Goal: Task Accomplishment & Management: Use online tool/utility

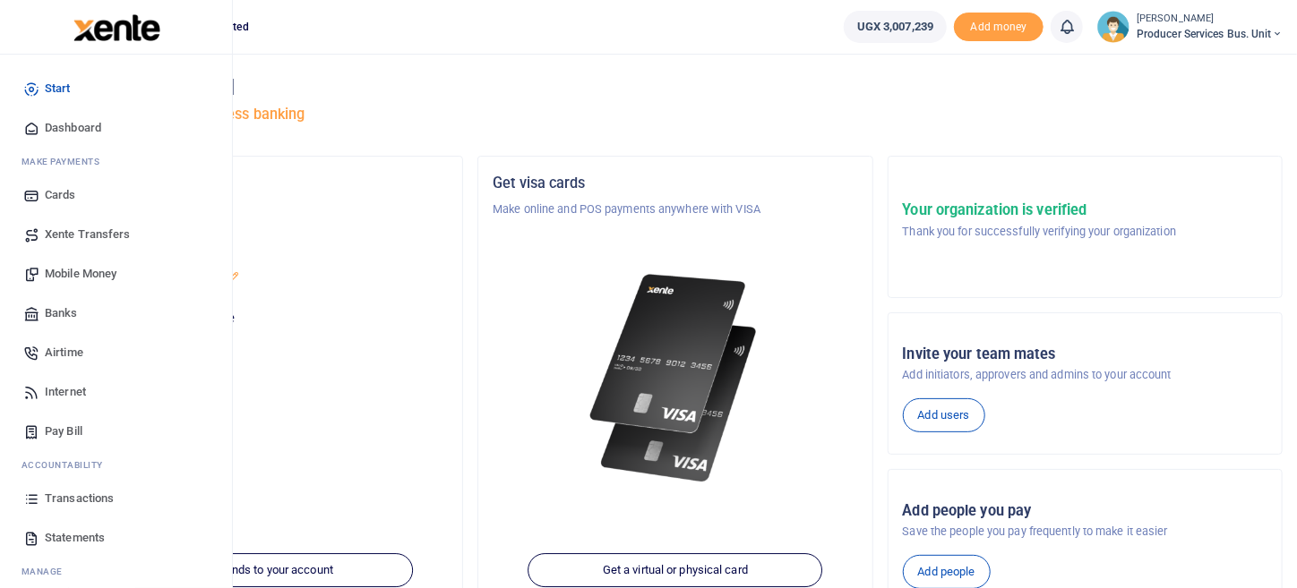
click at [94, 276] on span "Mobile Money" at bounding box center [81, 274] width 72 height 18
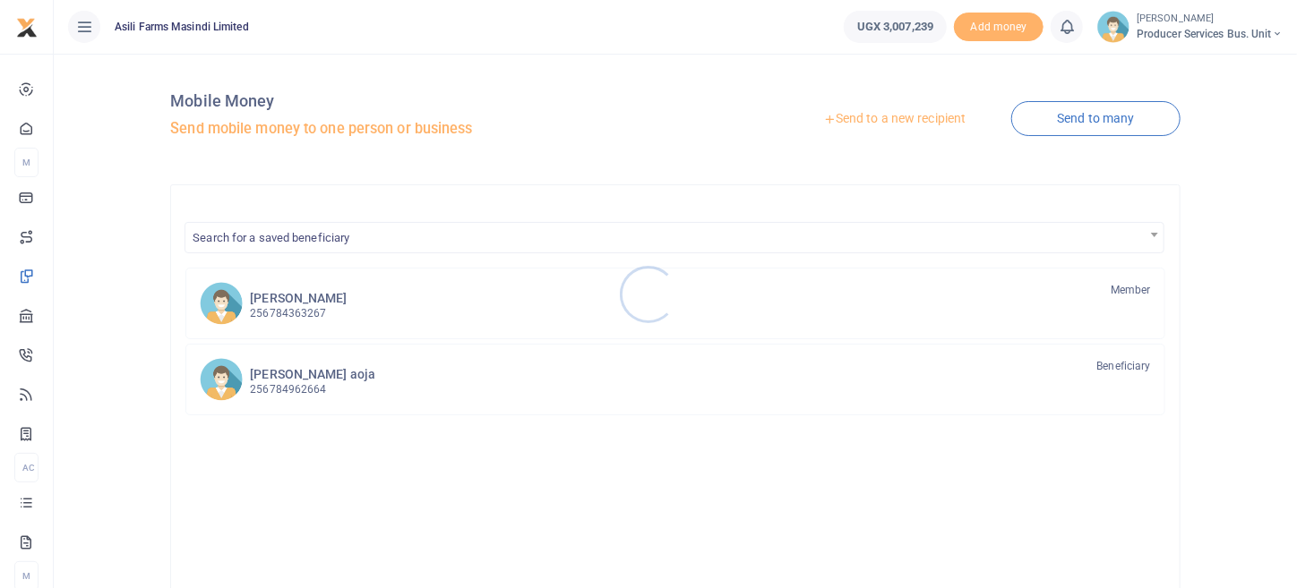
click at [930, 121] on div at bounding box center [648, 294] width 1297 height 588
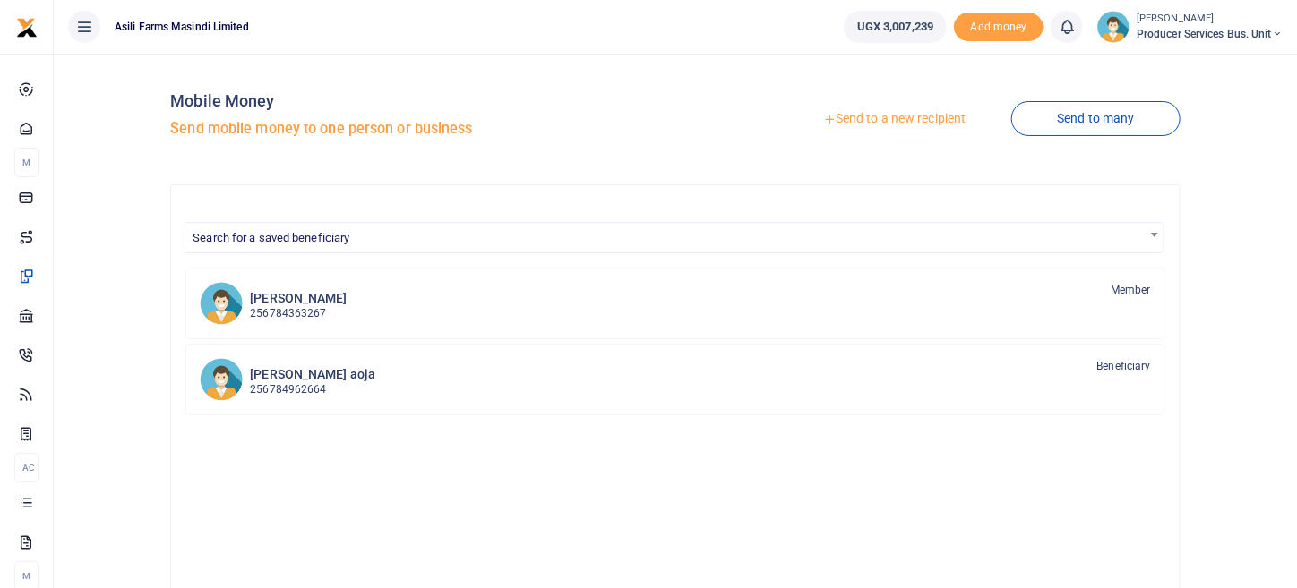
click at [930, 121] on link "Send to a new recipient" at bounding box center [894, 119] width 234 height 32
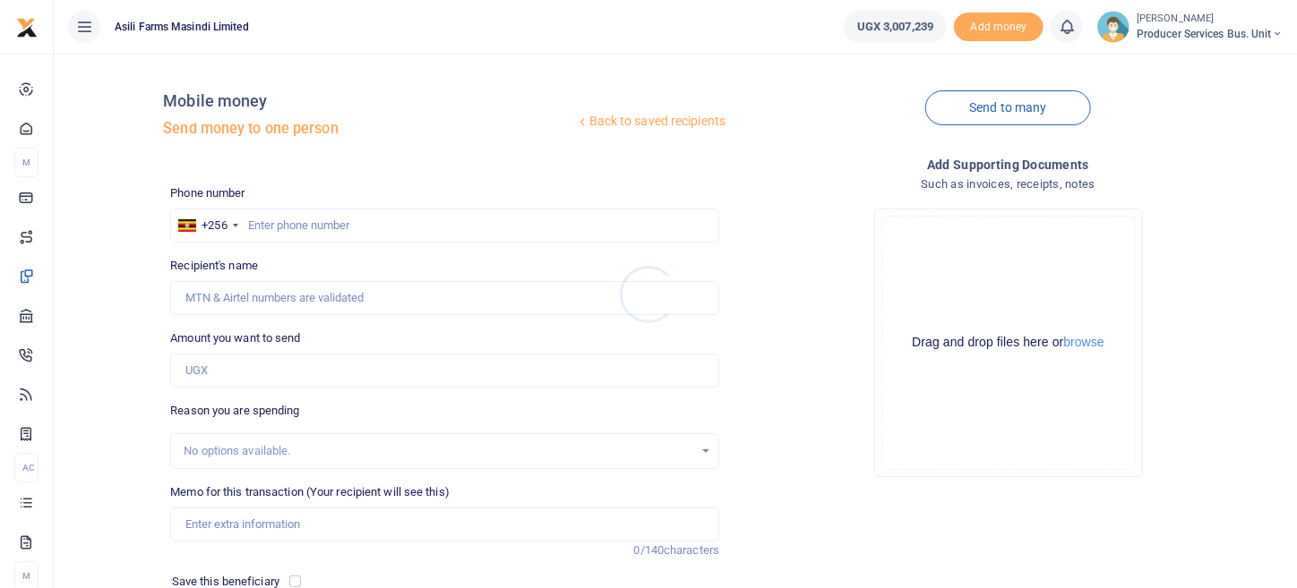
click at [330, 226] on div at bounding box center [648, 294] width 1297 height 588
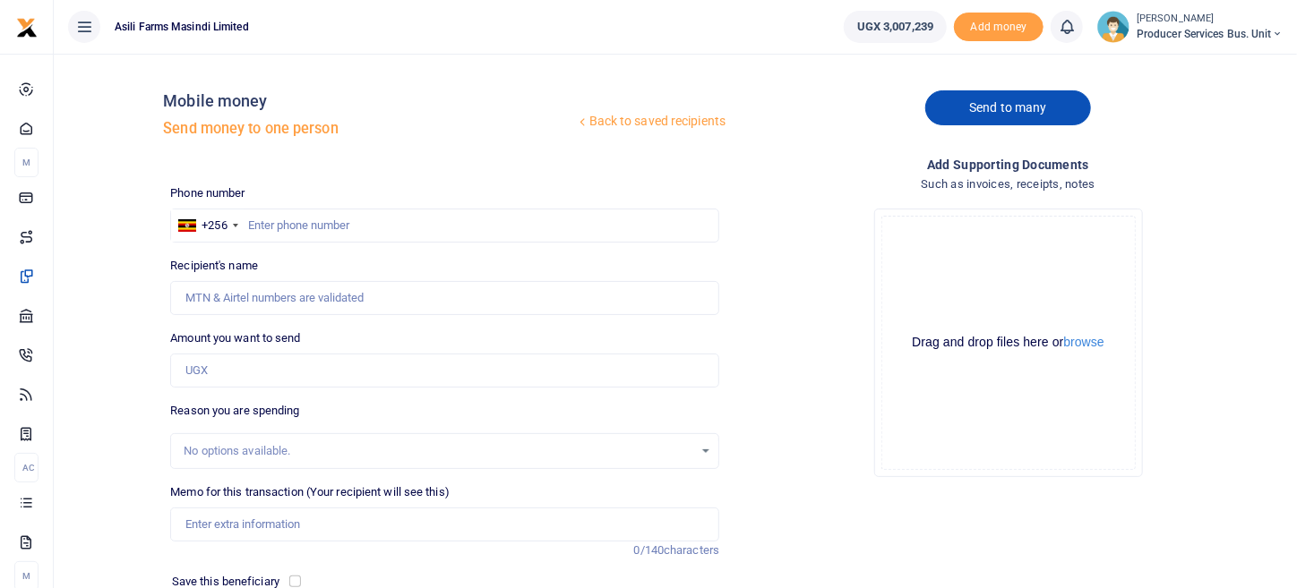
click at [982, 110] on link "Send to many" at bounding box center [1007, 107] width 165 height 35
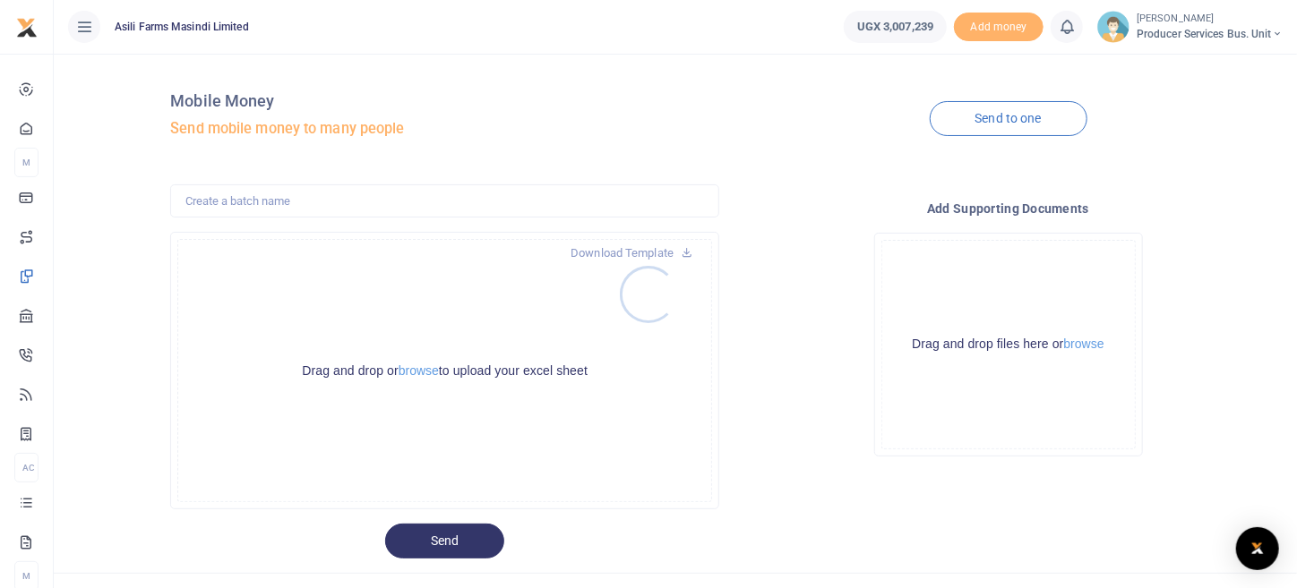
click at [426, 368] on div at bounding box center [648, 294] width 1297 height 588
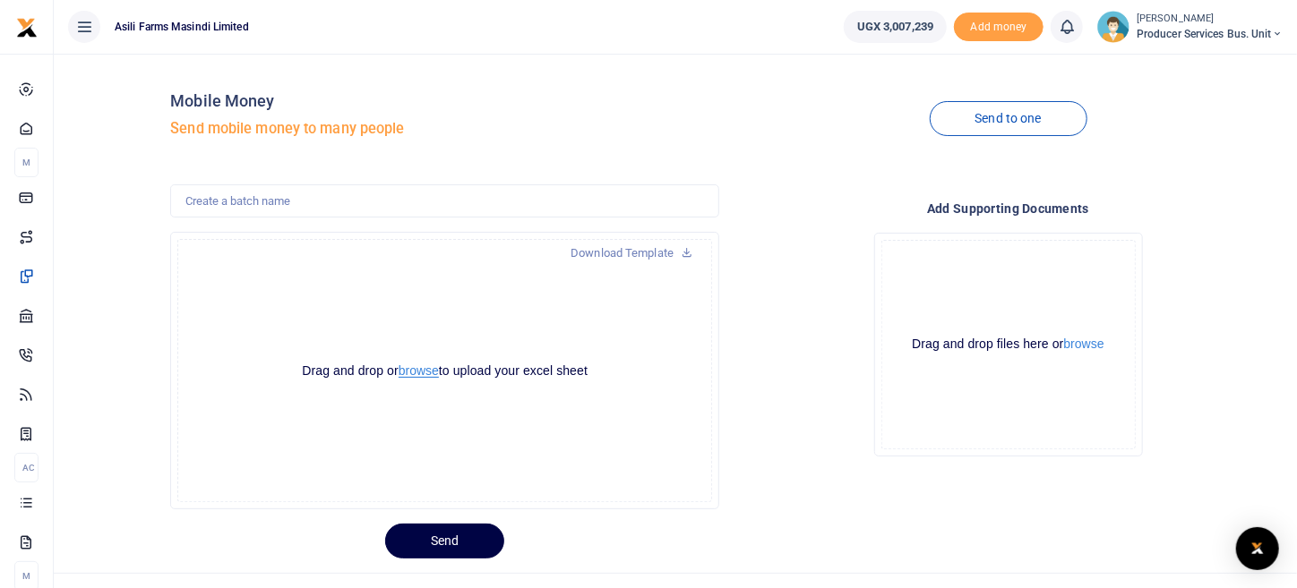
click at [423, 375] on button "browse" at bounding box center [418, 370] width 40 height 13
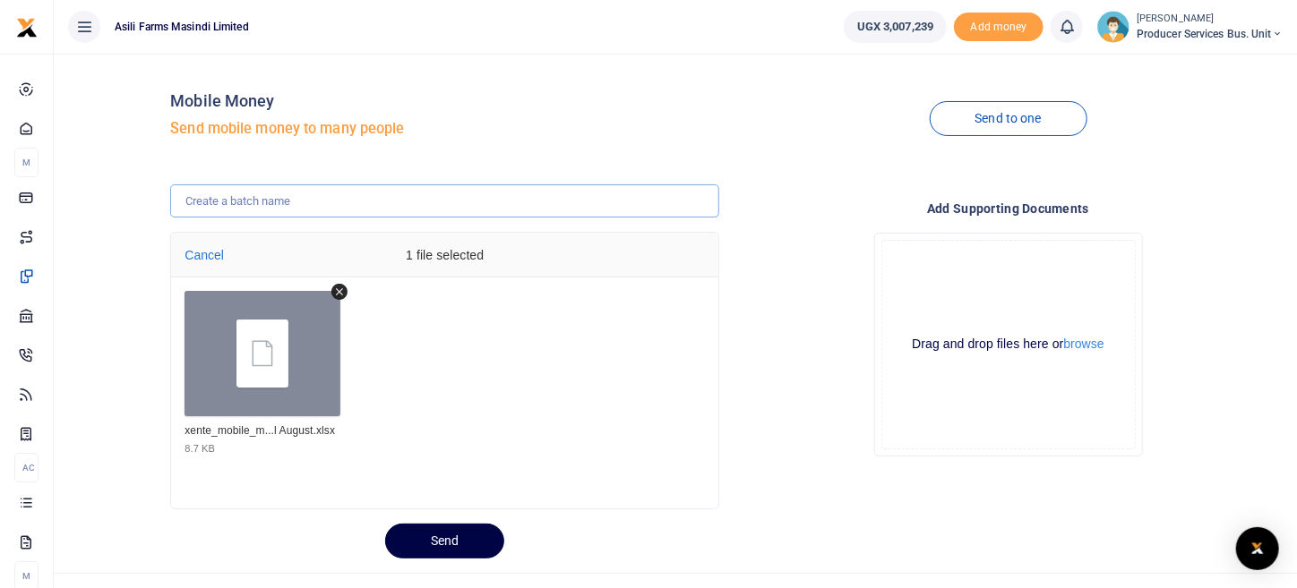
click at [318, 210] on input "text" at bounding box center [444, 201] width 549 height 34
click at [230, 205] on input "FTA fuel August 2025" at bounding box center [444, 201] width 549 height 34
type input "FTA fuel 20th August 2025"
click at [490, 350] on div "xente_mobile_m...l August.xlsx 8.7 KB" at bounding box center [444, 387] width 547 height 201
click at [1085, 341] on button "browse" at bounding box center [1084, 344] width 40 height 13
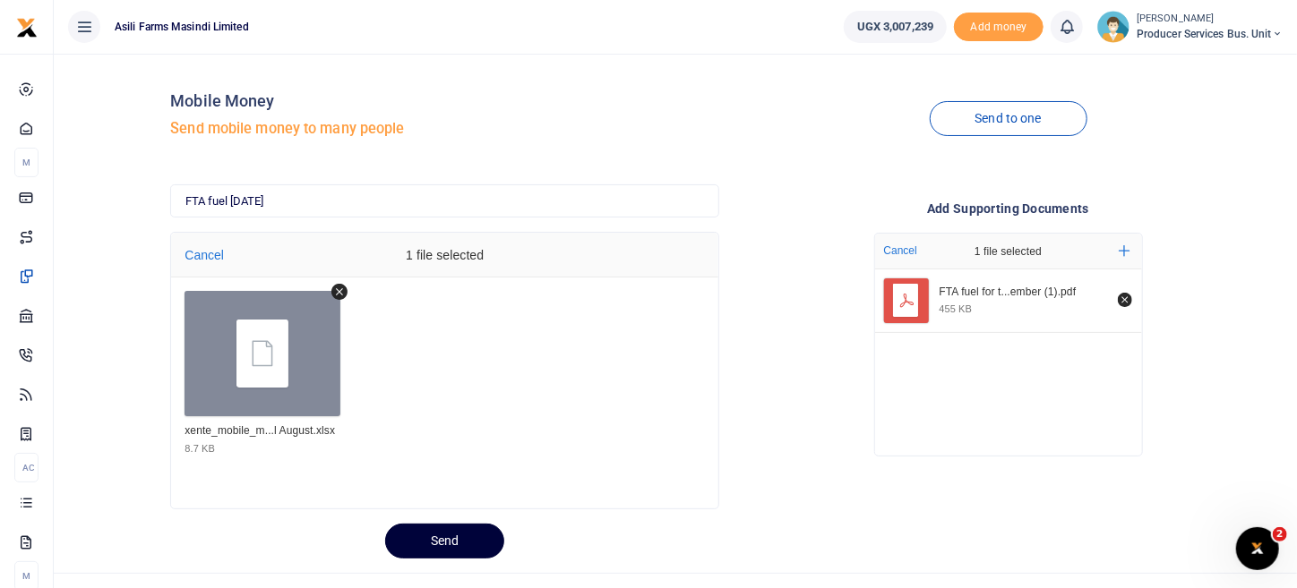
click at [457, 547] on button "Send" at bounding box center [444, 541] width 119 height 35
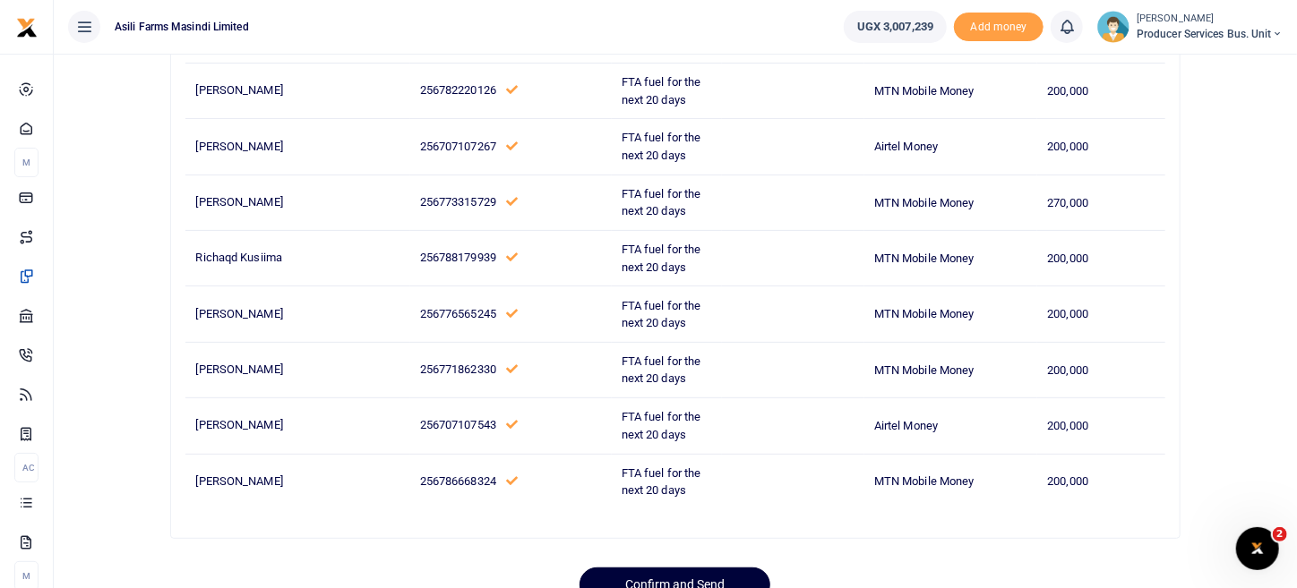
scroll to position [263, 0]
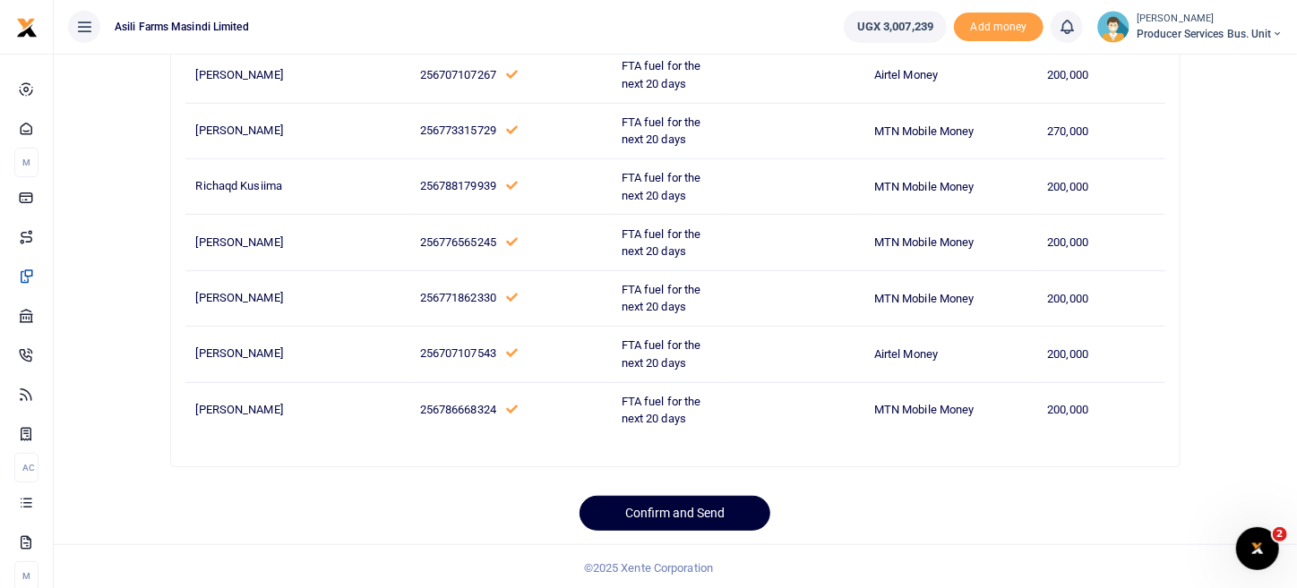
click at [692, 510] on button "Confirm and Send" at bounding box center [674, 513] width 191 height 35
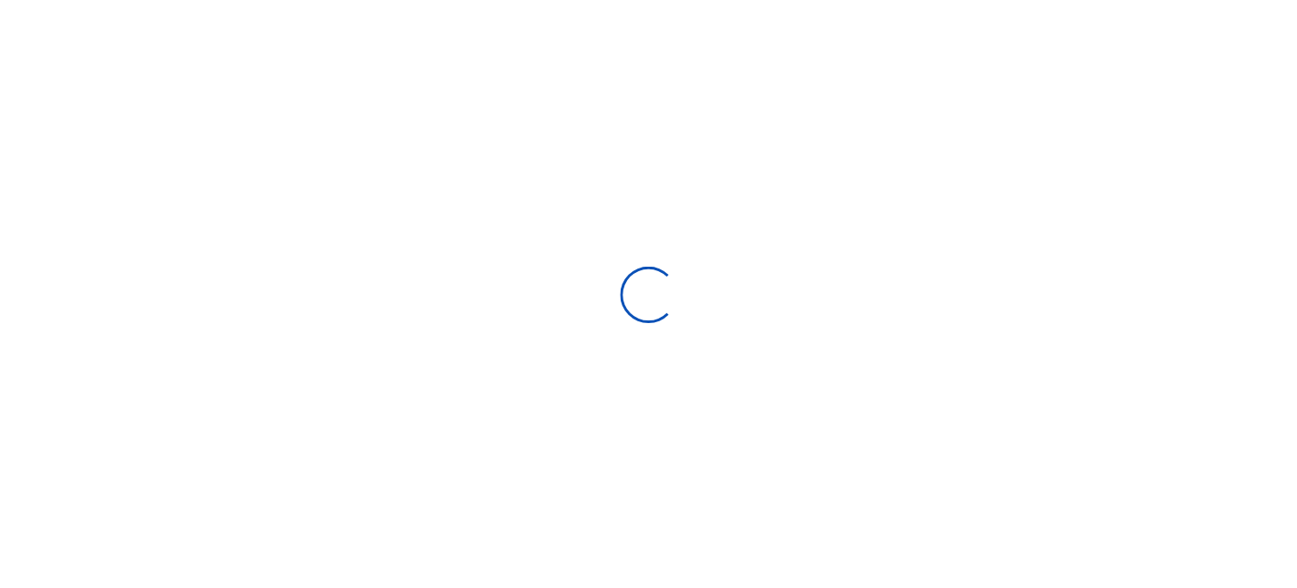
scroll to position [30, 0]
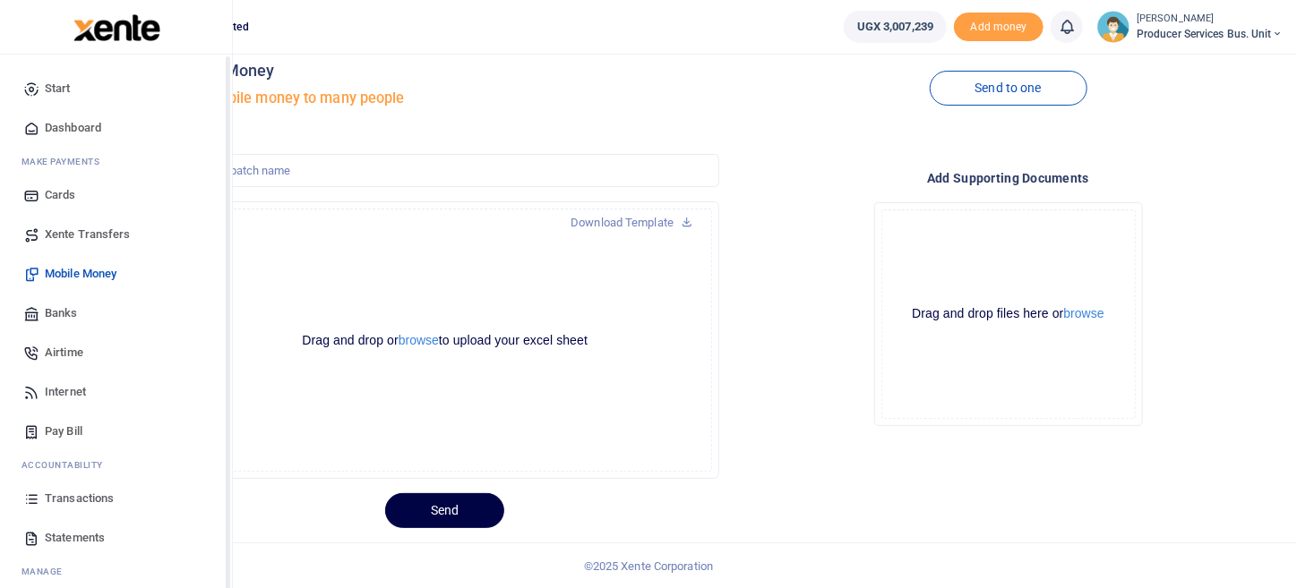
click at [87, 496] on span "Transactions" at bounding box center [79, 499] width 69 height 18
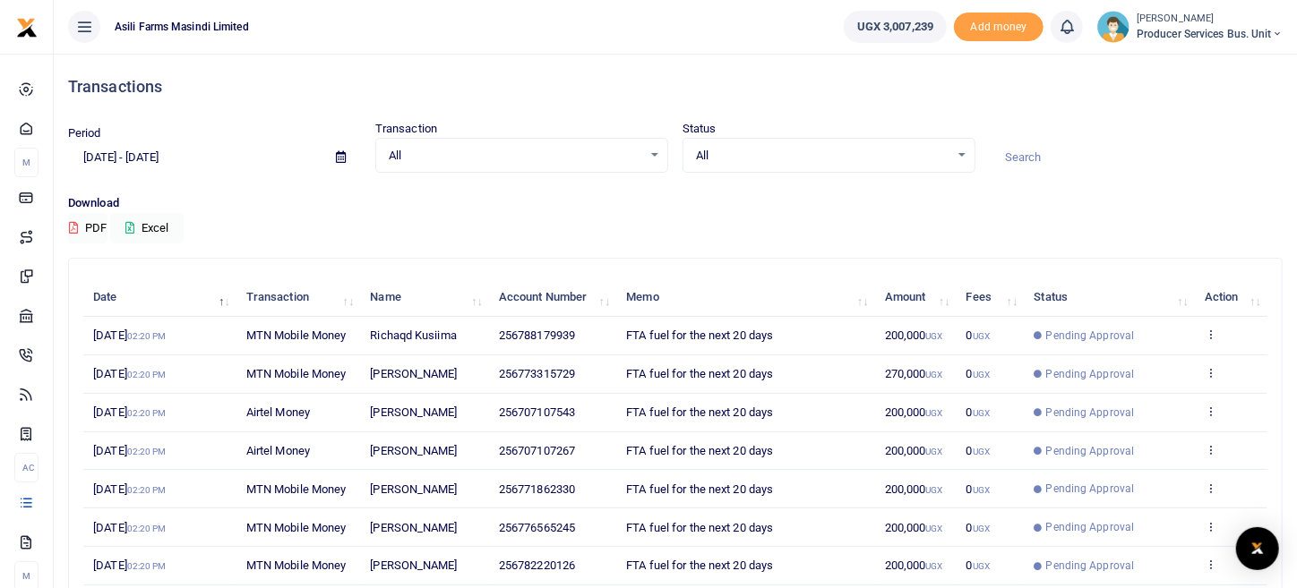
click at [1200, 331] on td "View details Send again" at bounding box center [1231, 336] width 73 height 39
click at [1212, 330] on icon at bounding box center [1210, 334] width 12 height 13
click at [1160, 355] on link "View details" at bounding box center [1145, 363] width 141 height 25
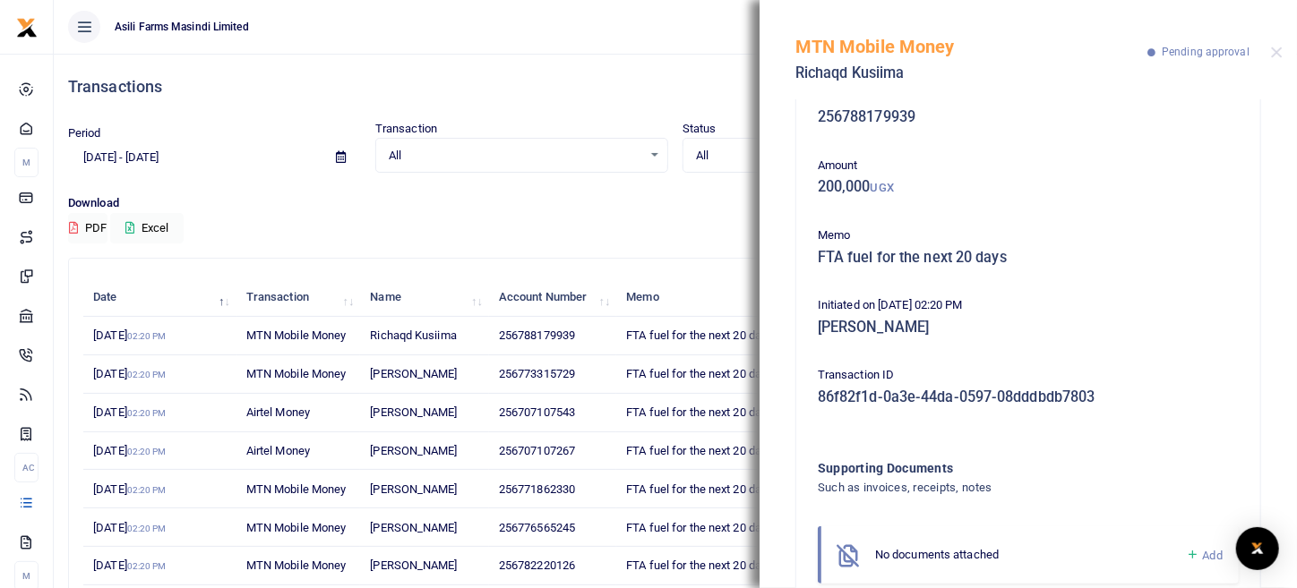
scroll to position [91, 0]
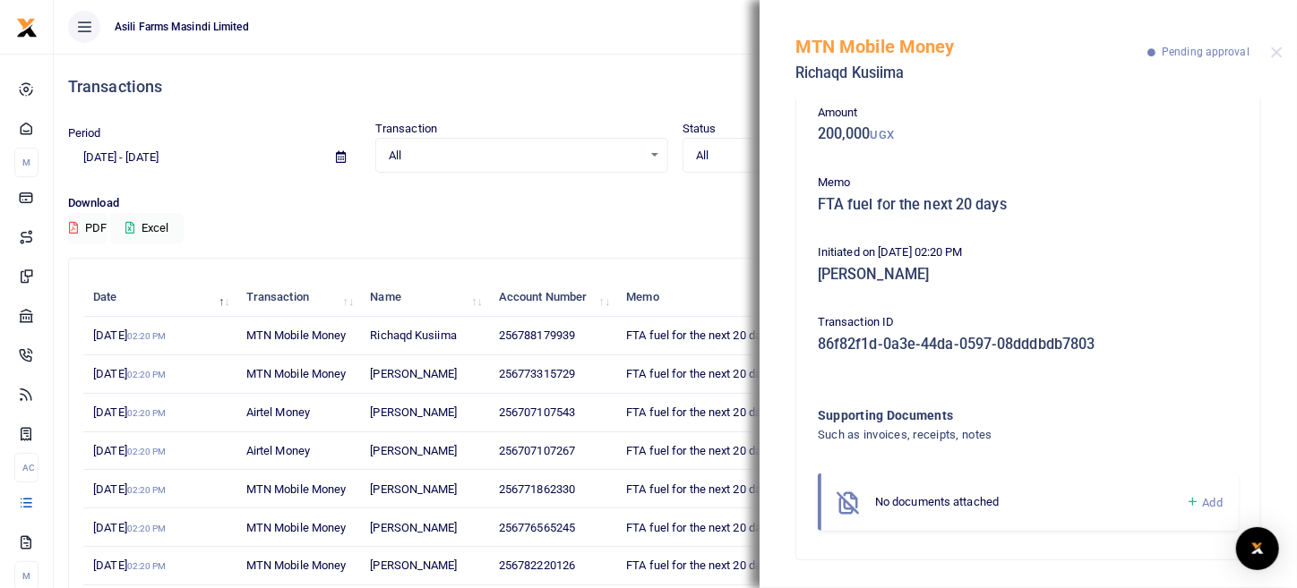
click at [1203, 501] on span "Add" at bounding box center [1213, 502] width 20 height 13
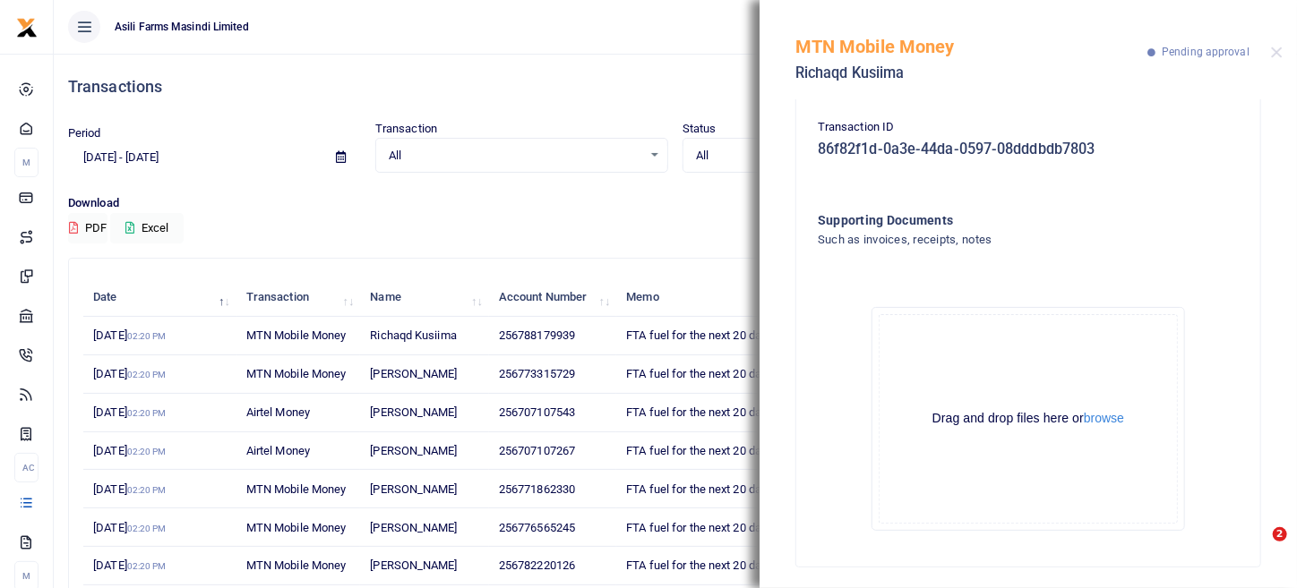
scroll to position [293, 0]
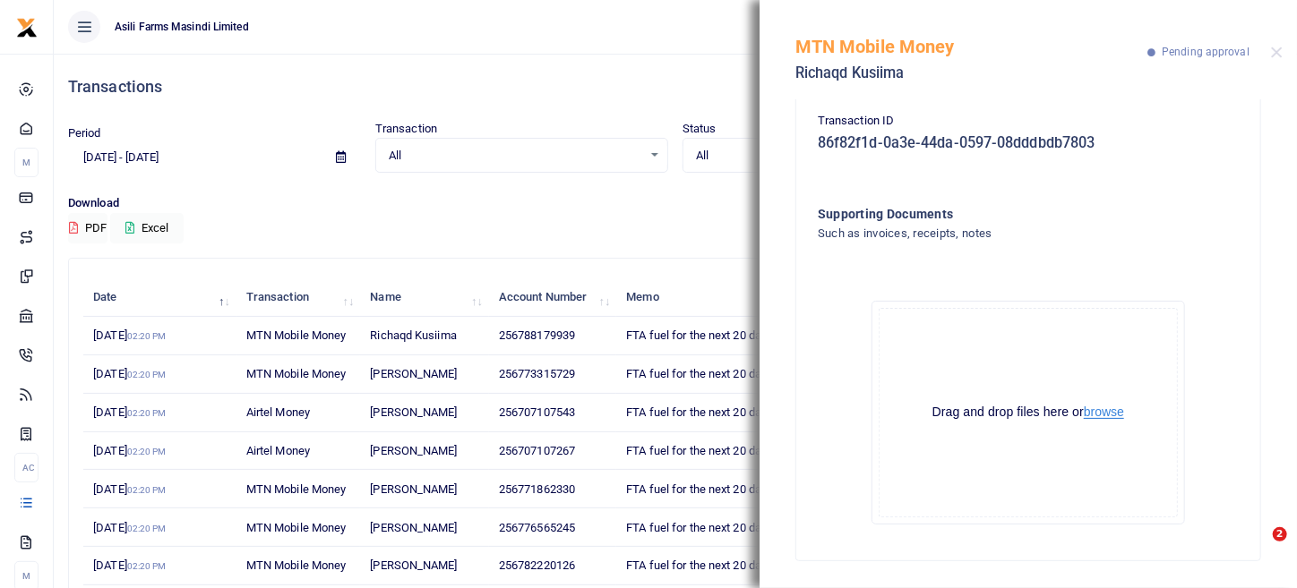
click at [1096, 409] on button "browse" at bounding box center [1104, 412] width 40 height 13
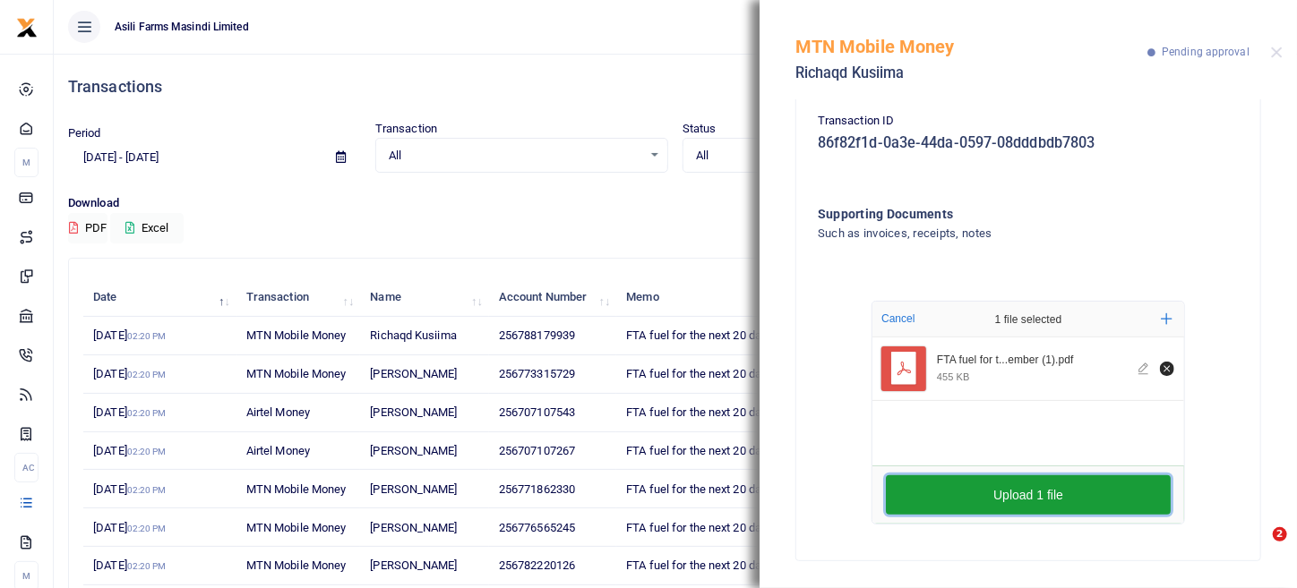
click at [1079, 493] on button "Upload 1 file" at bounding box center [1028, 494] width 285 height 39
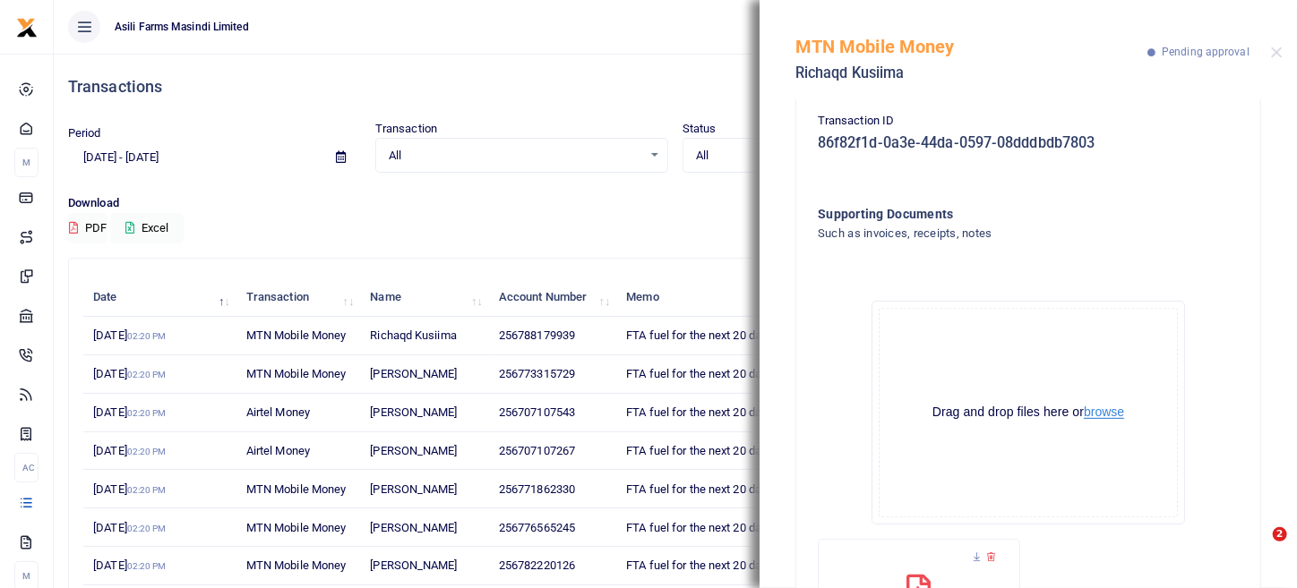
scroll to position [464, 0]
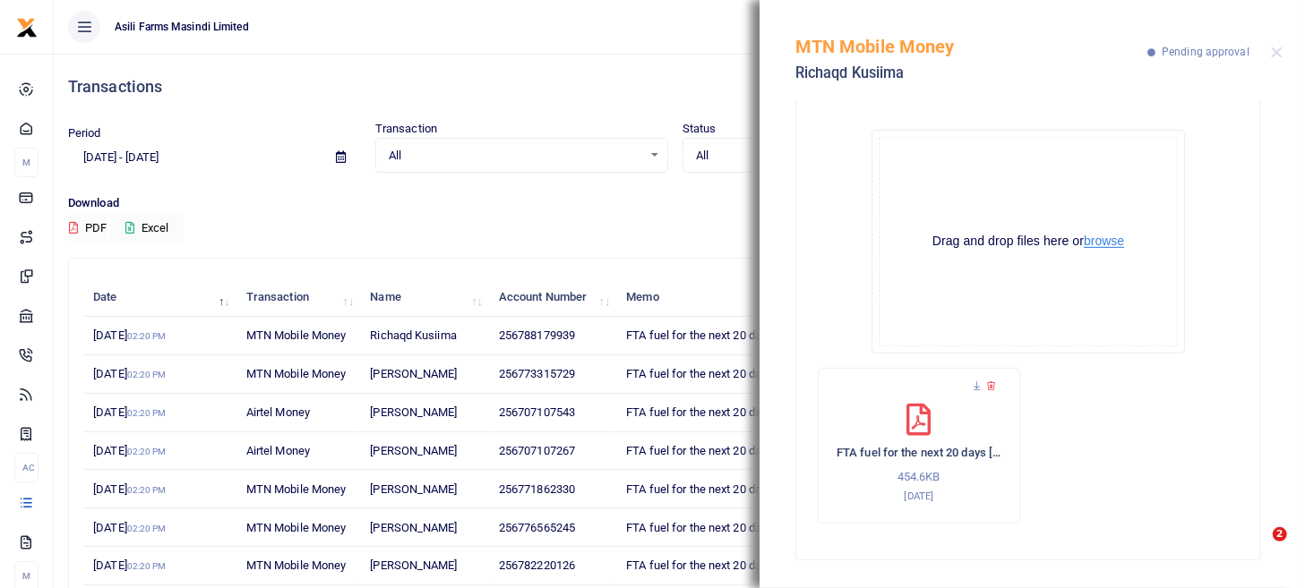
click at [1106, 240] on button "browse" at bounding box center [1104, 241] width 40 height 13
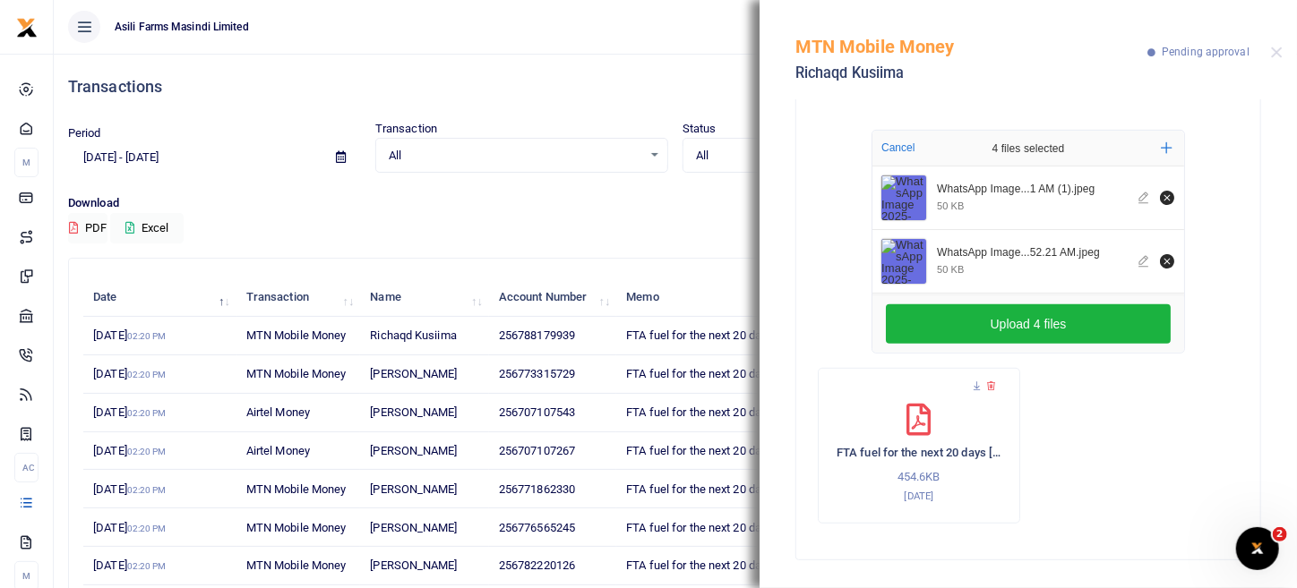
click at [1025, 344] on div "Upload 4 files" at bounding box center [1028, 324] width 312 height 57
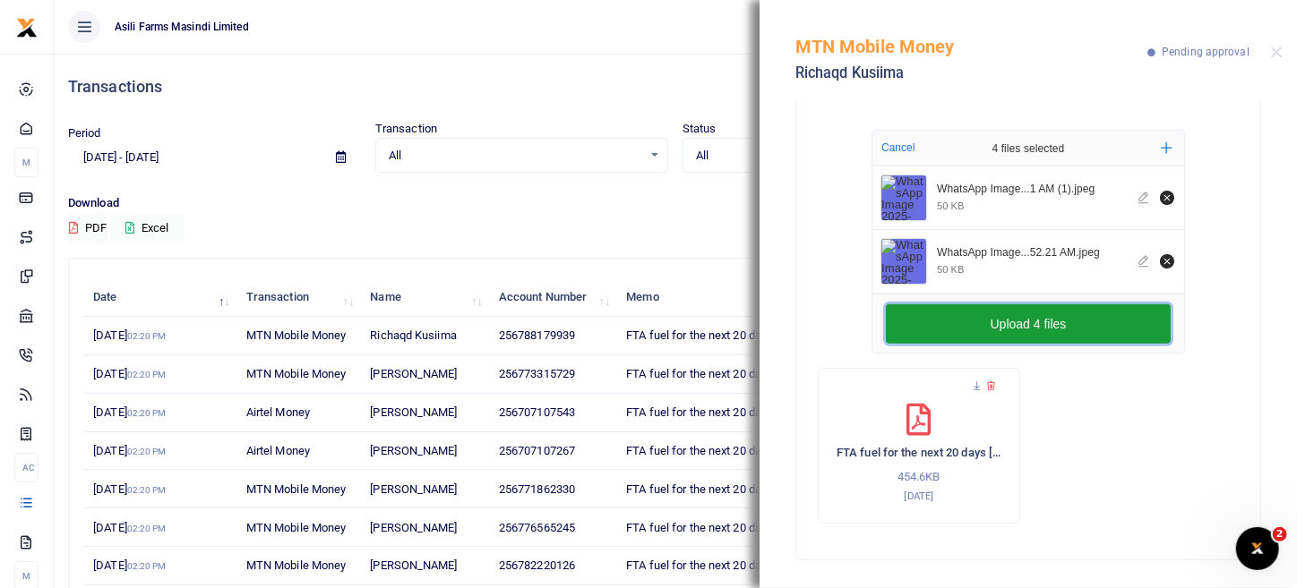
click at [1042, 321] on button "Upload 4 files" at bounding box center [1028, 323] width 285 height 39
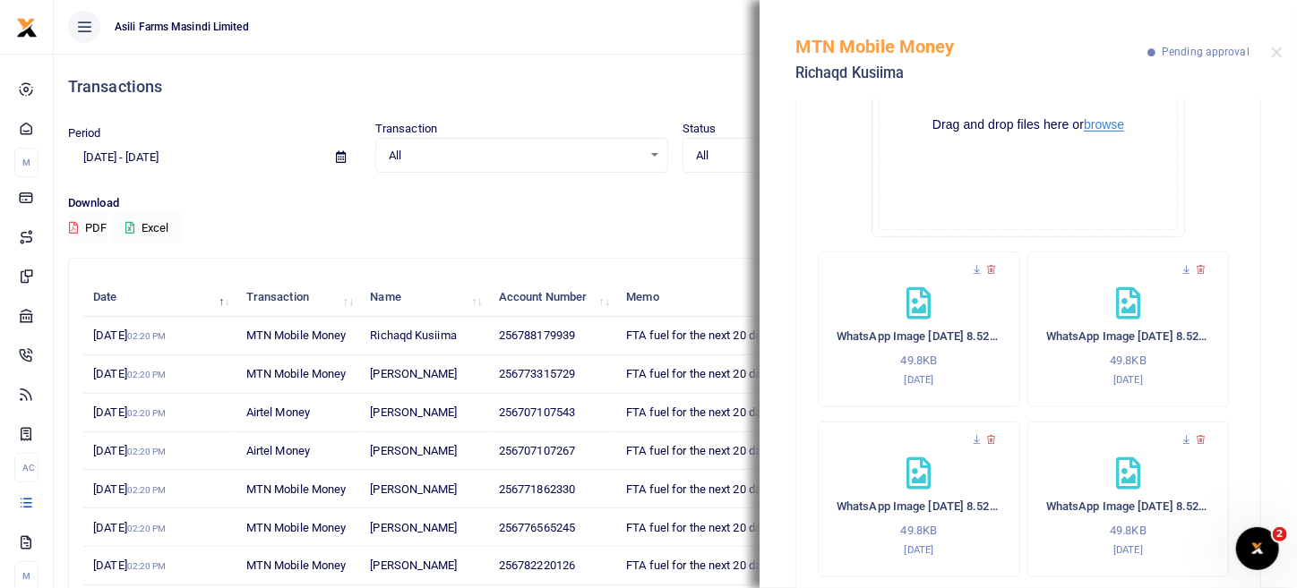
scroll to position [803, 0]
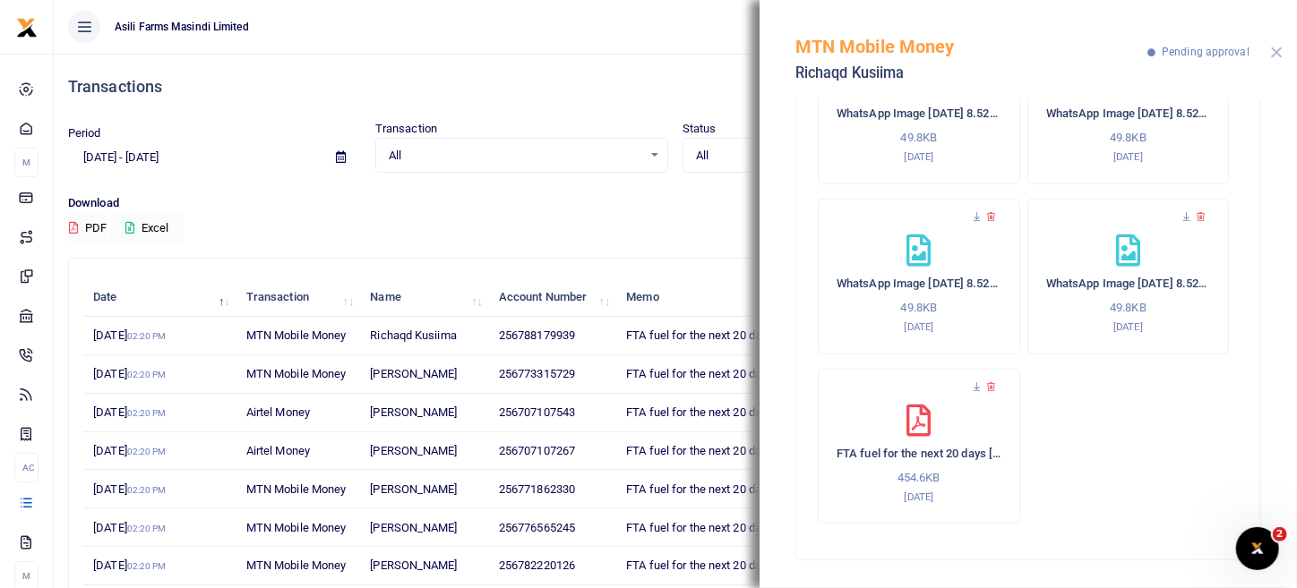
click at [1281, 57] on button "Close" at bounding box center [1277, 53] width 12 height 12
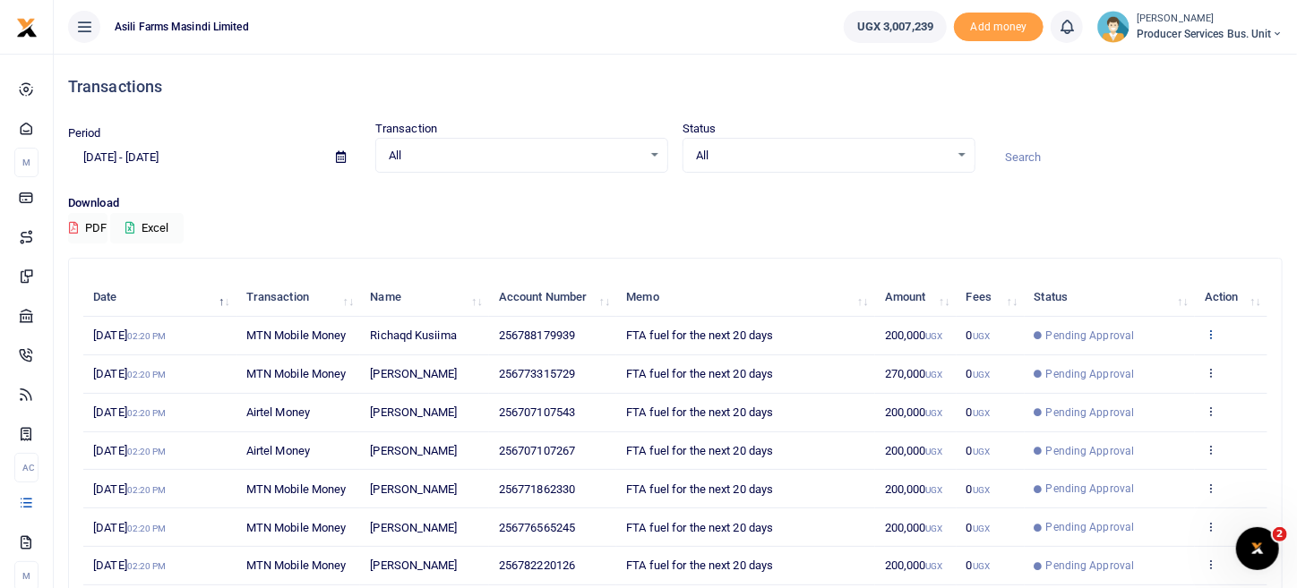
click at [1212, 336] on icon at bounding box center [1210, 334] width 12 height 13
click at [1148, 373] on link "View details" at bounding box center [1145, 363] width 141 height 25
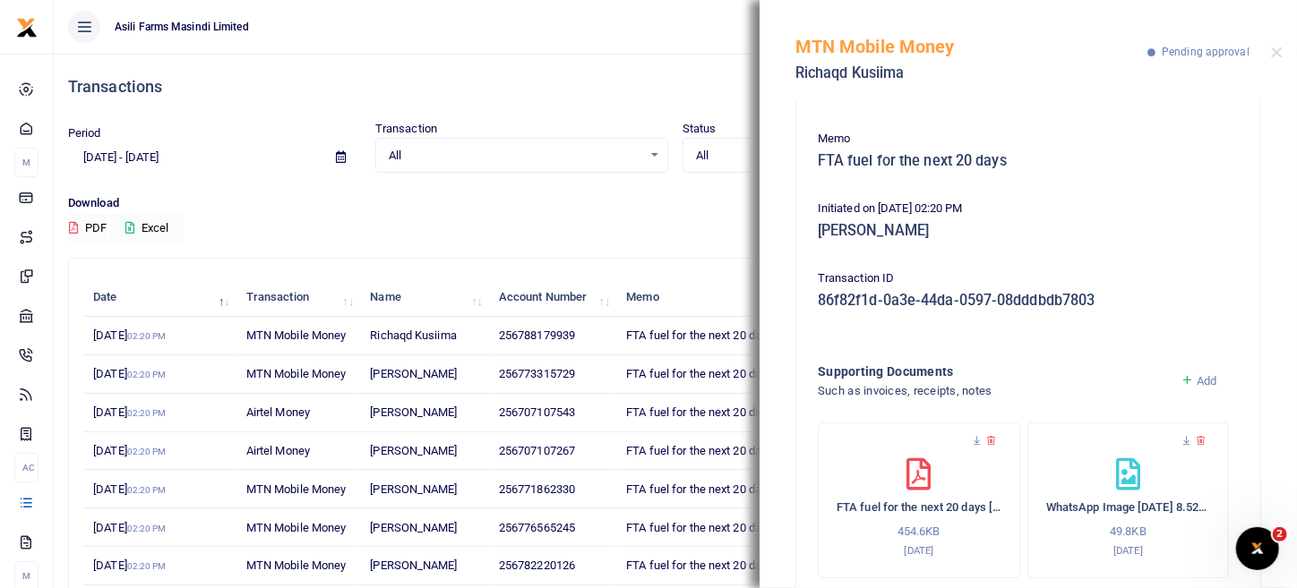
scroll to position [0, 0]
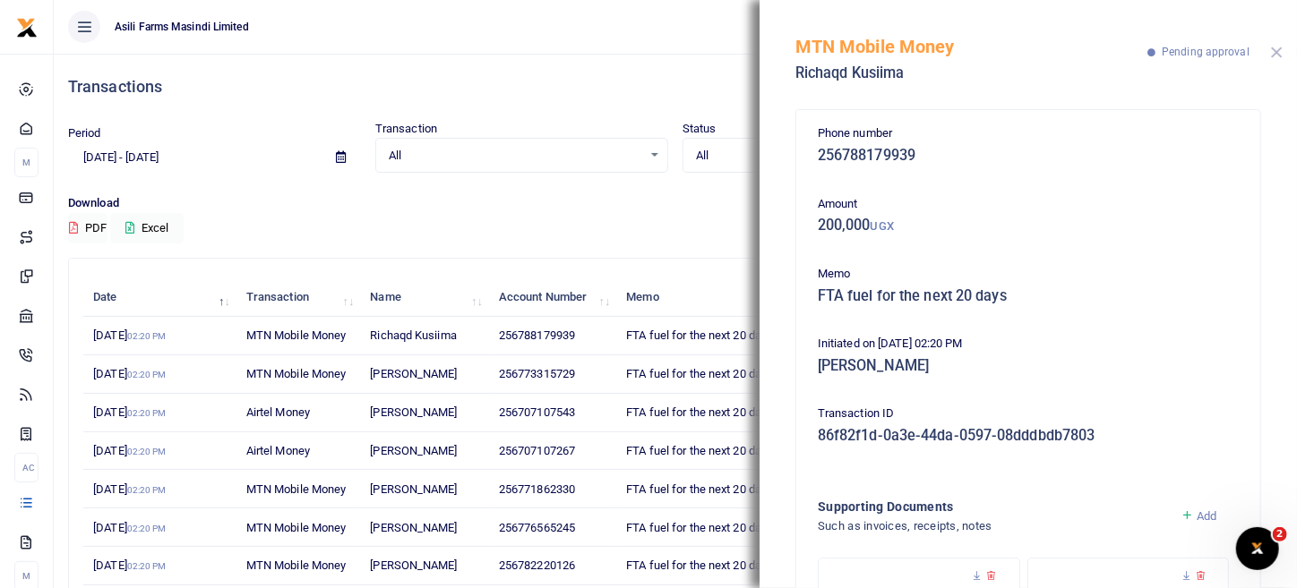
click at [1281, 55] on button "Close" at bounding box center [1277, 53] width 12 height 12
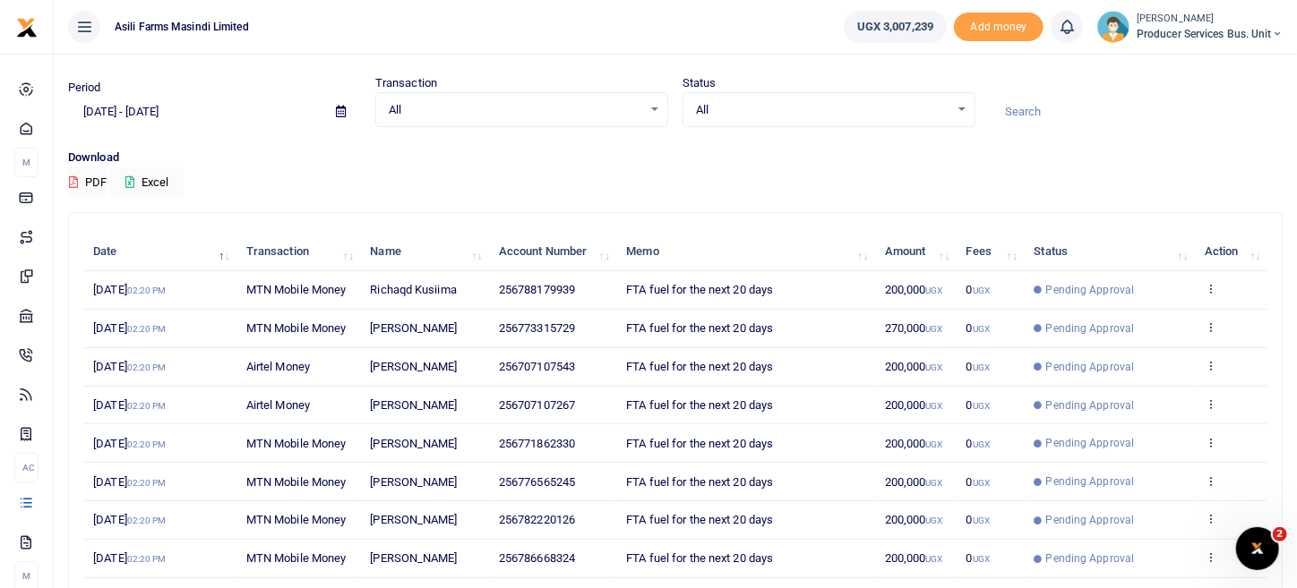
scroll to position [89, 0]
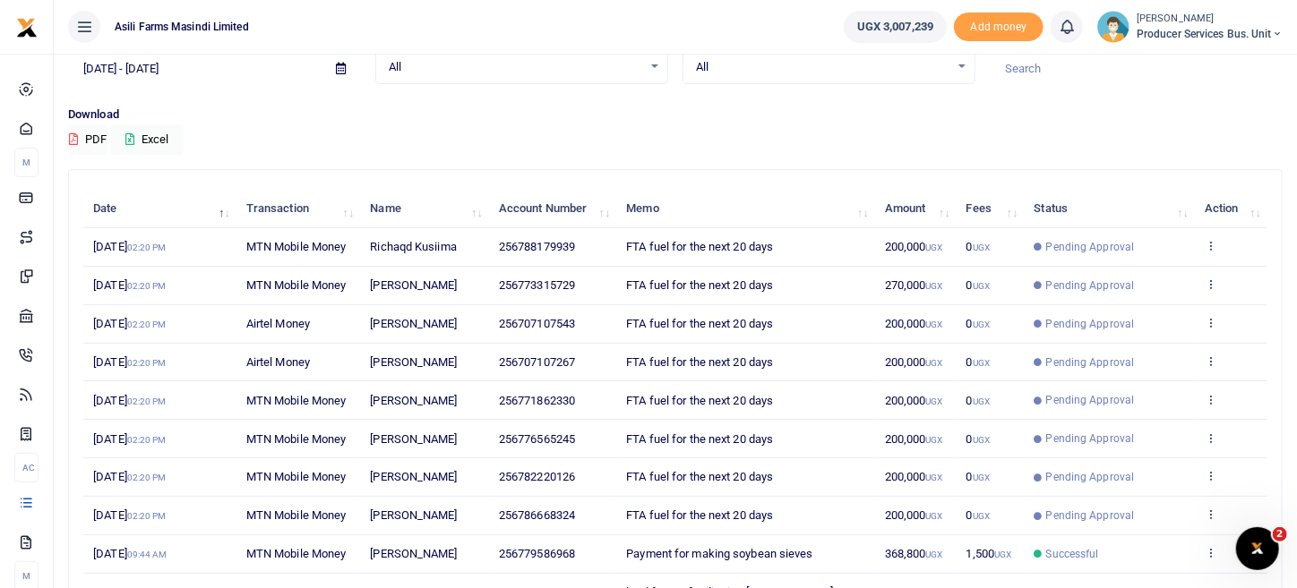
click at [1208, 285] on icon at bounding box center [1210, 284] width 12 height 13
click at [1186, 297] on div "View details Send again" at bounding box center [1145, 333] width 143 height 81
click at [1212, 284] on icon at bounding box center [1210, 284] width 12 height 13
click at [1138, 313] on link "View details" at bounding box center [1145, 313] width 141 height 25
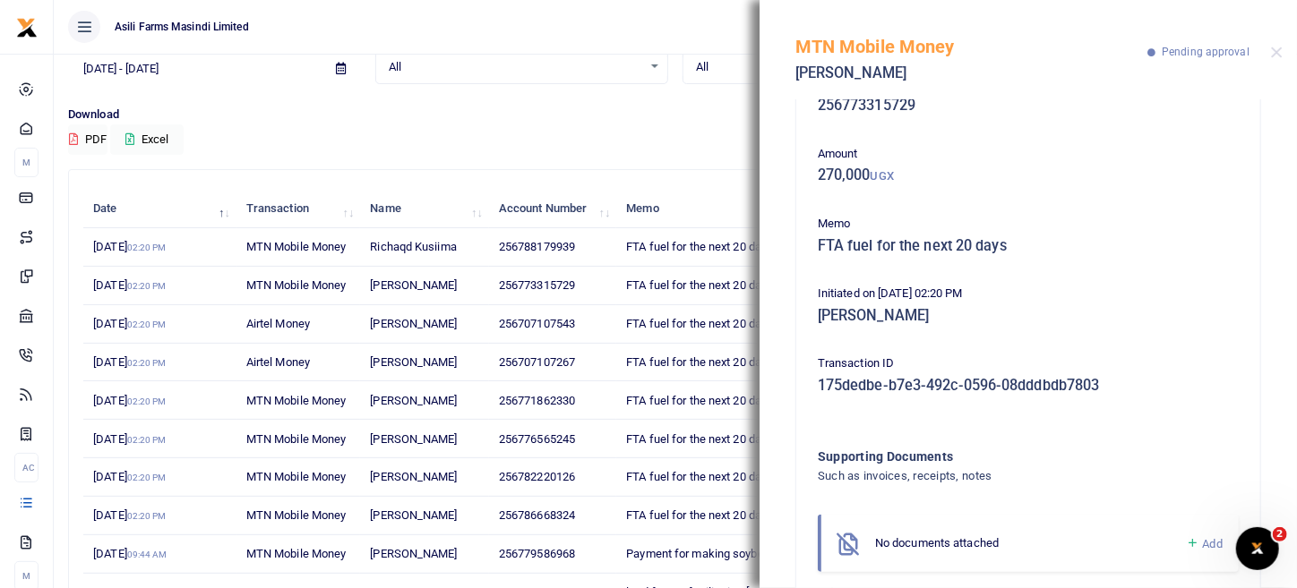
scroll to position [91, 0]
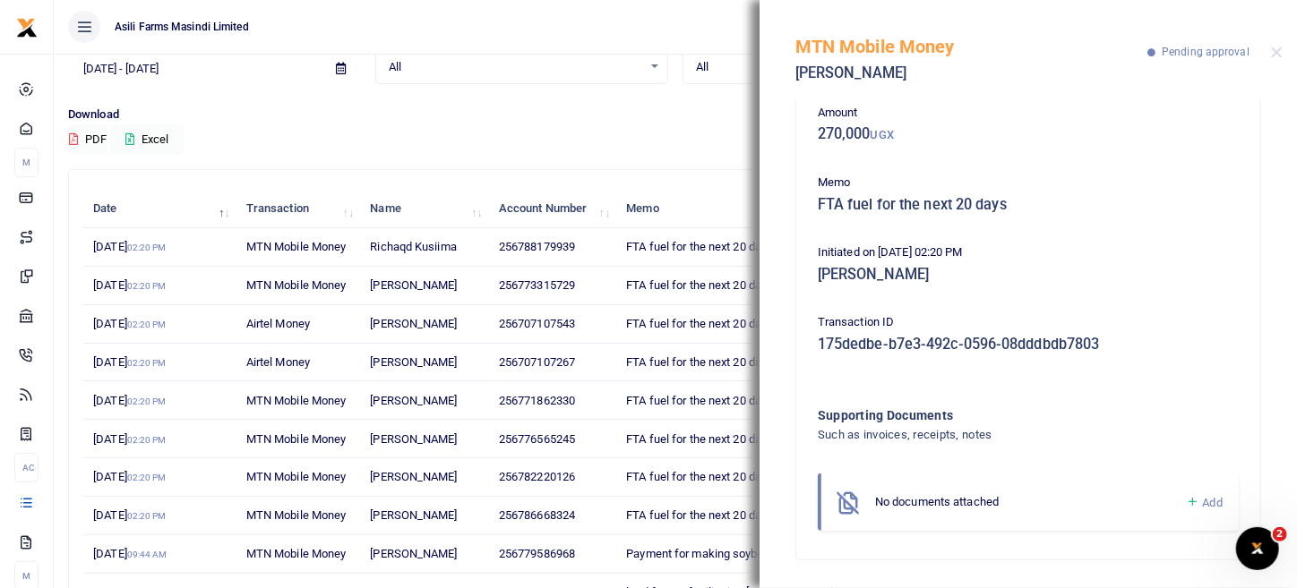
click at [1193, 493] on link "Add" at bounding box center [1204, 503] width 37 height 21
click at [1186, 504] on link "Add" at bounding box center [1204, 503] width 37 height 21
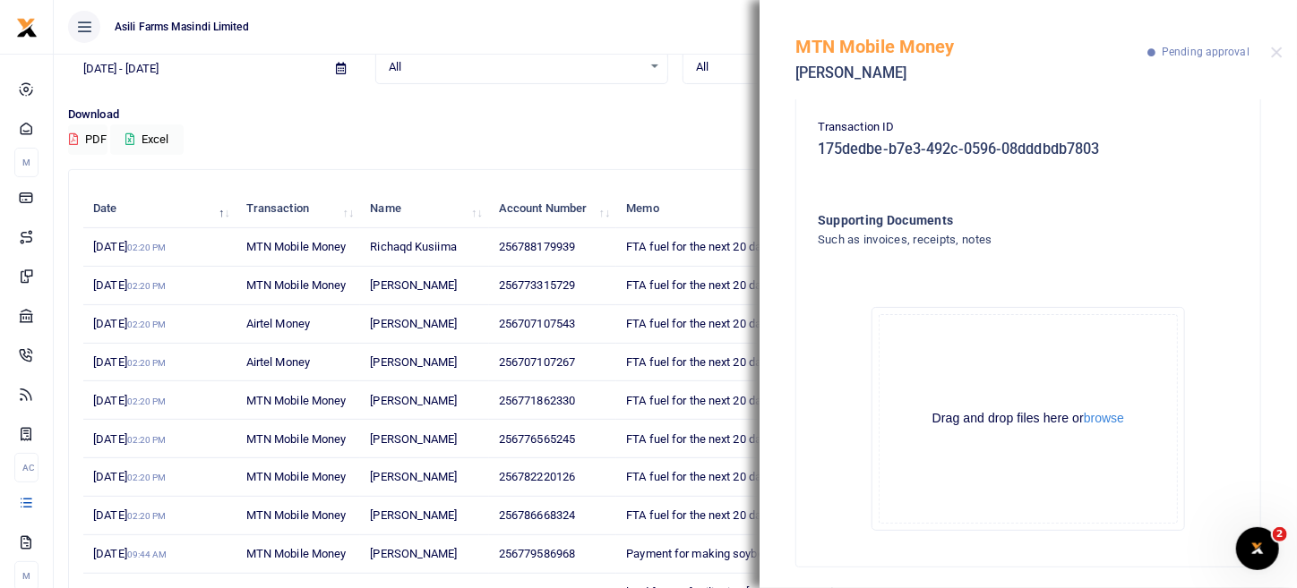
scroll to position [293, 0]
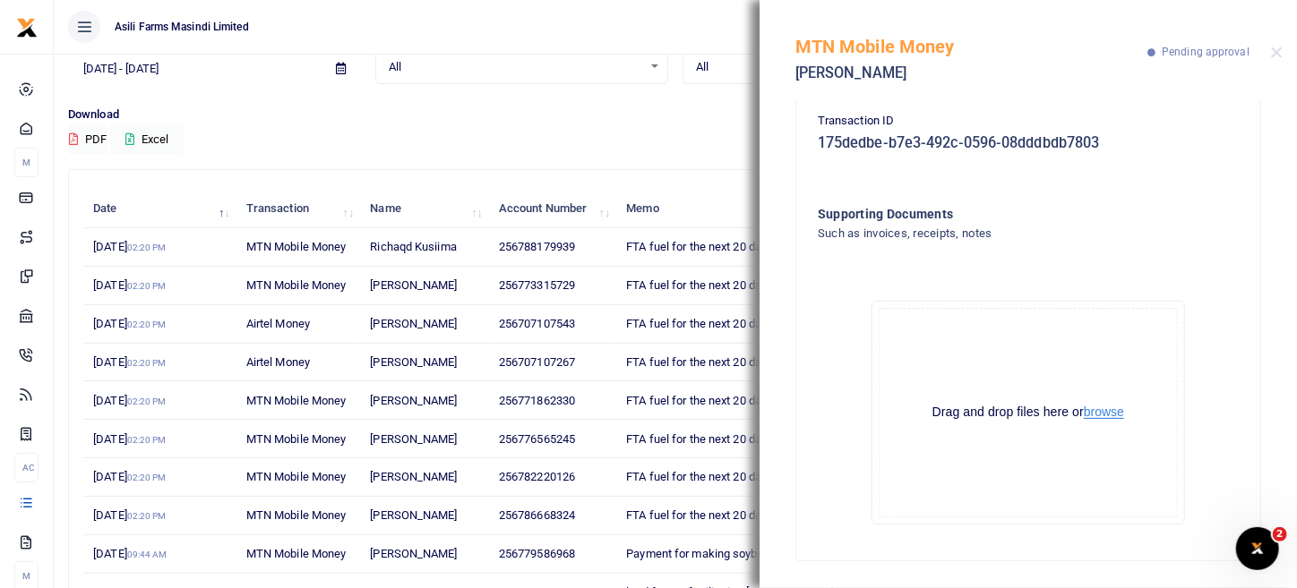
click at [1092, 410] on button "browse" at bounding box center [1104, 412] width 40 height 13
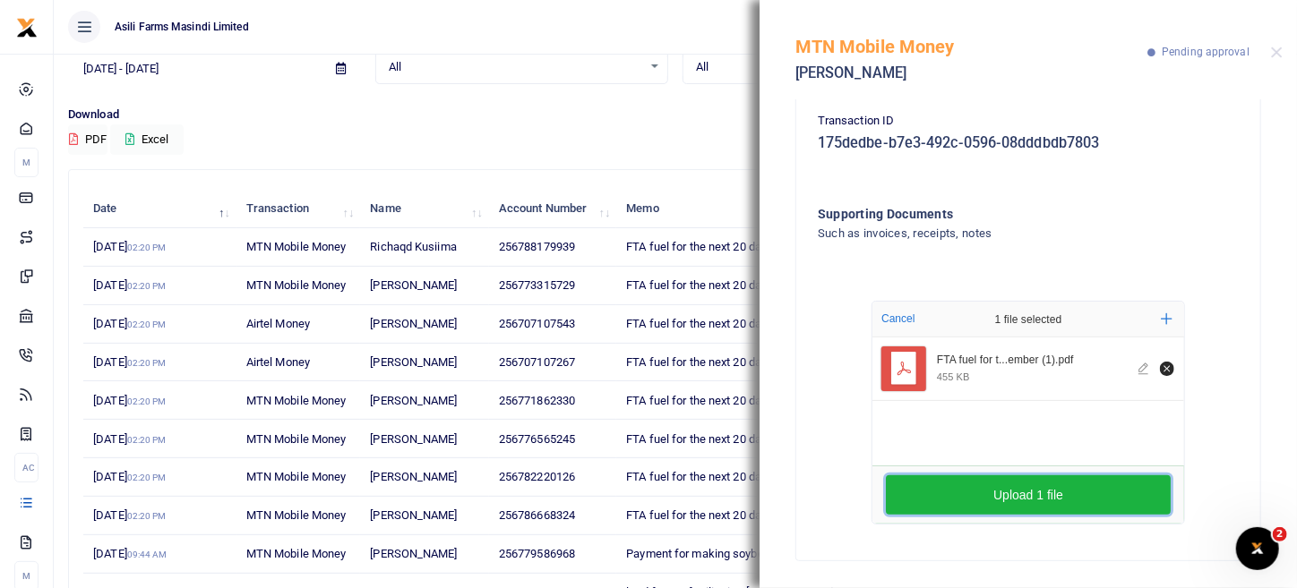
click at [1094, 490] on button "Upload 1 file" at bounding box center [1028, 494] width 285 height 39
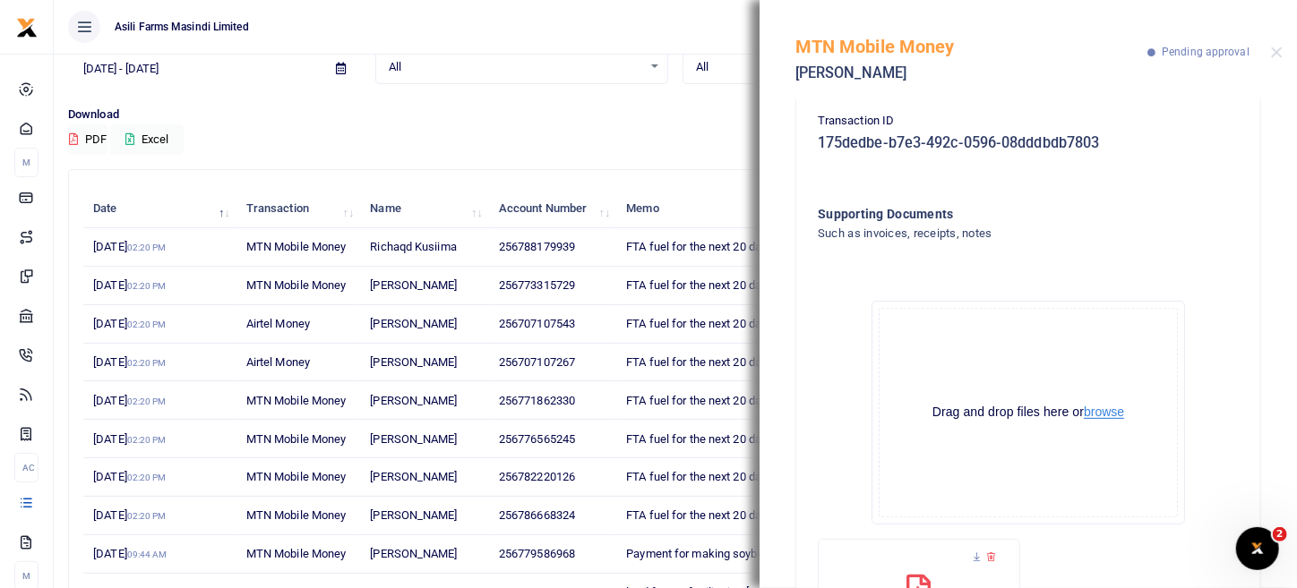
click at [1106, 410] on button "browse" at bounding box center [1104, 412] width 40 height 13
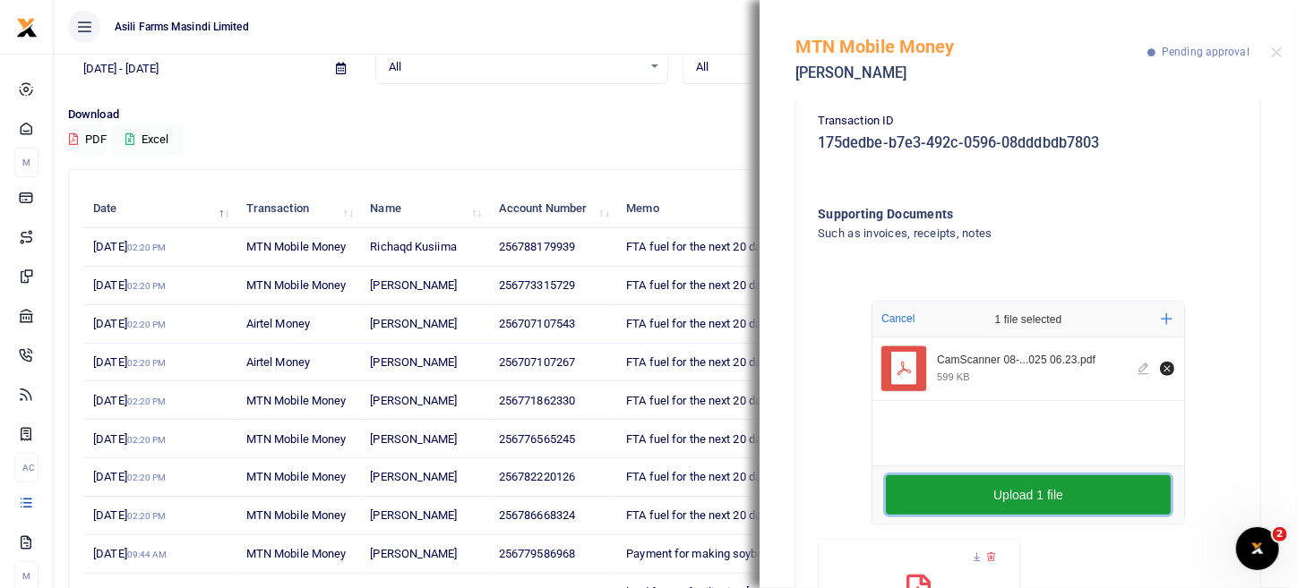
click at [992, 480] on button "Upload 1 file" at bounding box center [1028, 494] width 285 height 39
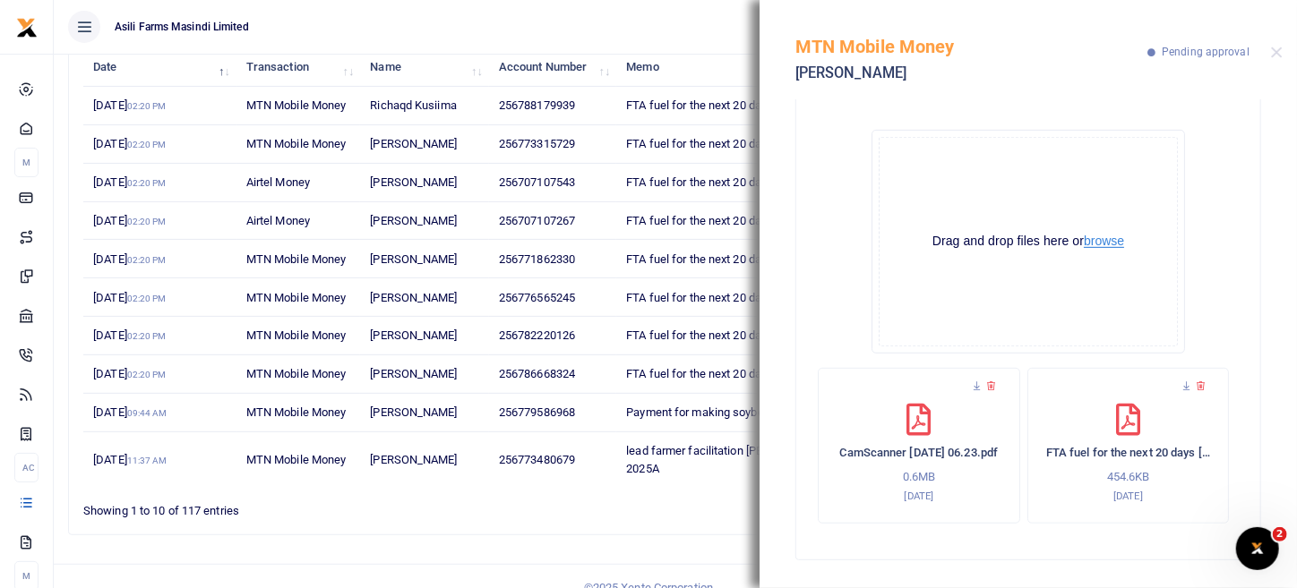
scroll to position [231, 0]
drag, startPoint x: 1286, startPoint y: 49, endPoint x: 1277, endPoint y: 55, distance: 10.4
click at [1281, 54] on div "MTN Mobile Money Joseph Muteyanjura Pending approval" at bounding box center [1027, 49] width 537 height 99
click at [1266, 55] on div "MTN Mobile Money Joseph Muteyanjura Pending approval" at bounding box center [1027, 49] width 537 height 99
click at [1272, 54] on button "Close" at bounding box center [1277, 53] width 12 height 12
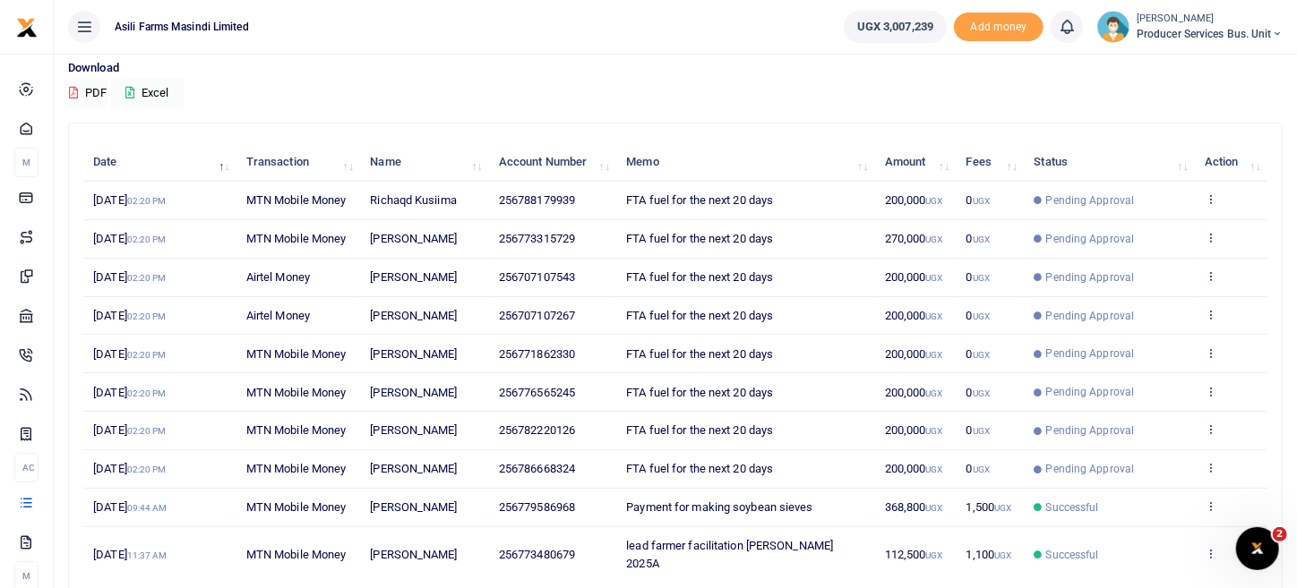
scroll to position [0, 0]
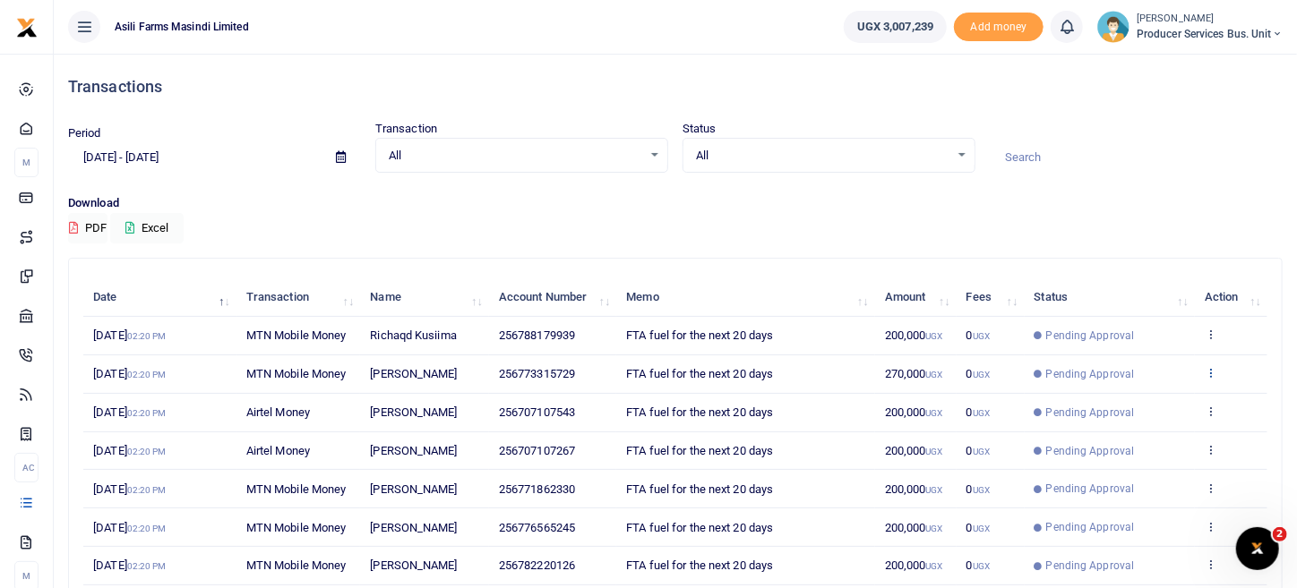
click at [1209, 370] on icon at bounding box center [1210, 372] width 12 height 13
click at [1150, 396] on link "View details" at bounding box center [1145, 402] width 141 height 25
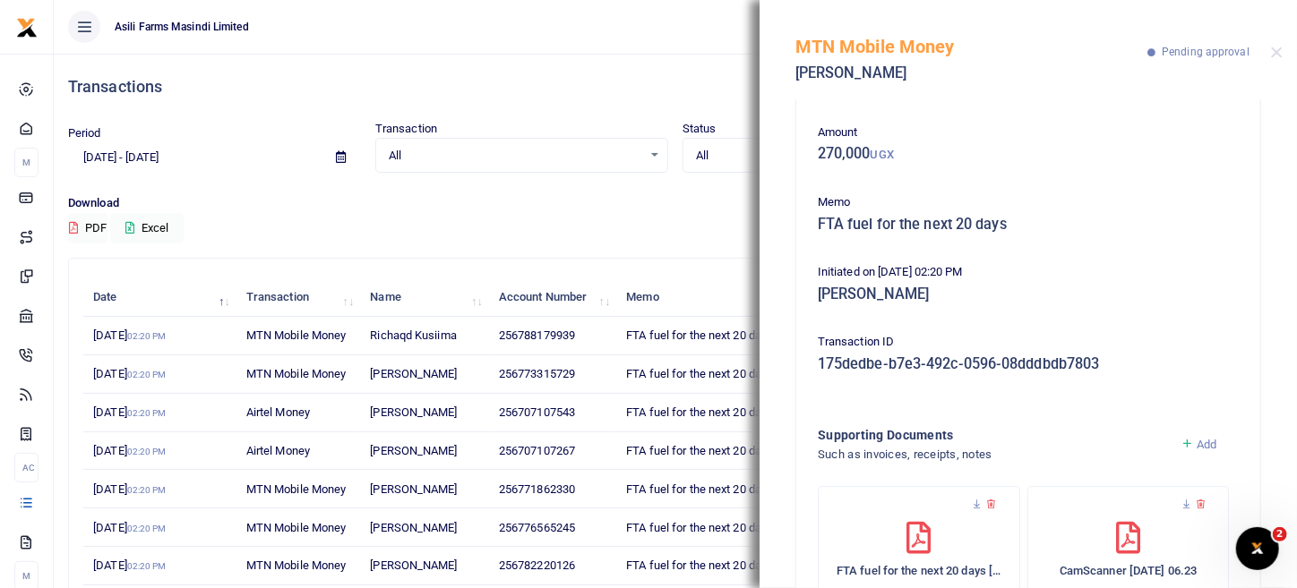
scroll to position [167, 0]
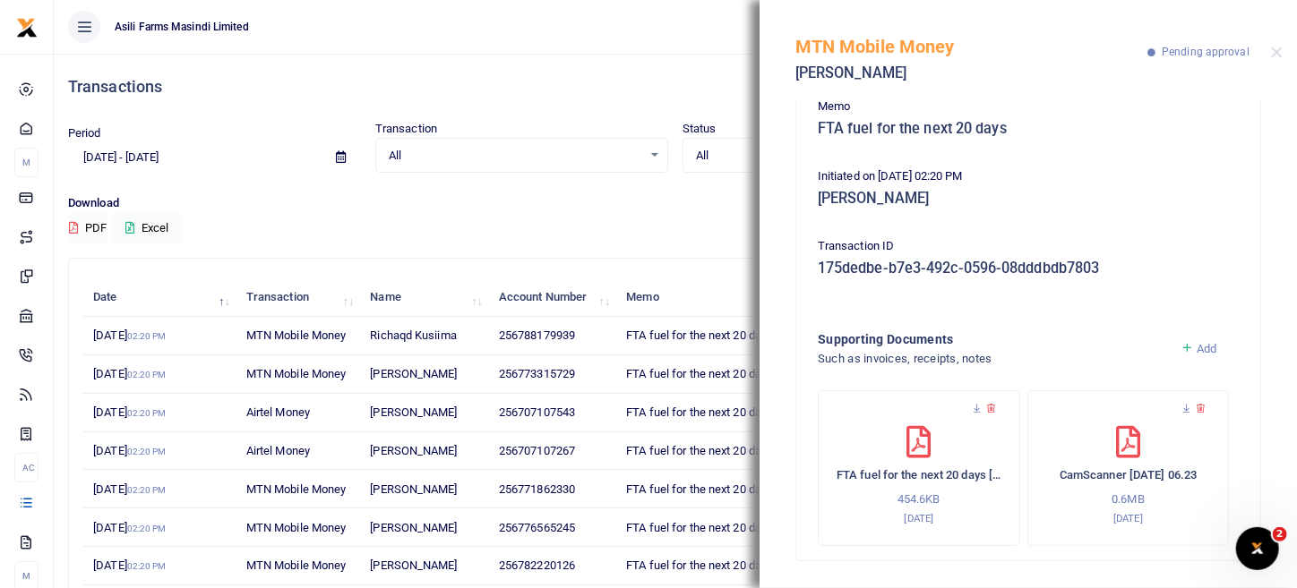
click at [1287, 43] on div "MTN Mobile Money Joseph Muteyanjura Pending approval" at bounding box center [1027, 49] width 537 height 99
click at [1286, 50] on div "MTN Mobile Money Joseph Muteyanjura Pending approval" at bounding box center [1027, 49] width 537 height 99
click at [1281, 57] on button "Close" at bounding box center [1277, 53] width 12 height 12
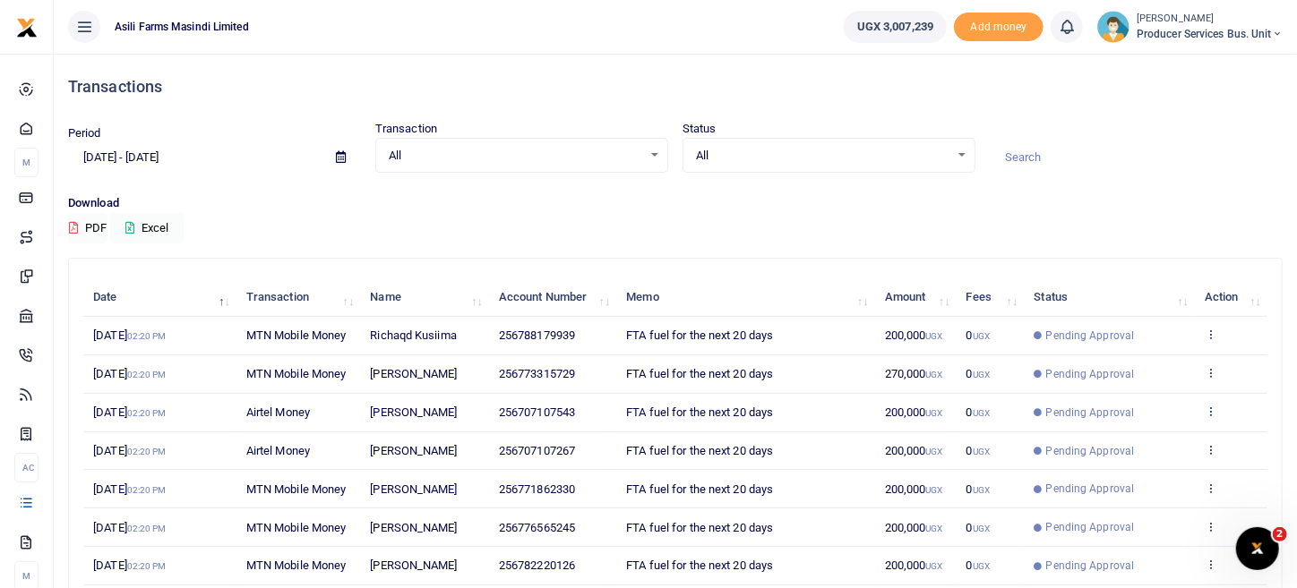
click at [1205, 407] on icon at bounding box center [1210, 411] width 12 height 13
click at [1173, 445] on link "View details" at bounding box center [1145, 440] width 141 height 25
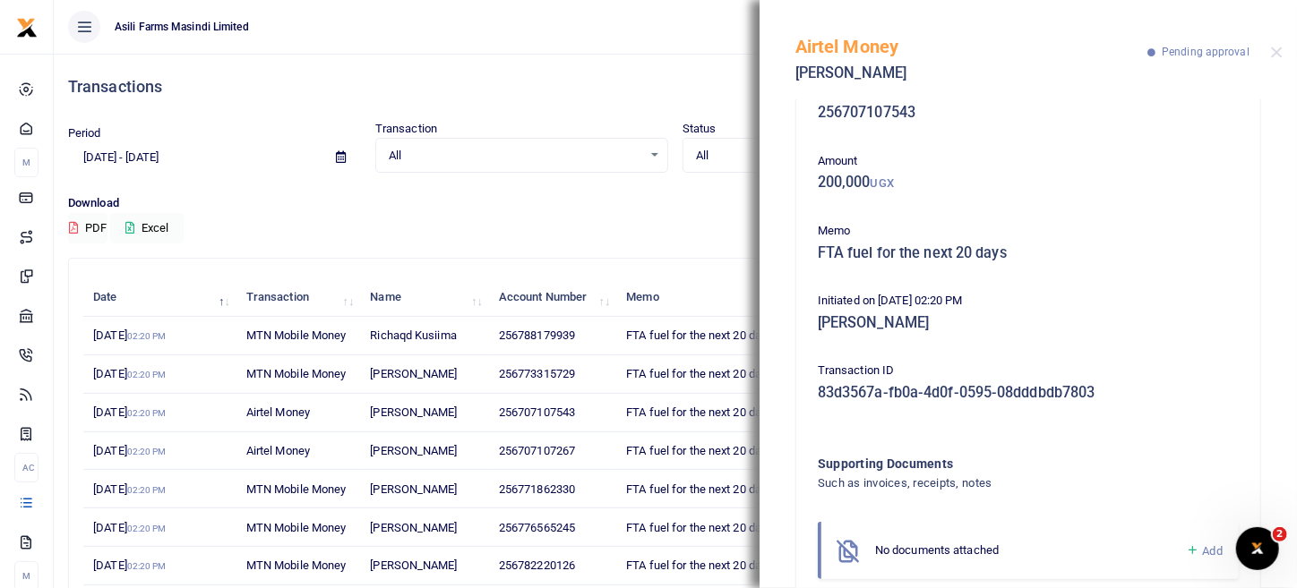
scroll to position [0, 0]
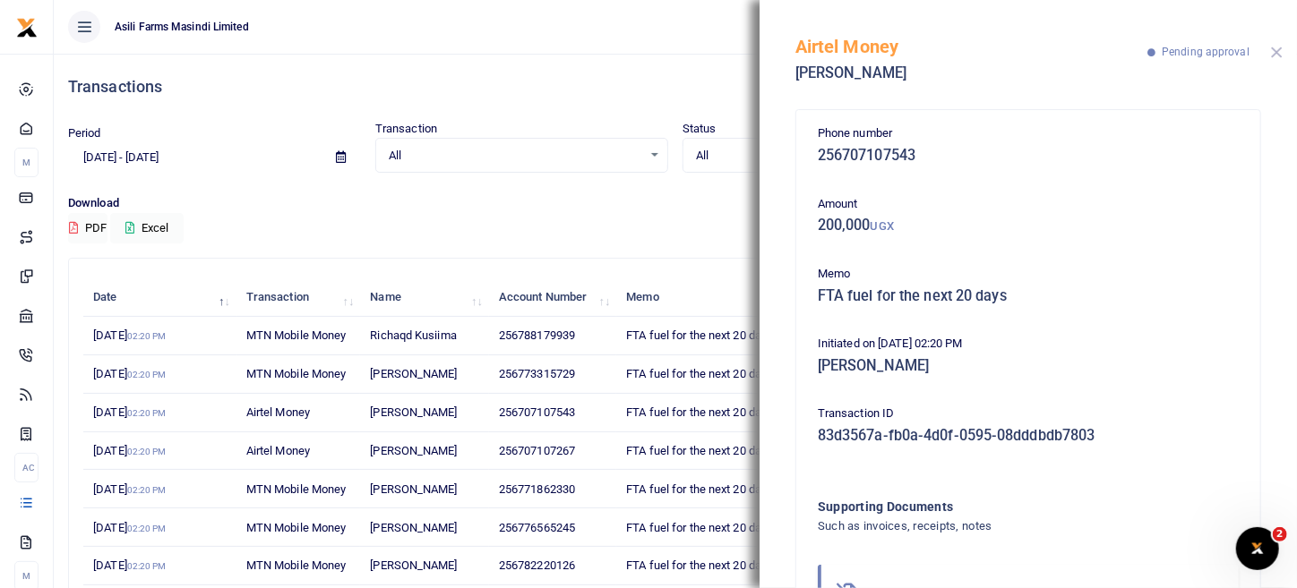
click at [1272, 50] on button "Close" at bounding box center [1277, 53] width 12 height 12
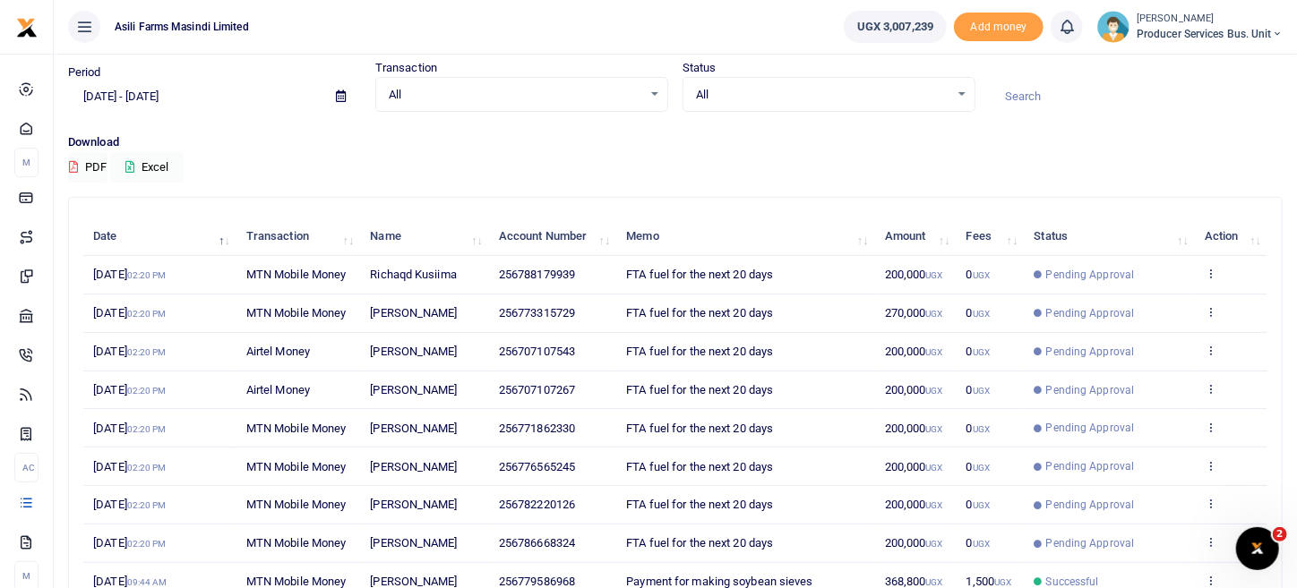
scroll to position [89, 0]
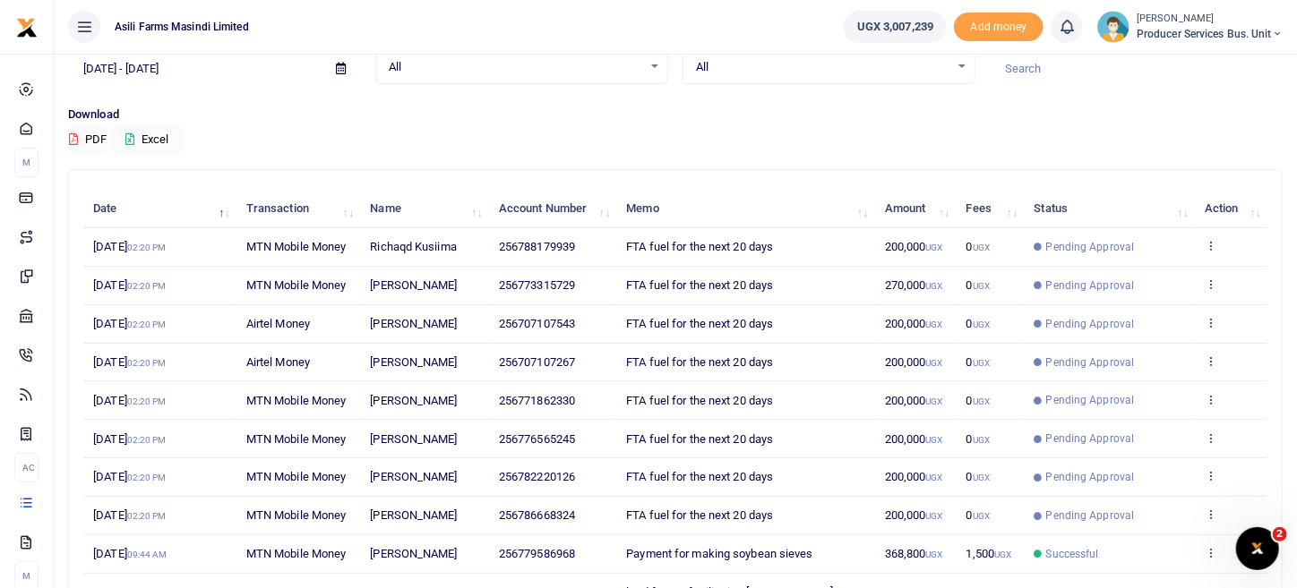
click at [1206, 358] on icon at bounding box center [1210, 361] width 12 height 13
click at [1166, 386] on link "View details" at bounding box center [1145, 389] width 141 height 25
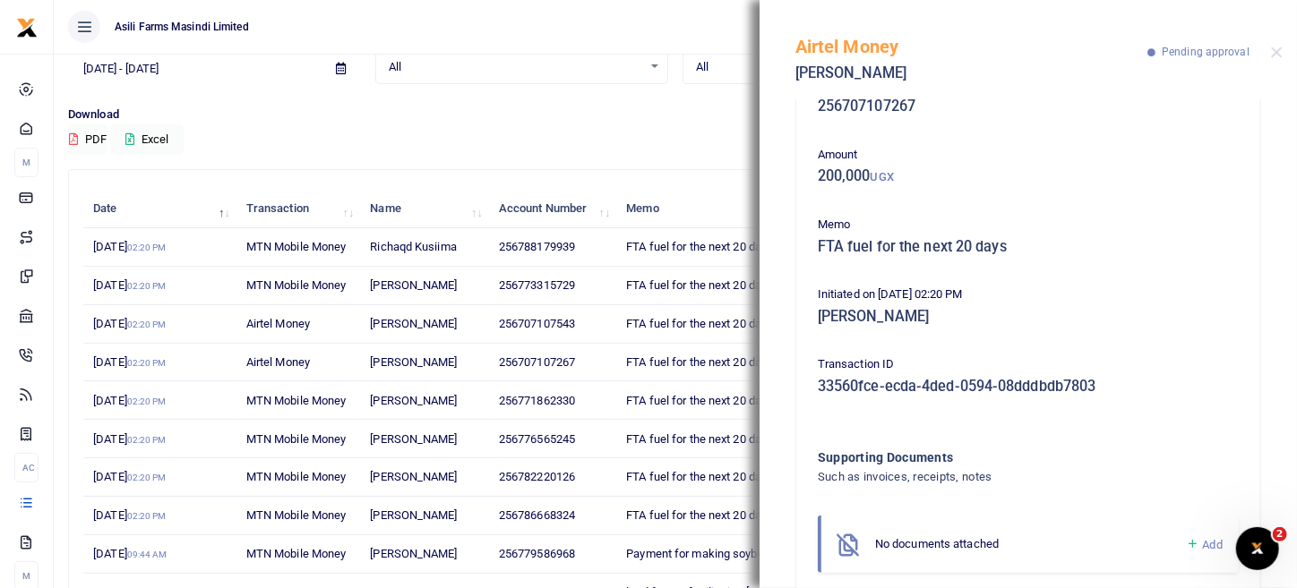
scroll to position [91, 0]
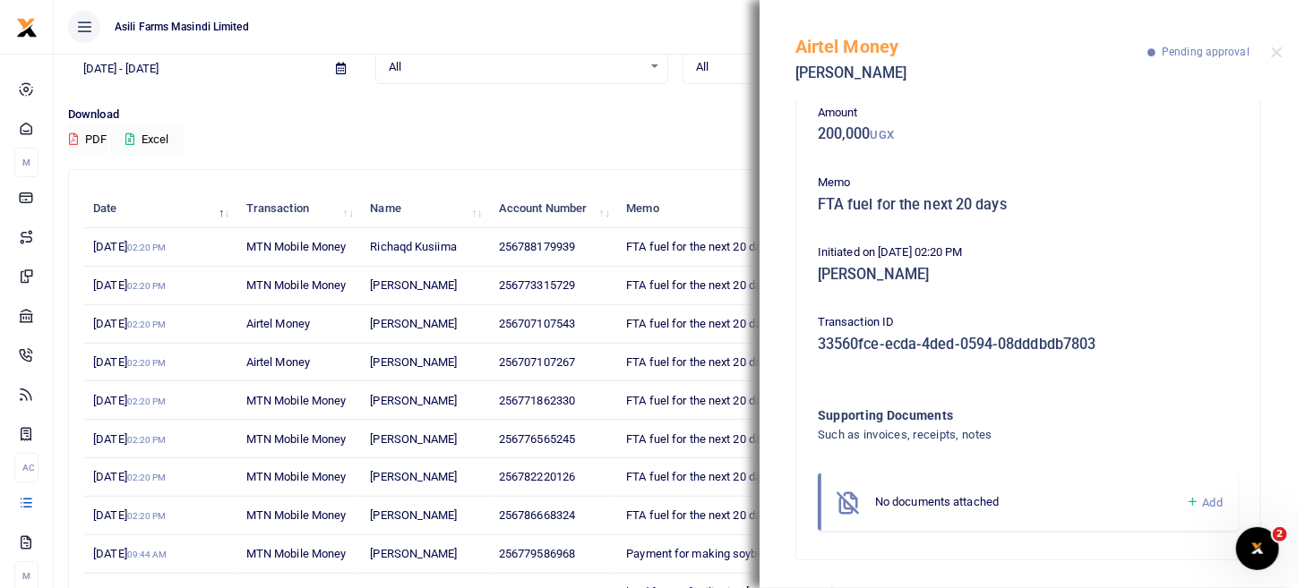
click at [1203, 496] on span "Add" at bounding box center [1213, 502] width 20 height 13
click at [1203, 508] on span "Add" at bounding box center [1213, 502] width 20 height 13
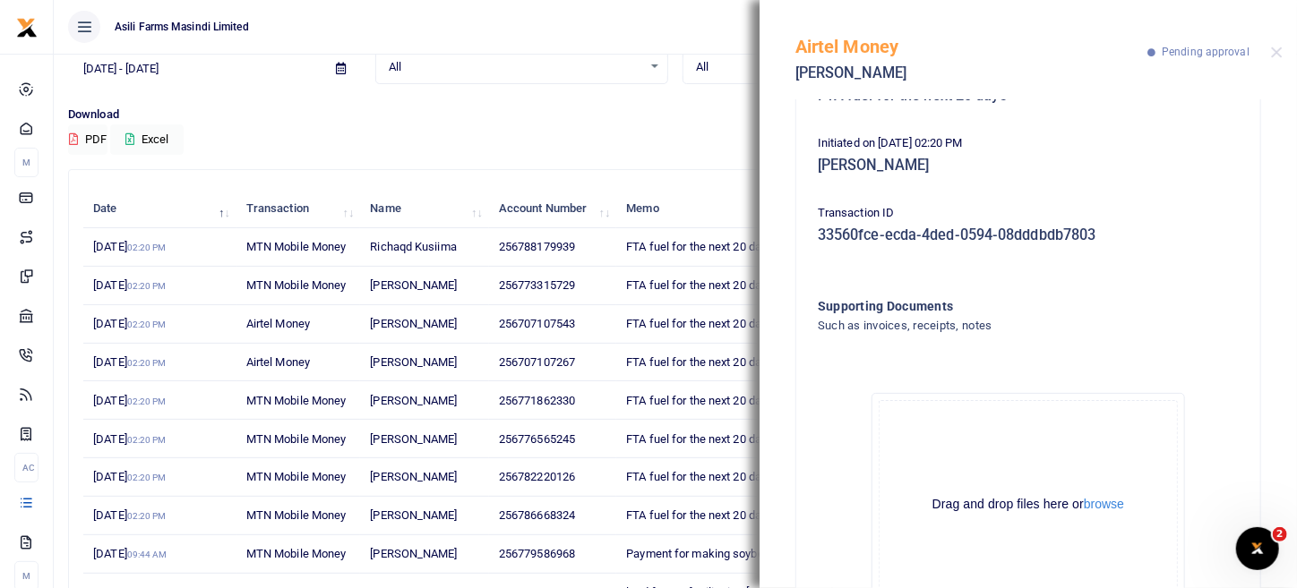
scroll to position [293, 0]
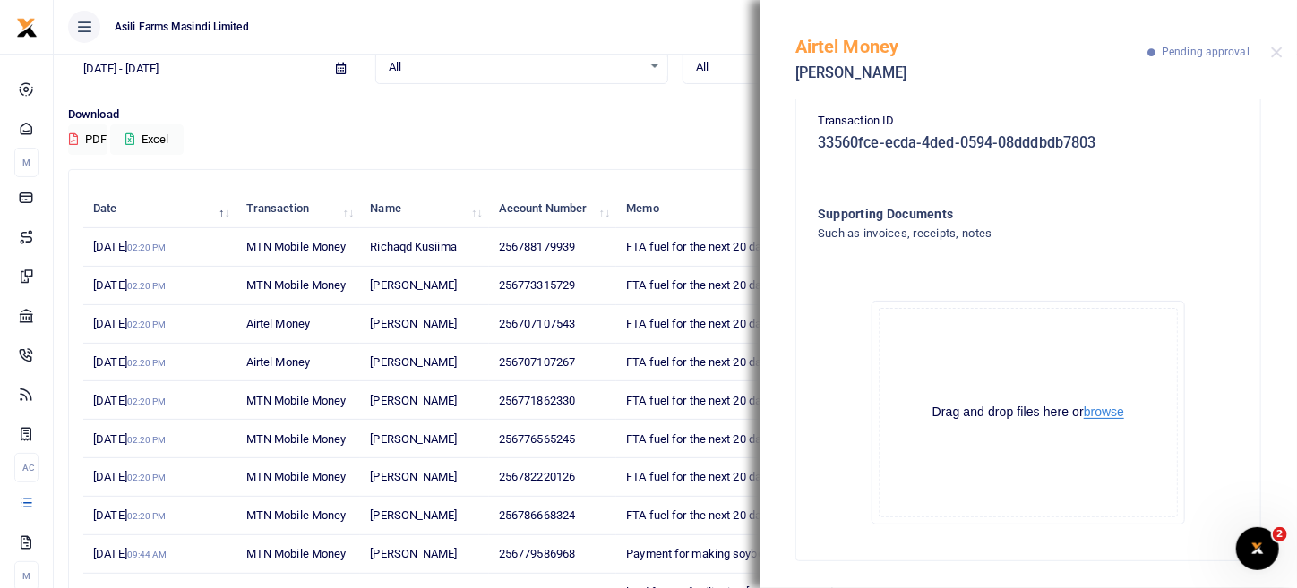
click at [1100, 407] on button "browse" at bounding box center [1104, 412] width 40 height 13
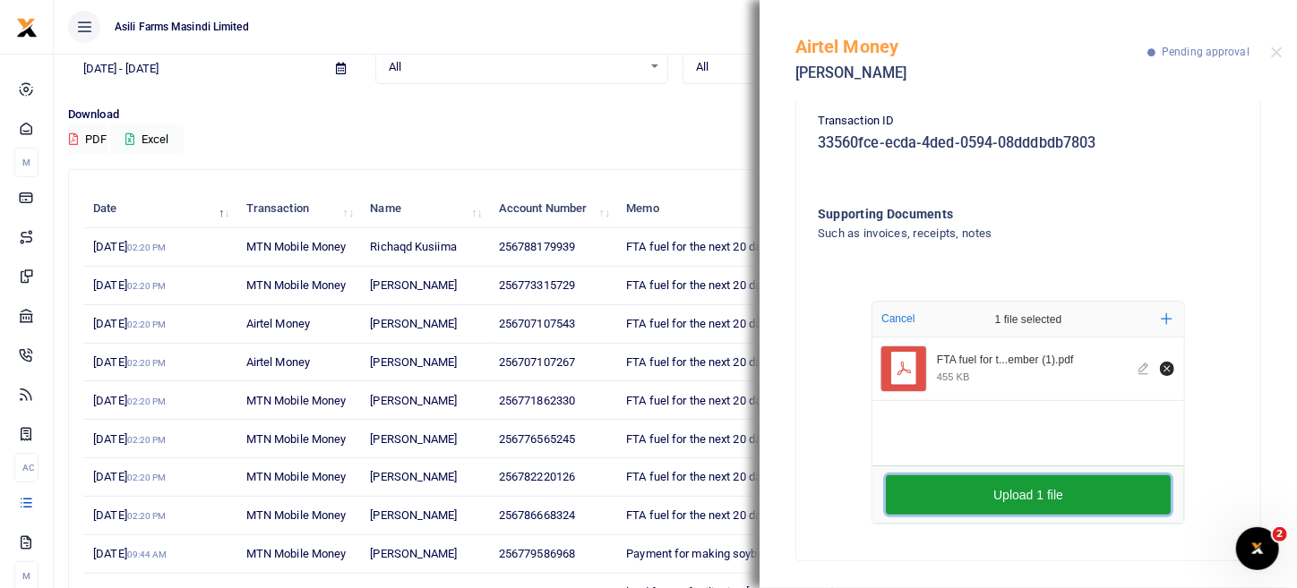
click at [1082, 497] on button "Upload 1 file" at bounding box center [1028, 494] width 285 height 39
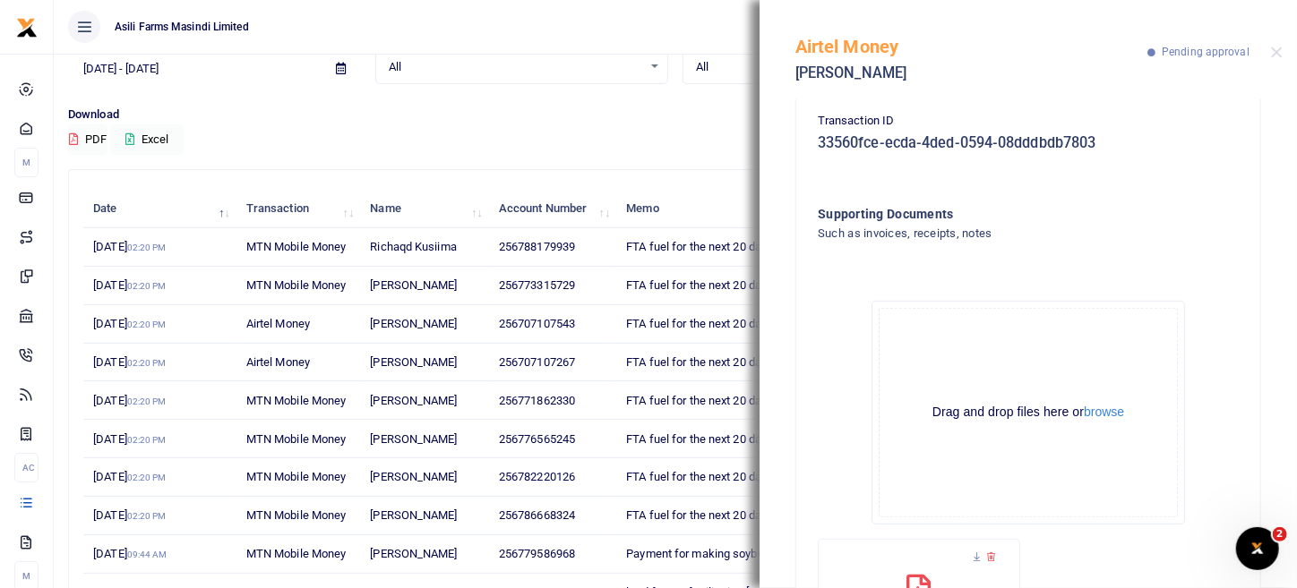
click at [1100, 420] on div "Drag and drop files here or browse Powered by Uppy" at bounding box center [1027, 413] width 299 height 210
click at [1103, 416] on button "browse" at bounding box center [1104, 412] width 40 height 13
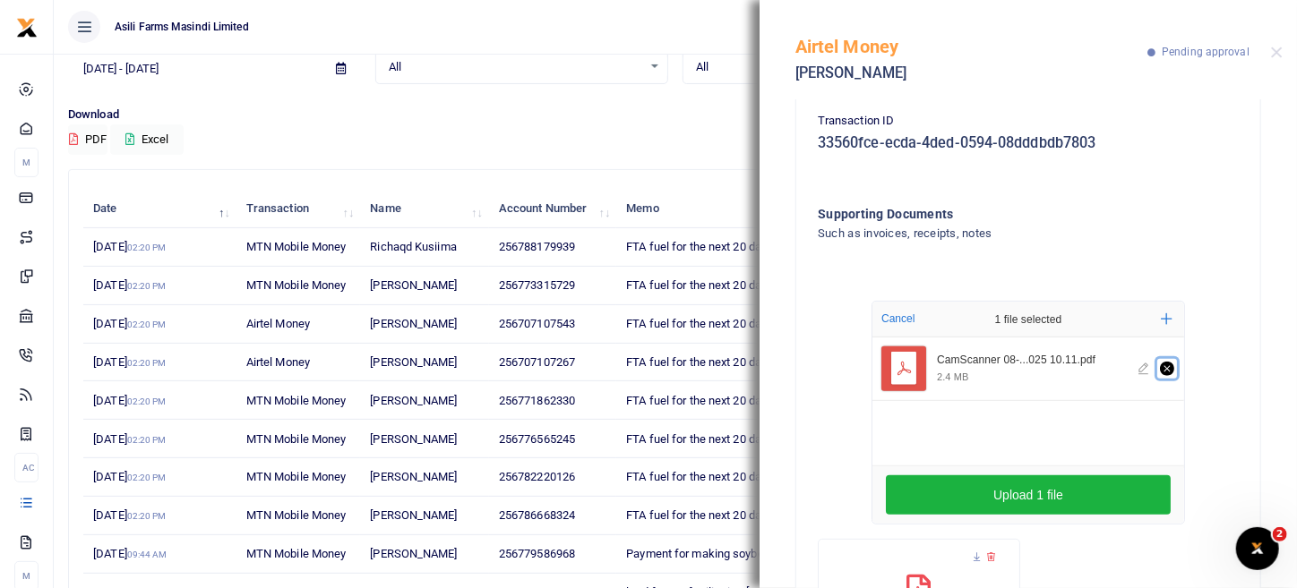
click at [1164, 372] on icon "Remove file" at bounding box center [1167, 369] width 14 height 14
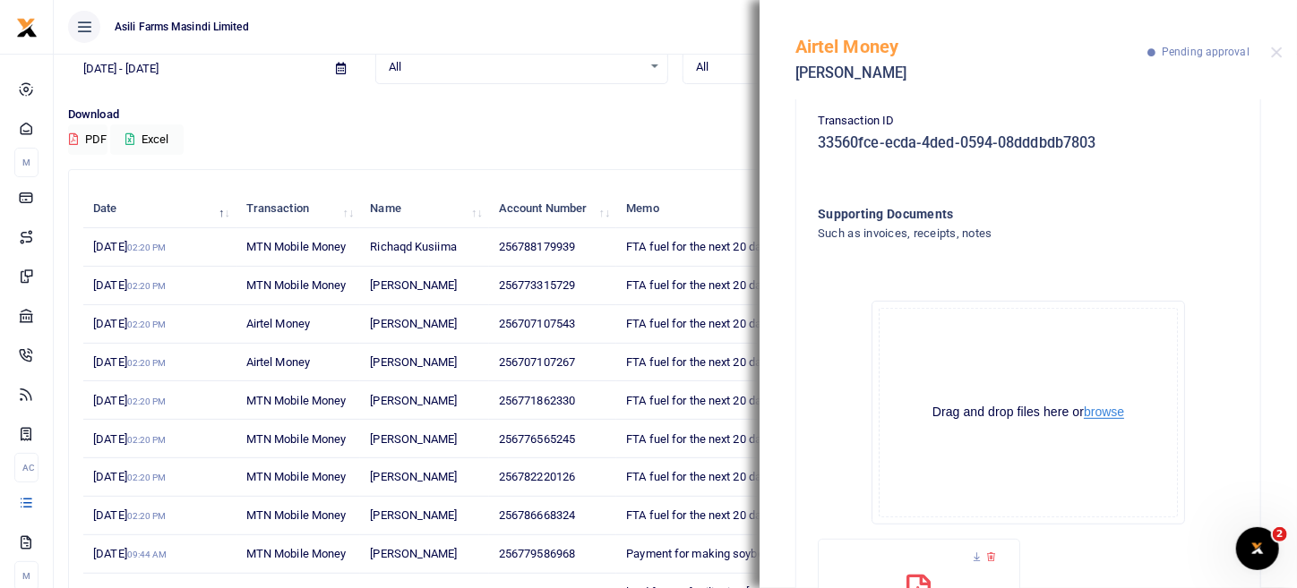
click at [1113, 412] on button "browse" at bounding box center [1104, 412] width 40 height 13
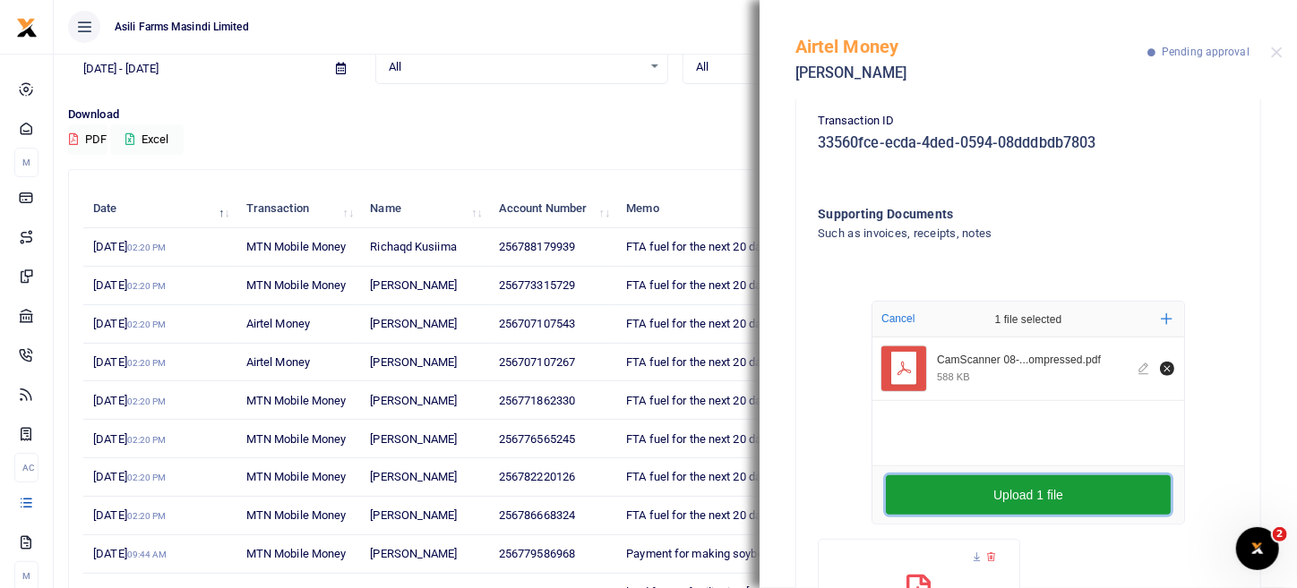
click at [1092, 492] on button "Upload 1 file" at bounding box center [1028, 494] width 285 height 39
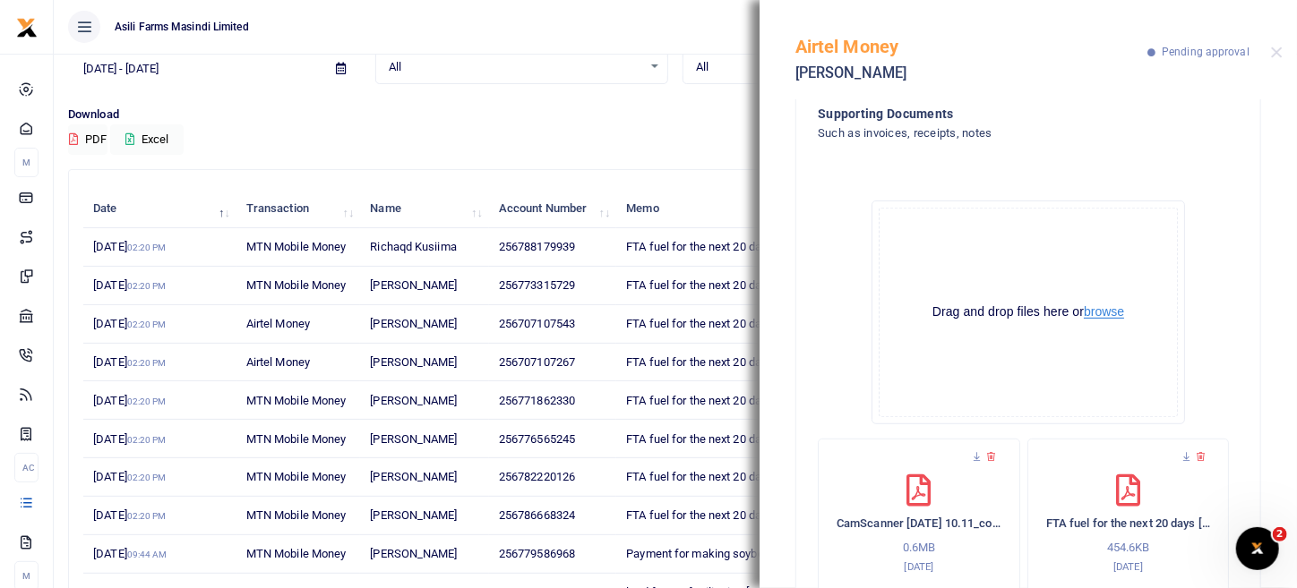
scroll to position [464, 0]
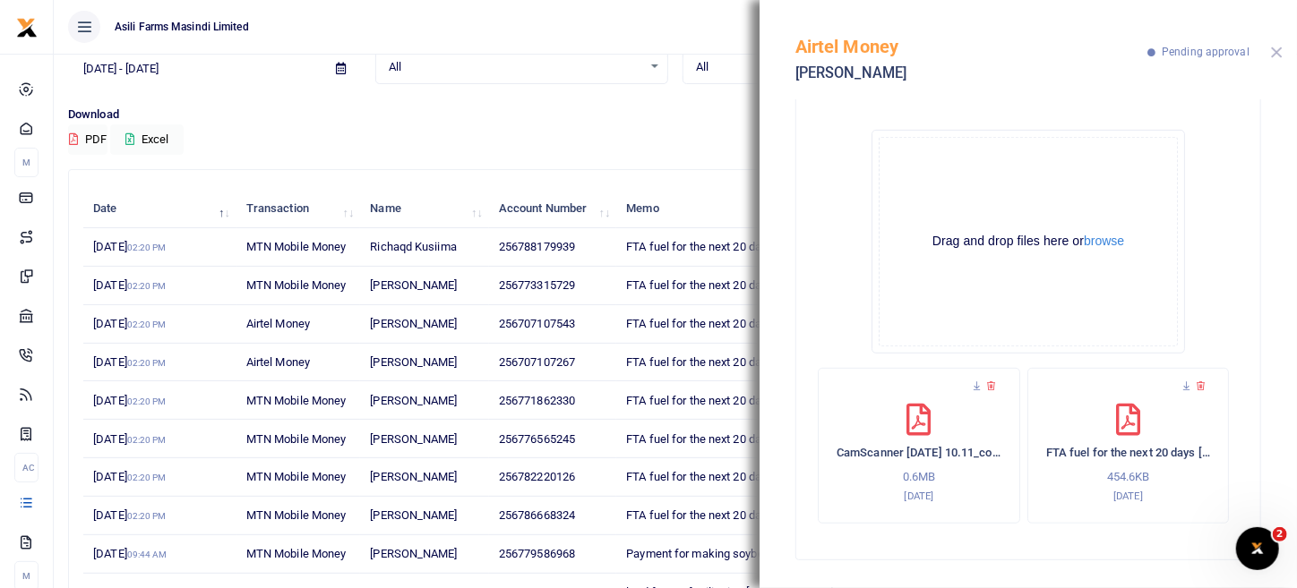
click at [1273, 56] on button "Close" at bounding box center [1277, 53] width 12 height 12
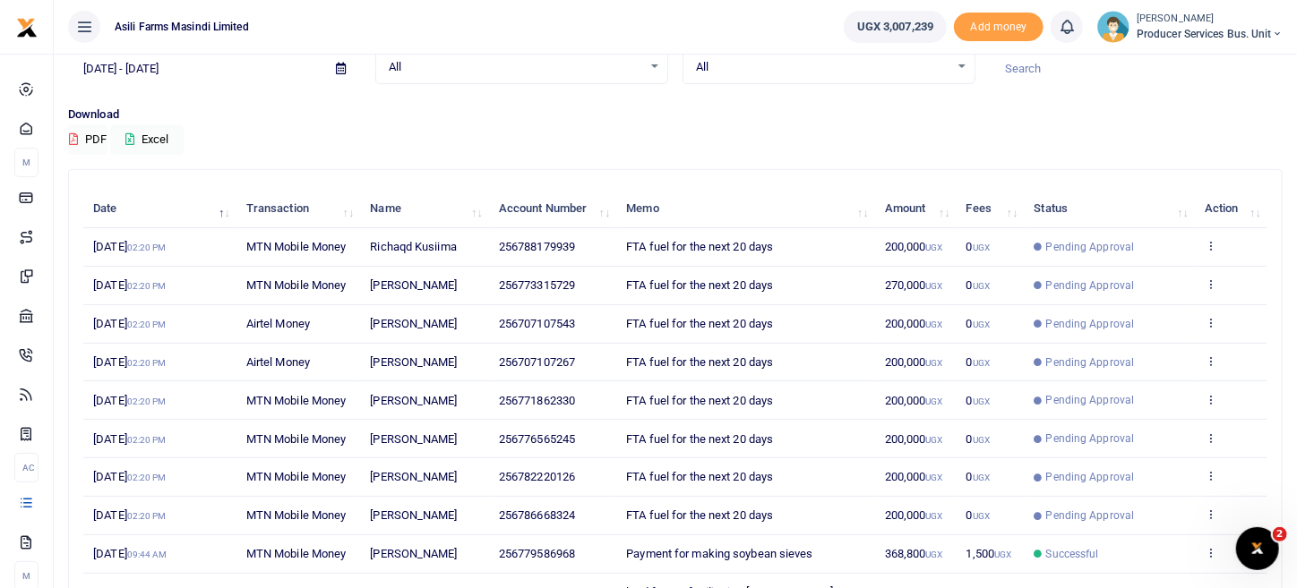
click at [1214, 372] on td "View details Send again" at bounding box center [1231, 363] width 73 height 39
click at [1212, 357] on icon at bounding box center [1210, 361] width 12 height 13
click at [1184, 379] on link "View details" at bounding box center [1145, 389] width 141 height 25
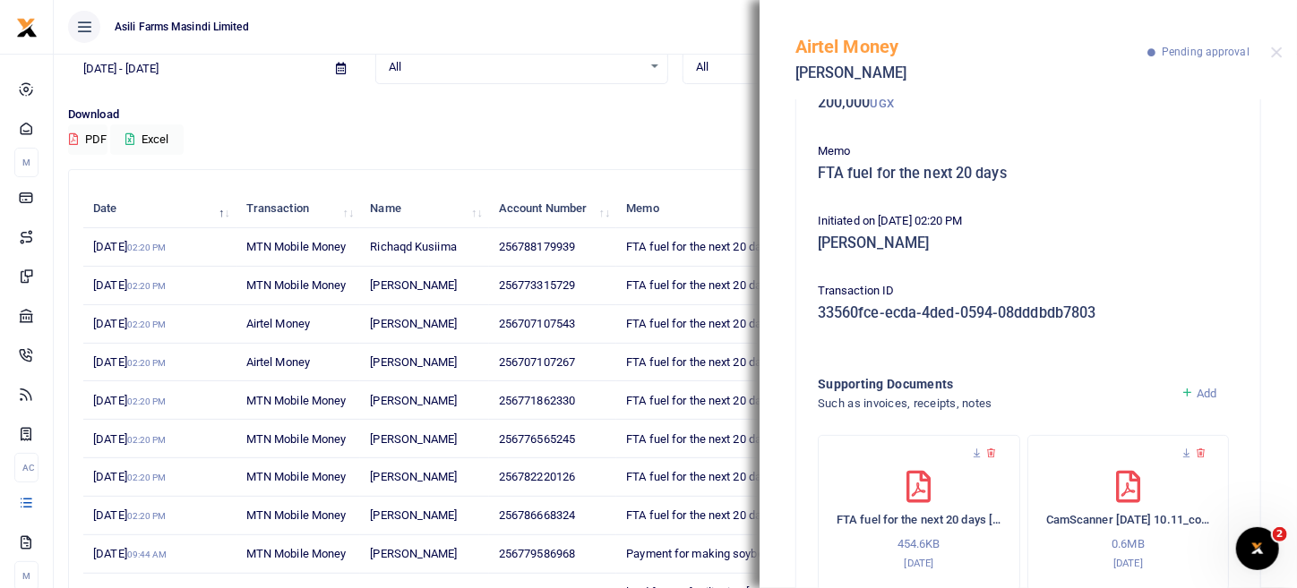
scroll to position [167, 0]
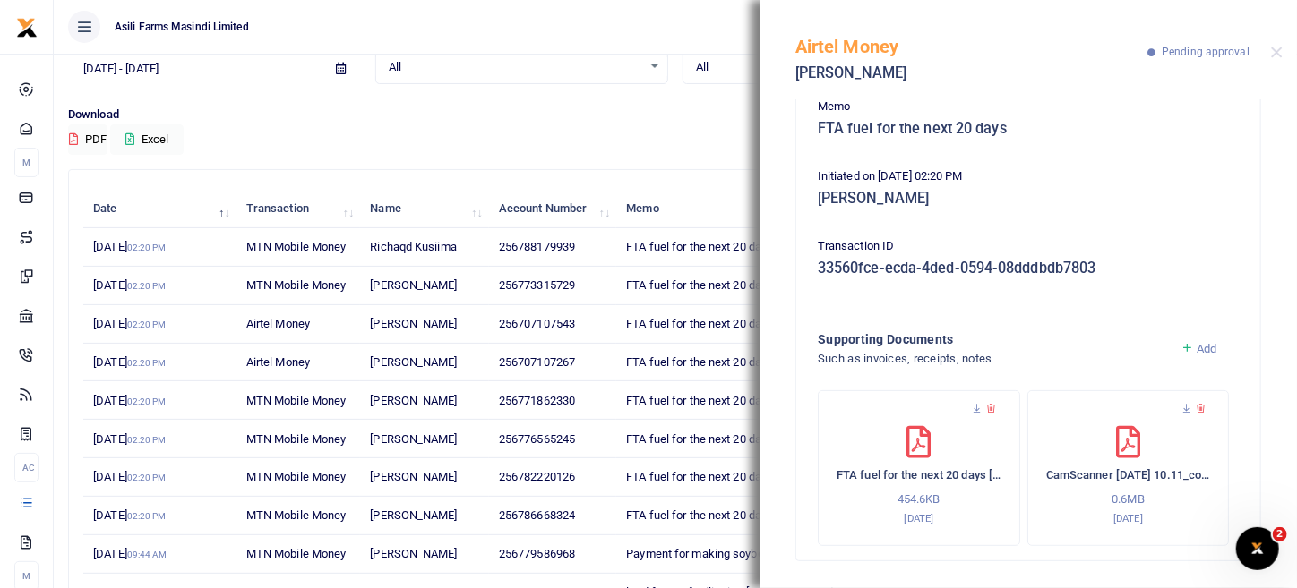
click at [1286, 60] on div "Airtel Money John Asiimwe Pending approval" at bounding box center [1027, 49] width 537 height 99
click at [1281, 44] on div "Airtel Money John Asiimwe Pending approval" at bounding box center [1027, 49] width 537 height 99
click at [1275, 56] on button "Close" at bounding box center [1277, 53] width 12 height 12
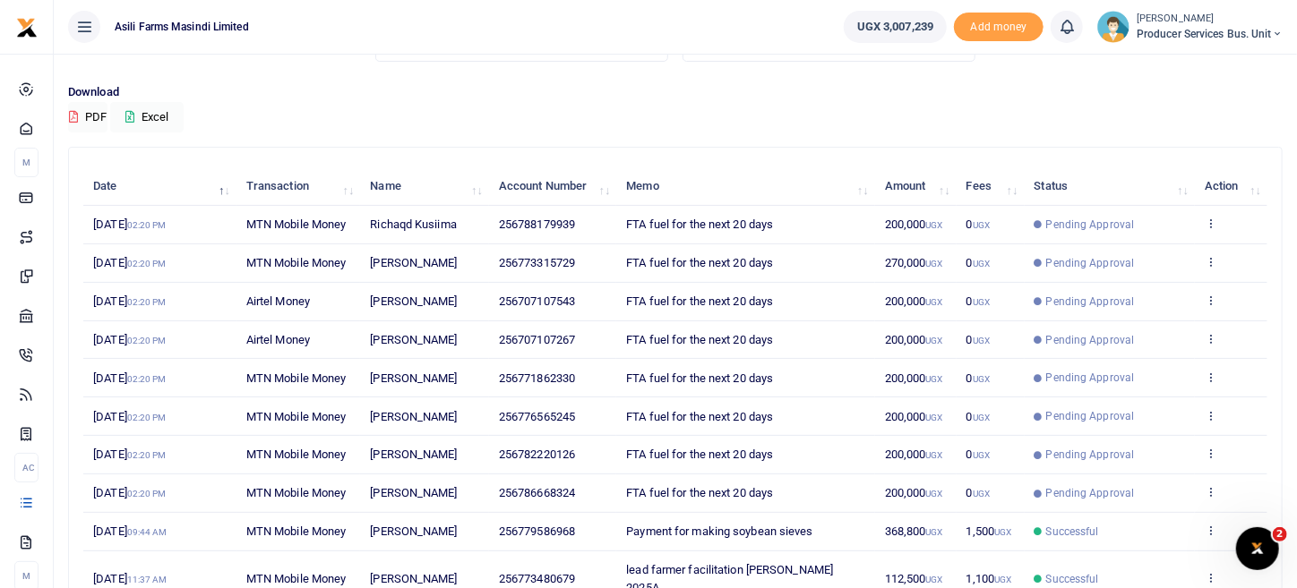
scroll to position [141, 0]
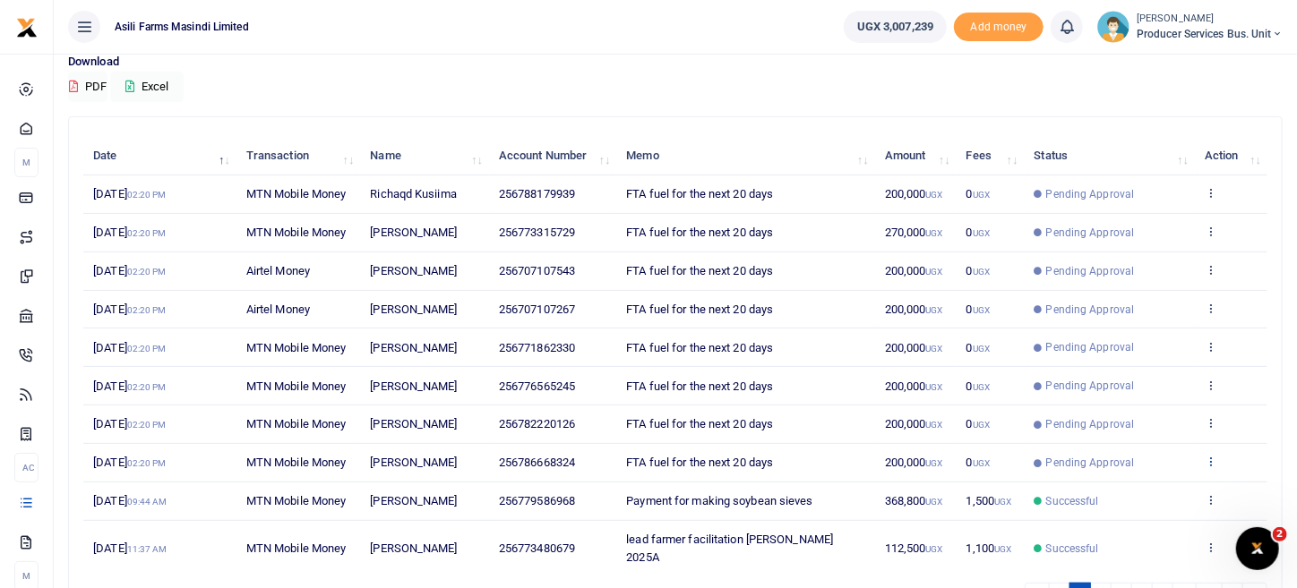
click at [1210, 456] on icon at bounding box center [1210, 461] width 12 height 13
click at [1169, 491] on link "View details" at bounding box center [1145, 489] width 141 height 25
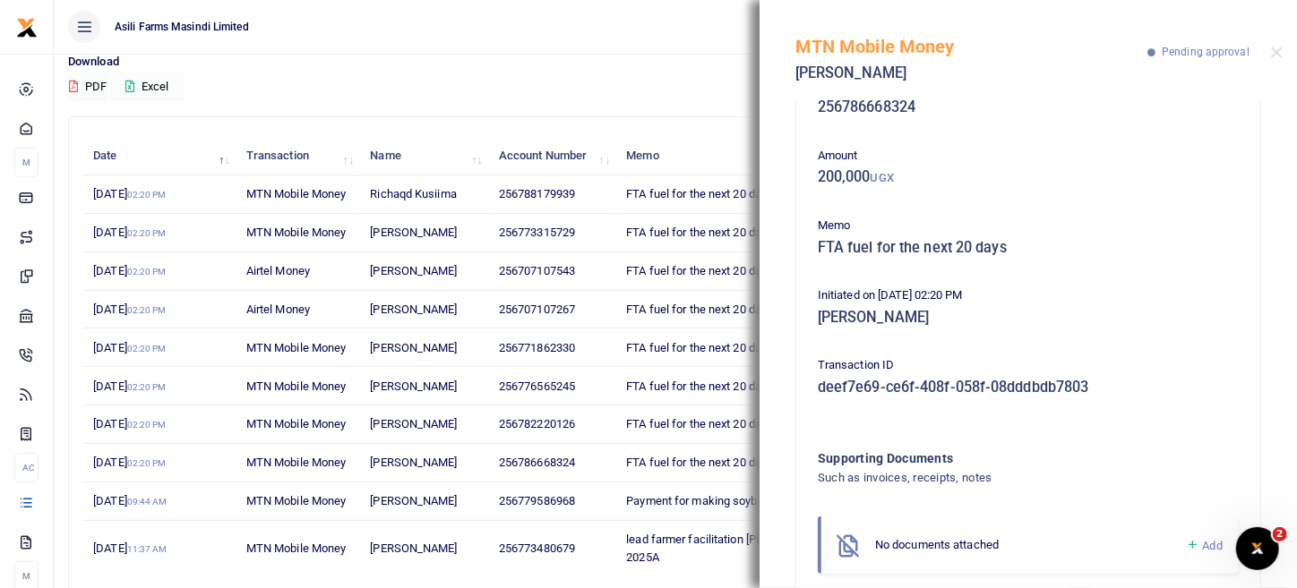
scroll to position [91, 0]
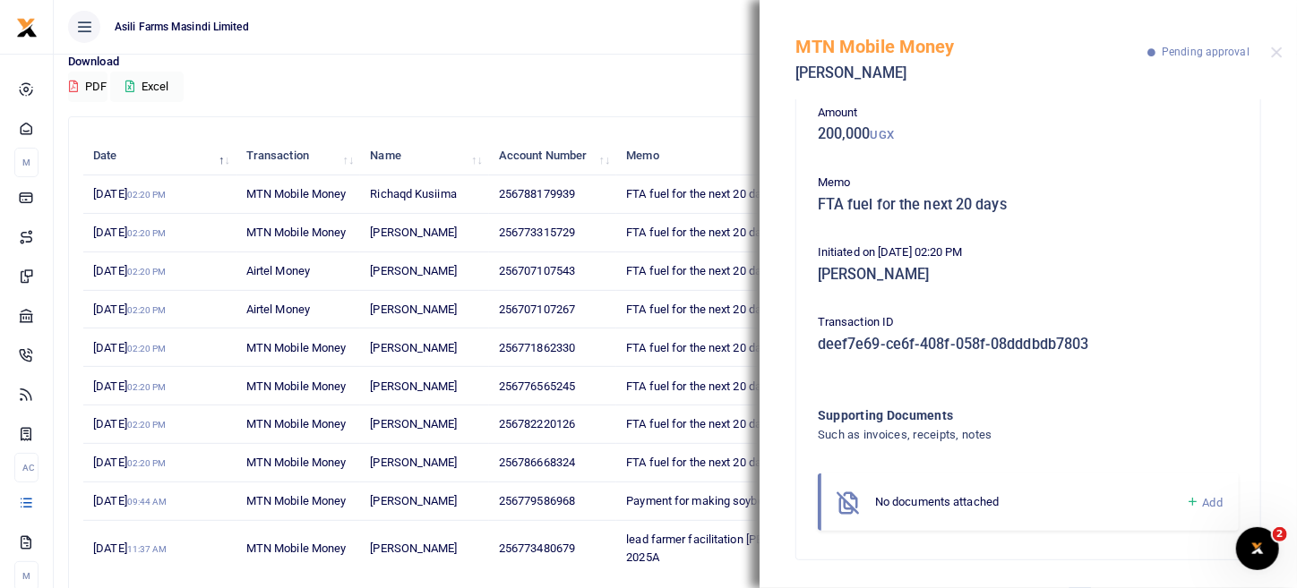
click at [1186, 499] on icon at bounding box center [1192, 502] width 13 height 16
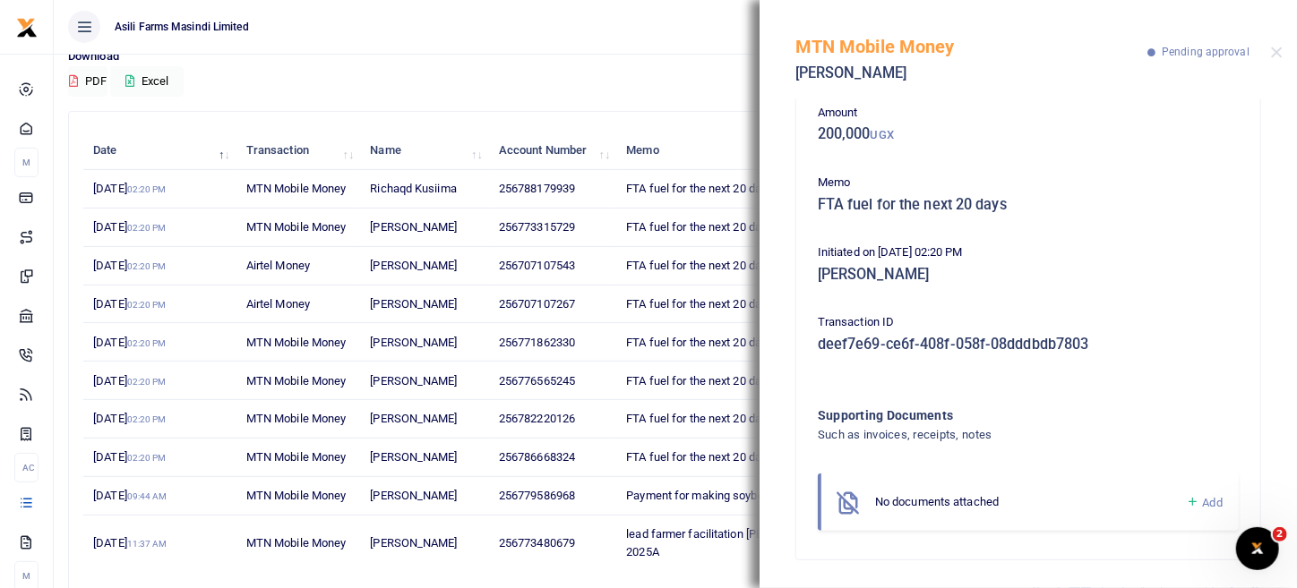
scroll to position [231, 0]
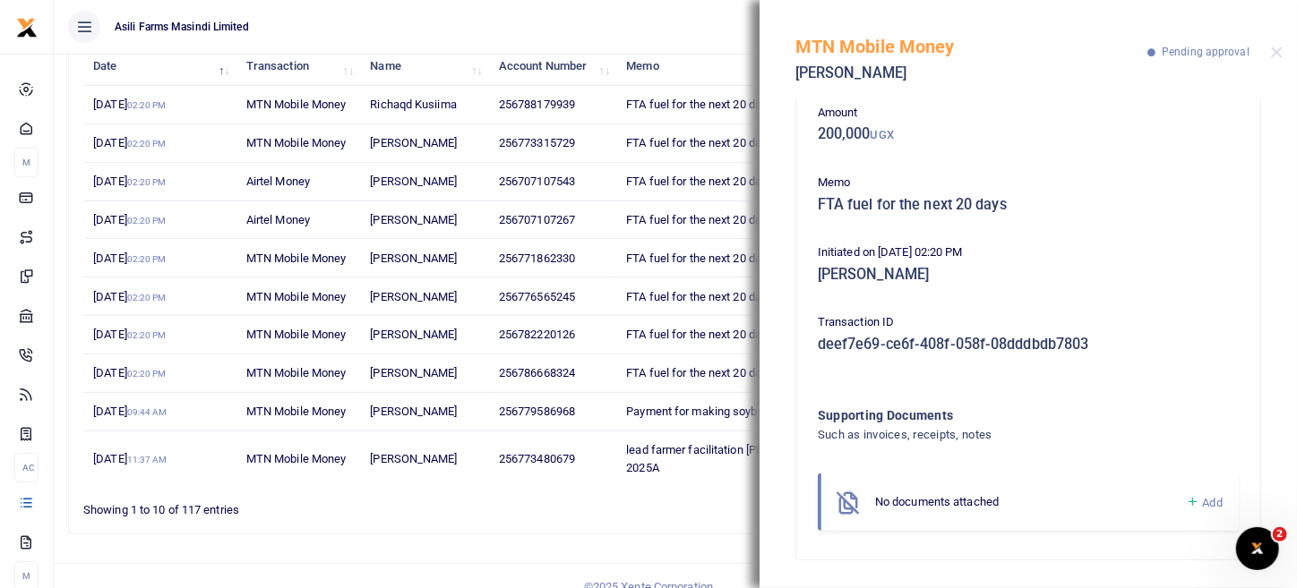
click at [1203, 501] on span "Add" at bounding box center [1213, 502] width 20 height 13
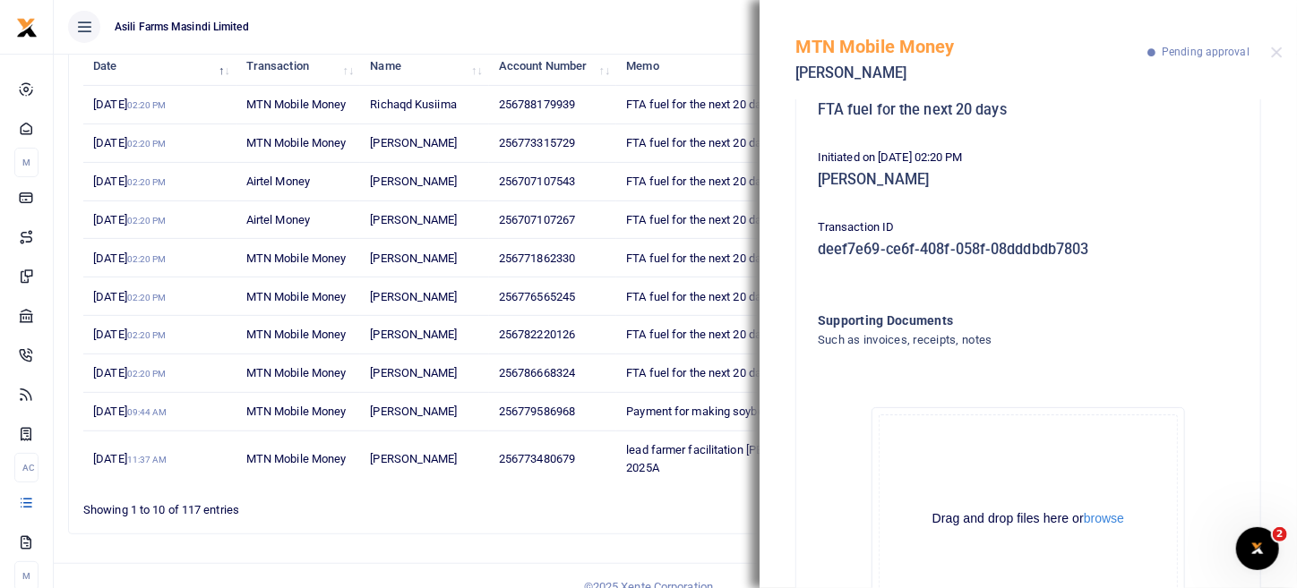
scroll to position [293, 0]
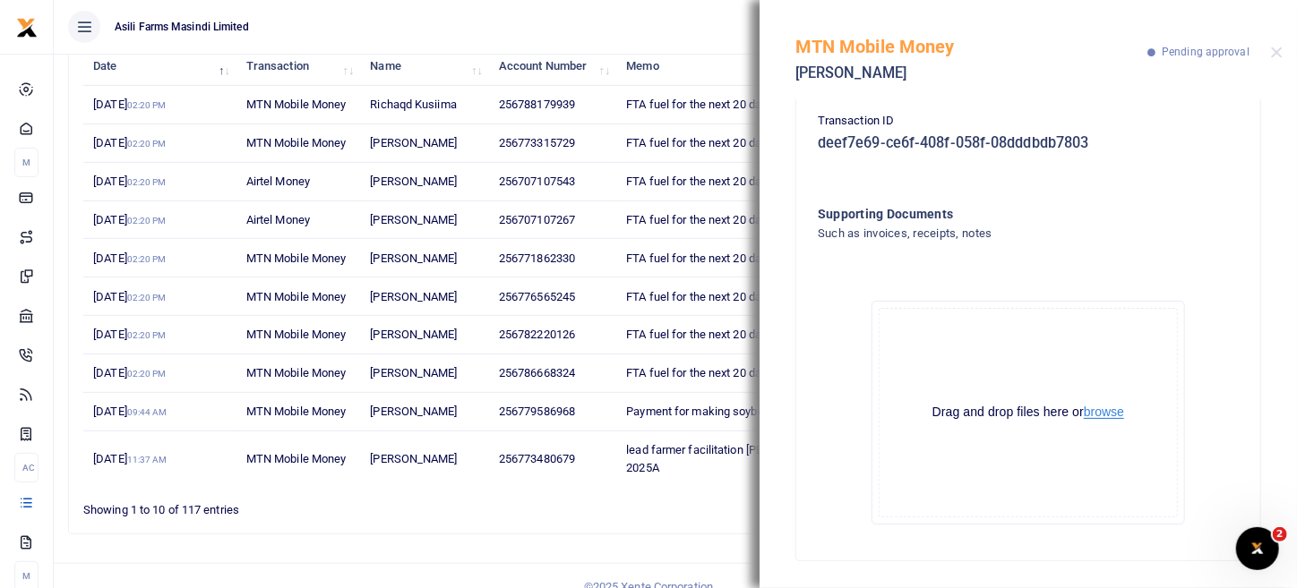
click at [1114, 414] on button "browse" at bounding box center [1104, 412] width 40 height 13
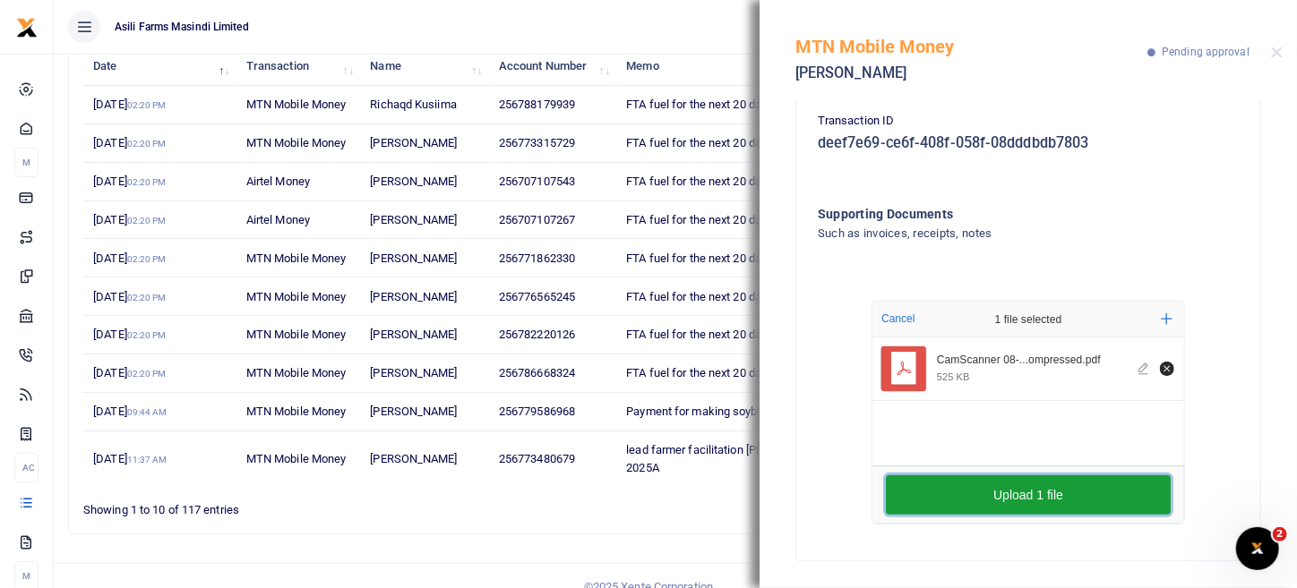
click at [1067, 493] on button "Upload 1 file" at bounding box center [1028, 494] width 285 height 39
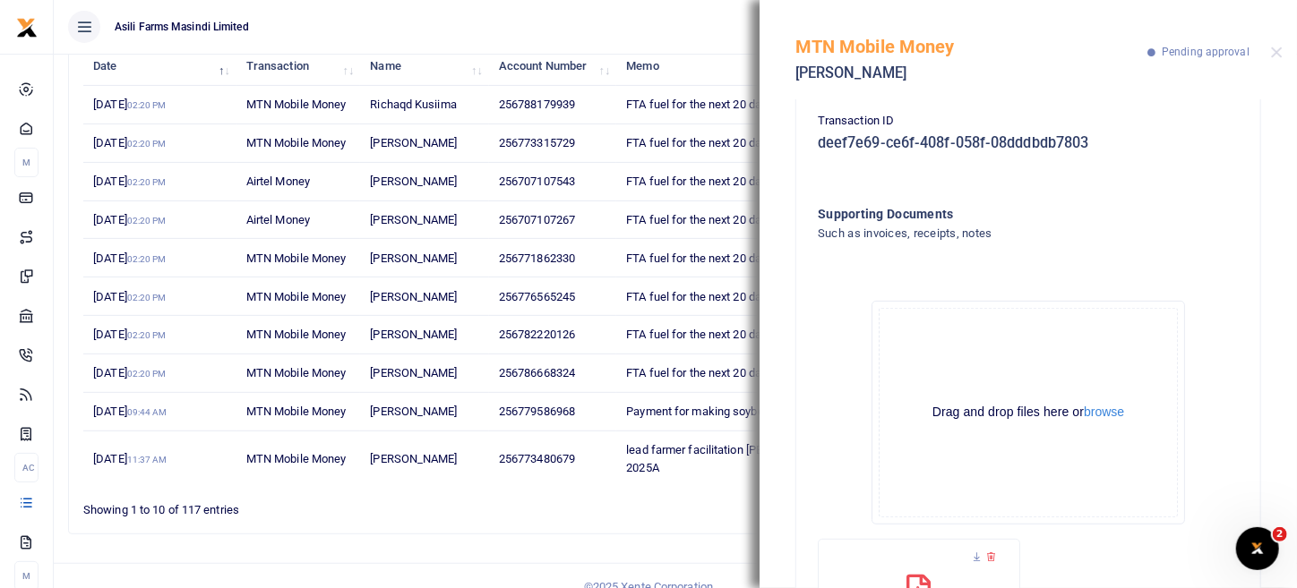
click at [1163, 318] on div "Drag and drop files here or browse Powered by Uppy" at bounding box center [1027, 413] width 299 height 210
click at [1085, 416] on button "browse" at bounding box center [1104, 412] width 40 height 13
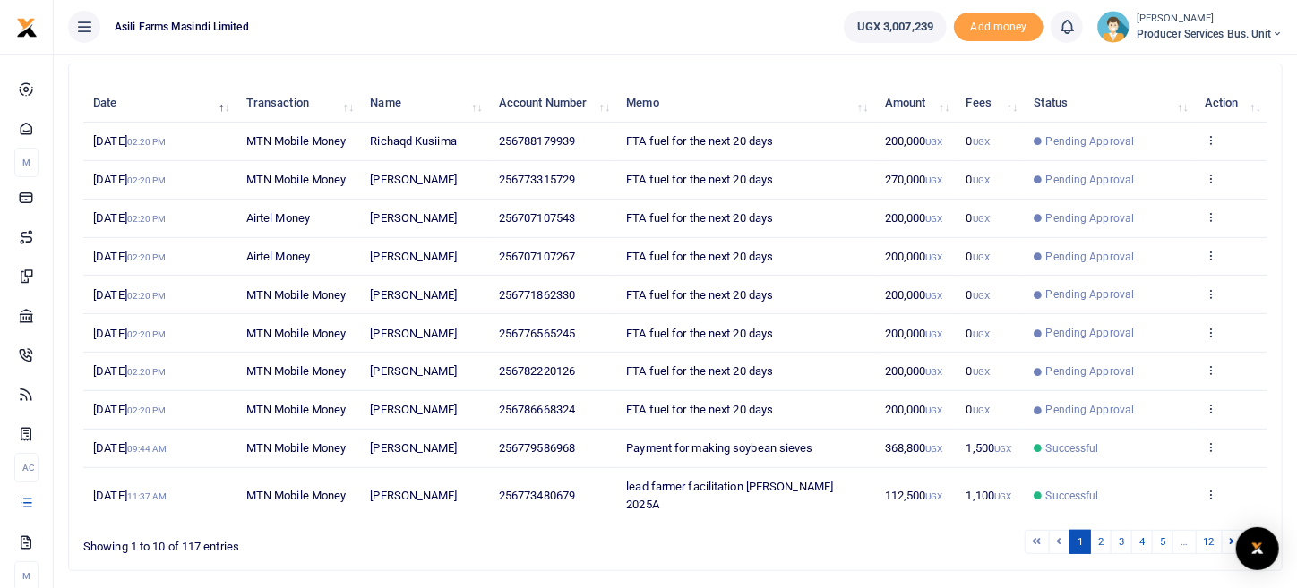
scroll to position [231, 0]
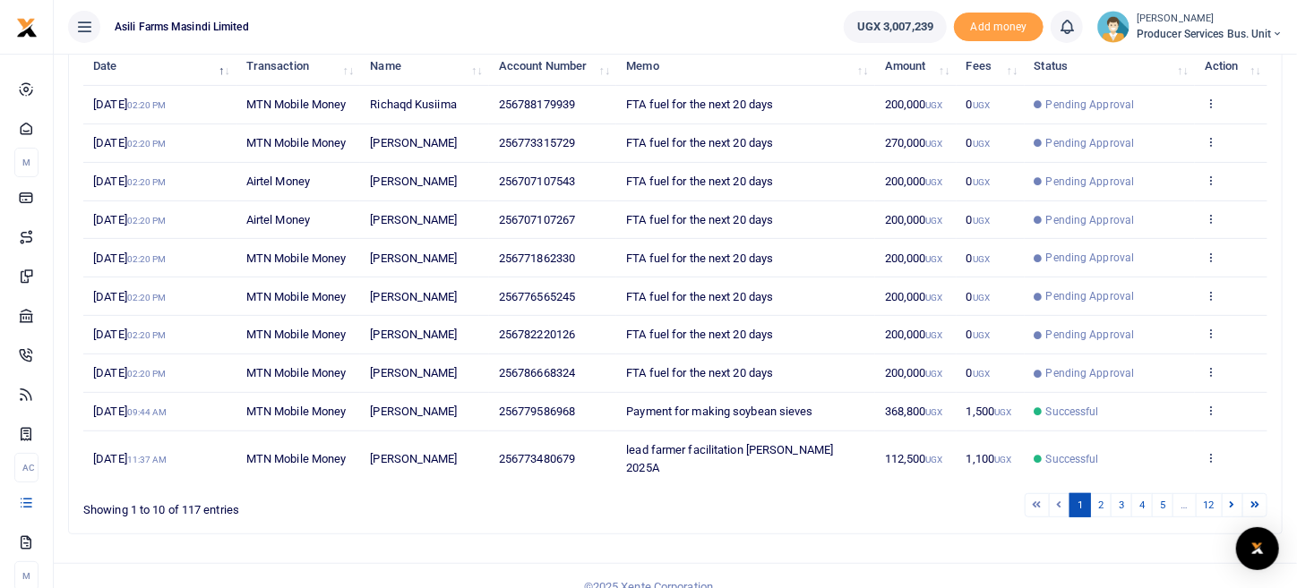
click at [1220, 373] on td "View details Send again" at bounding box center [1231, 374] width 73 height 39
click at [1212, 365] on icon at bounding box center [1210, 371] width 12 height 13
click at [1195, 381] on div "View details Send again" at bounding box center [1145, 420] width 143 height 81
click at [1223, 370] on td "View details Send again" at bounding box center [1231, 374] width 73 height 39
click at [1218, 374] on td "View details Send again" at bounding box center [1231, 374] width 73 height 39
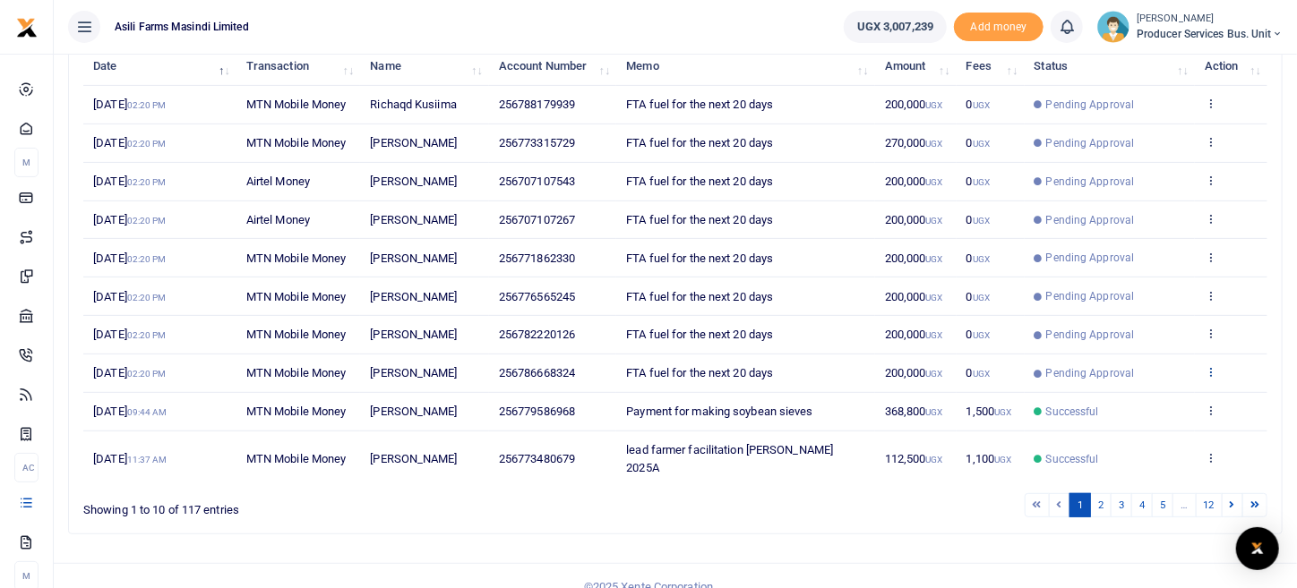
click at [1207, 367] on icon at bounding box center [1210, 371] width 12 height 13
click at [1148, 400] on link "View details" at bounding box center [1145, 400] width 141 height 25
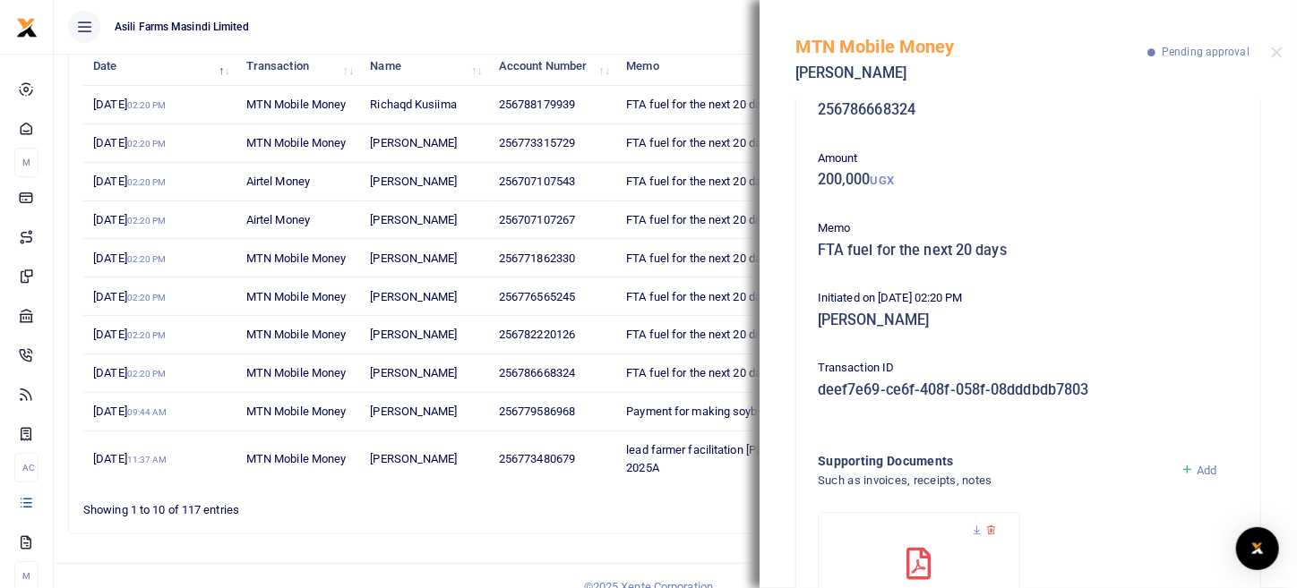
scroll to position [167, 0]
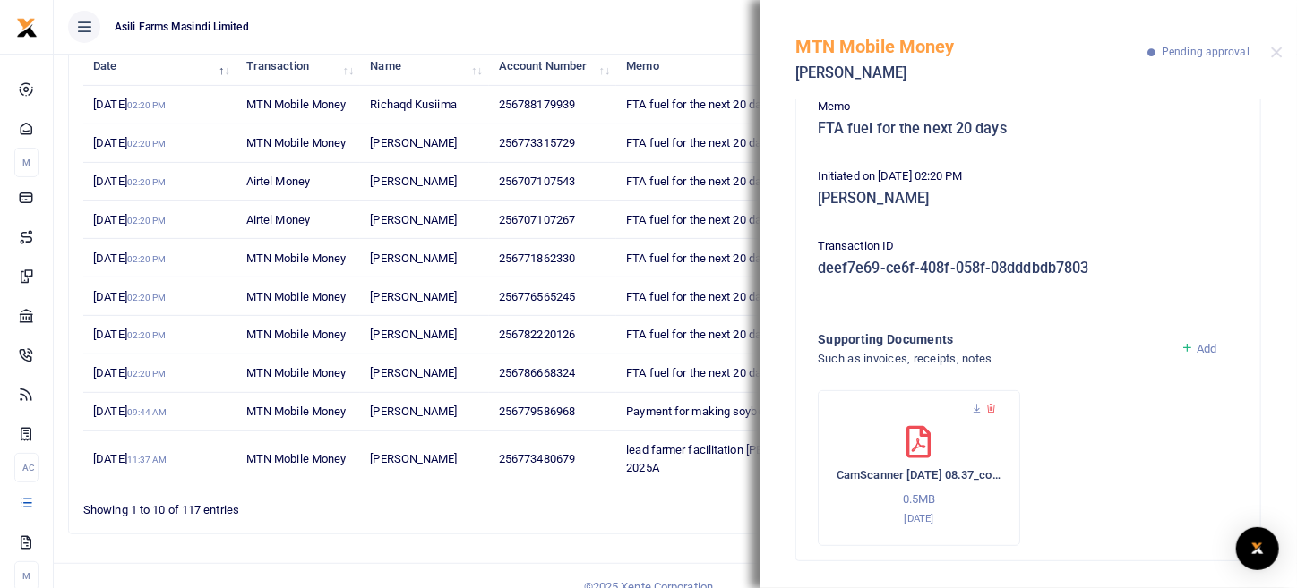
click at [1180, 345] on icon at bounding box center [1186, 348] width 13 height 16
click at [1196, 345] on span "Add" at bounding box center [1206, 348] width 20 height 13
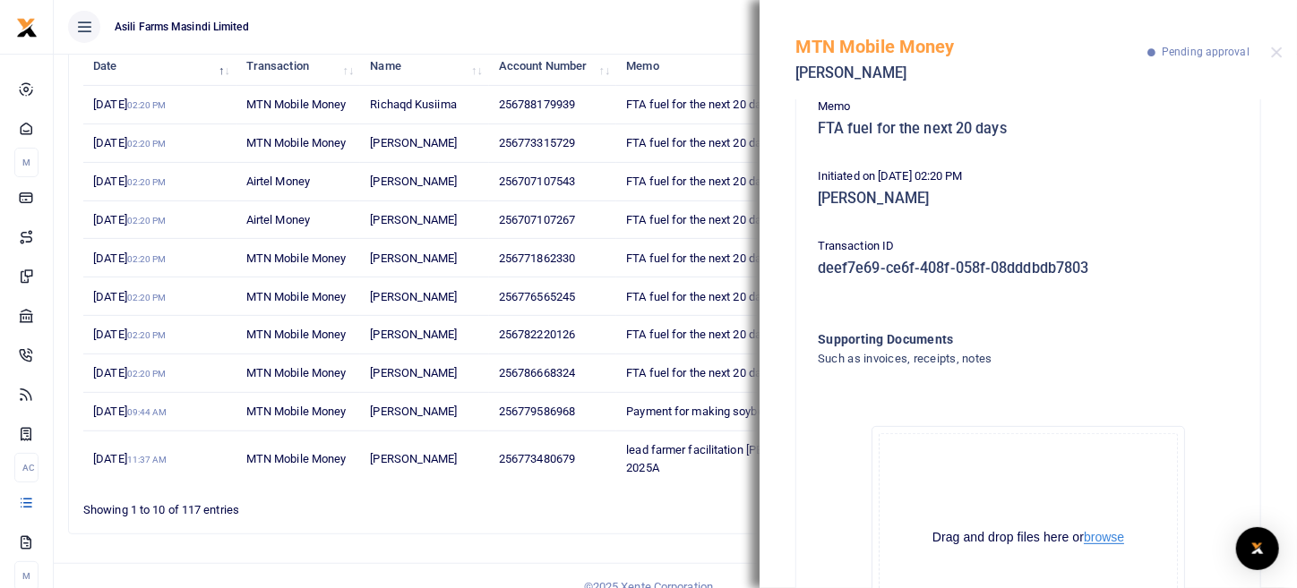
click at [1109, 540] on button "browse" at bounding box center [1104, 537] width 40 height 13
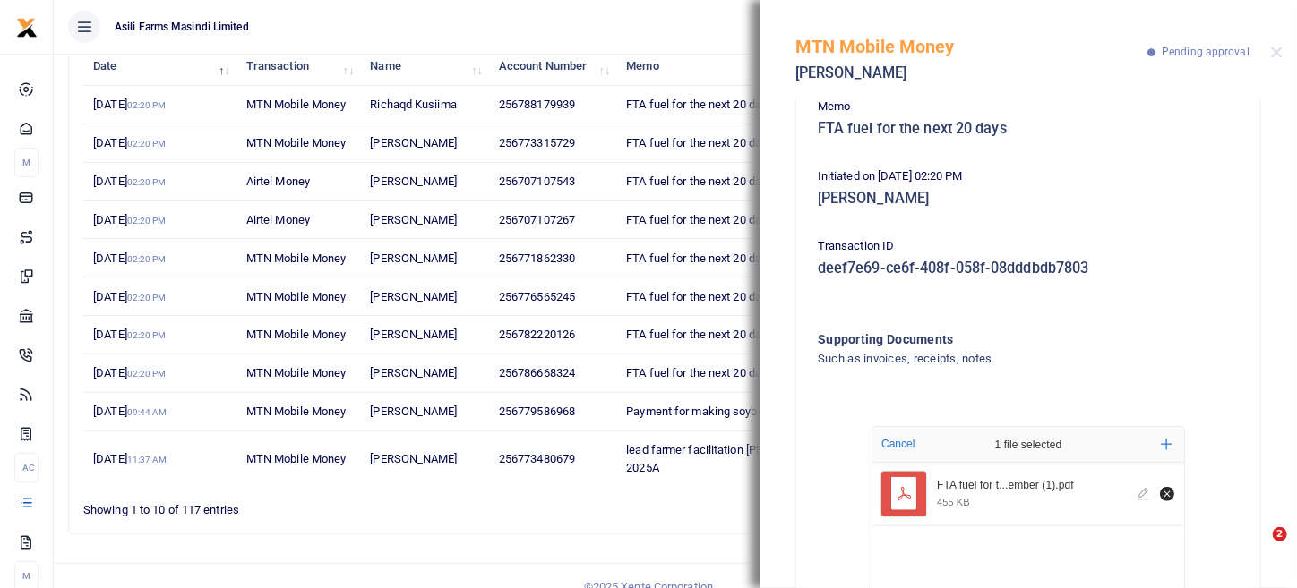
scroll to position [441, 0]
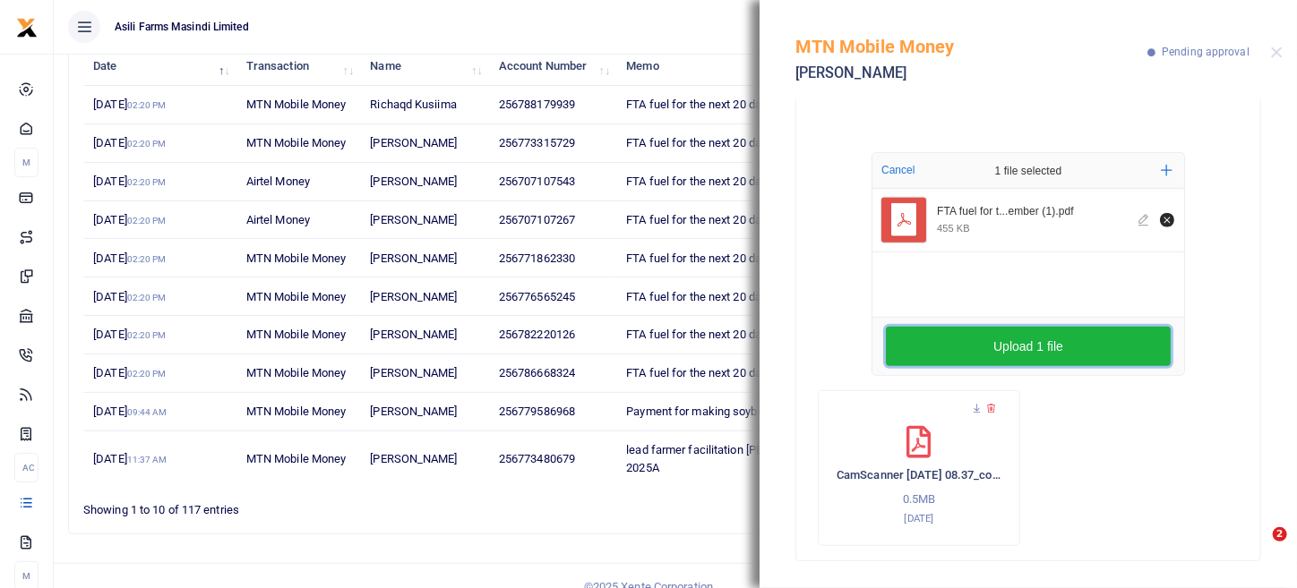
click at [1025, 338] on button "Upload 1 file" at bounding box center [1028, 346] width 285 height 39
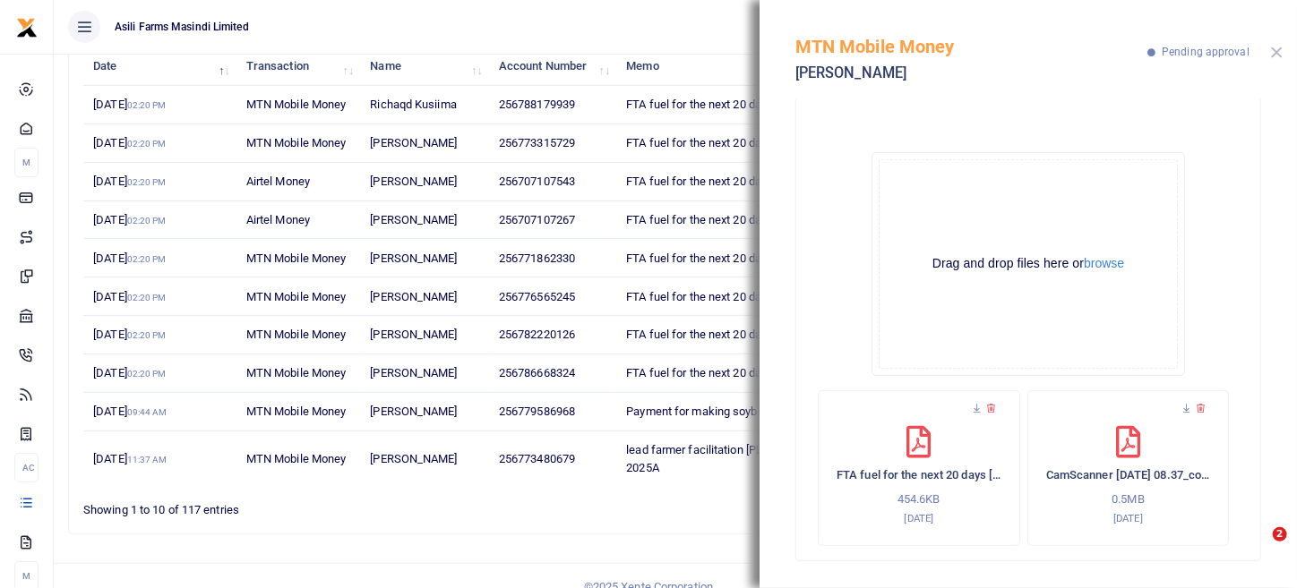
click at [1278, 56] on button "Close" at bounding box center [1277, 53] width 12 height 12
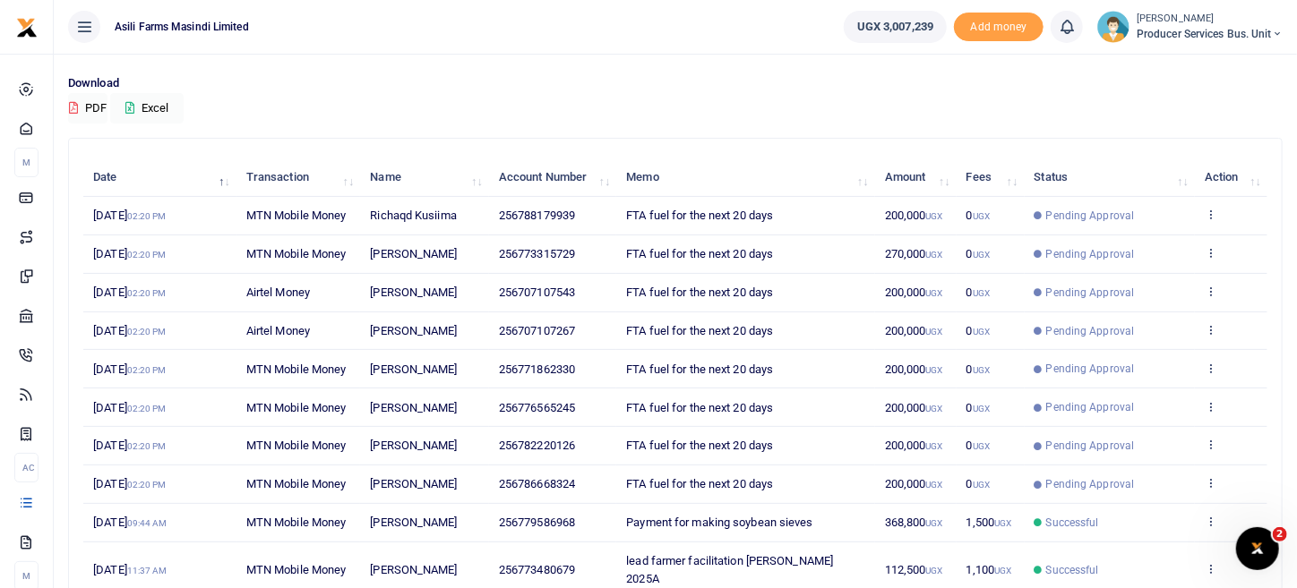
scroll to position [231, 0]
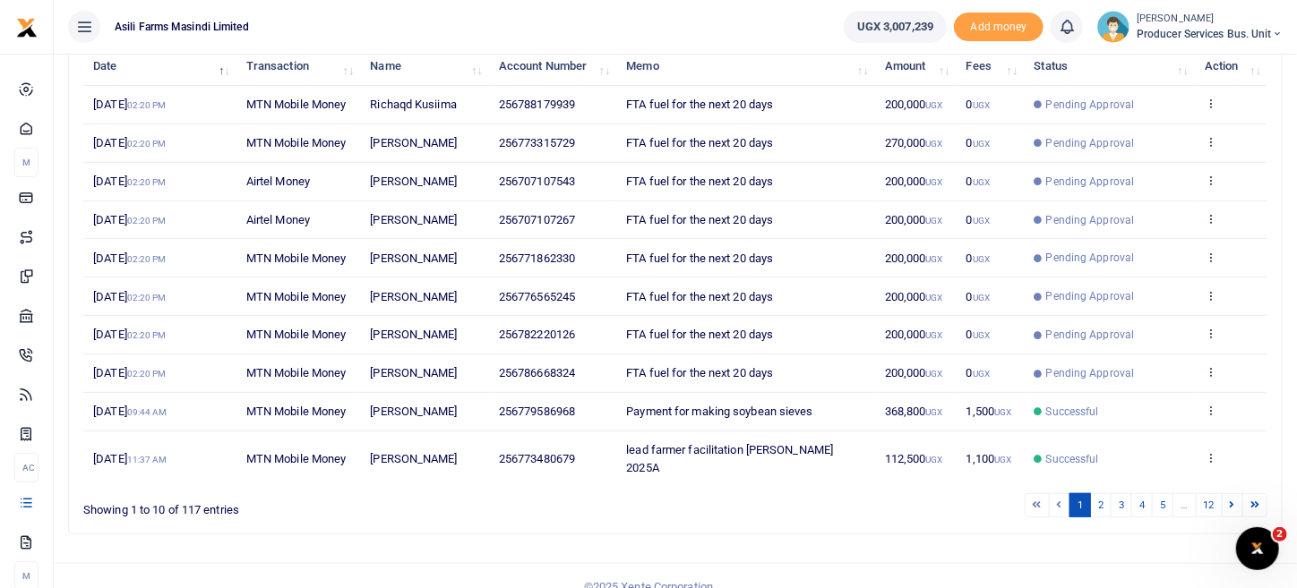
click at [75, 366] on div "Search: Date Transaction Name Account Number Memo Amount Fees Status Action 20t…" at bounding box center [675, 281] width 1212 height 506
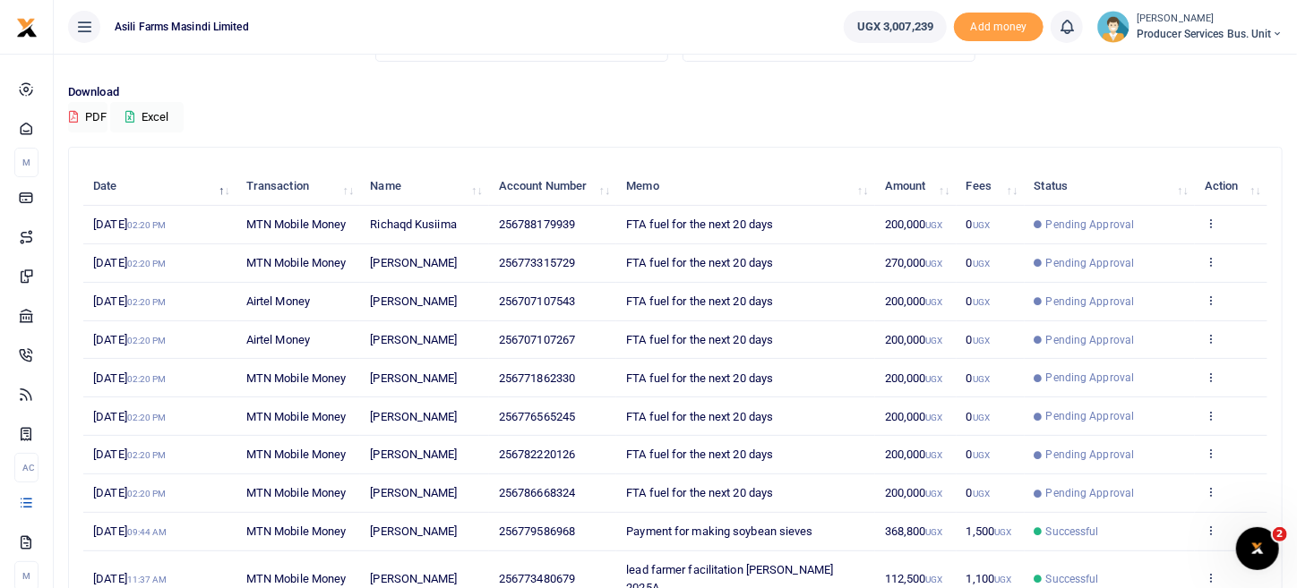
scroll to position [179, 0]
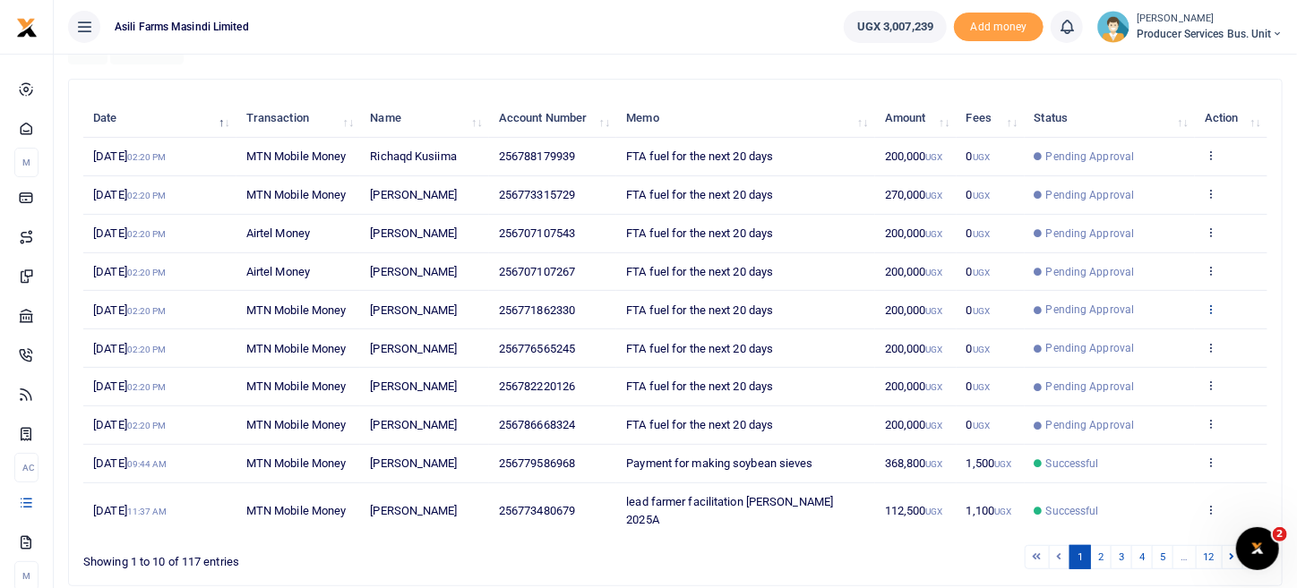
click at [1212, 306] on icon at bounding box center [1210, 309] width 12 height 13
click at [1169, 337] on link "View details" at bounding box center [1145, 337] width 141 height 25
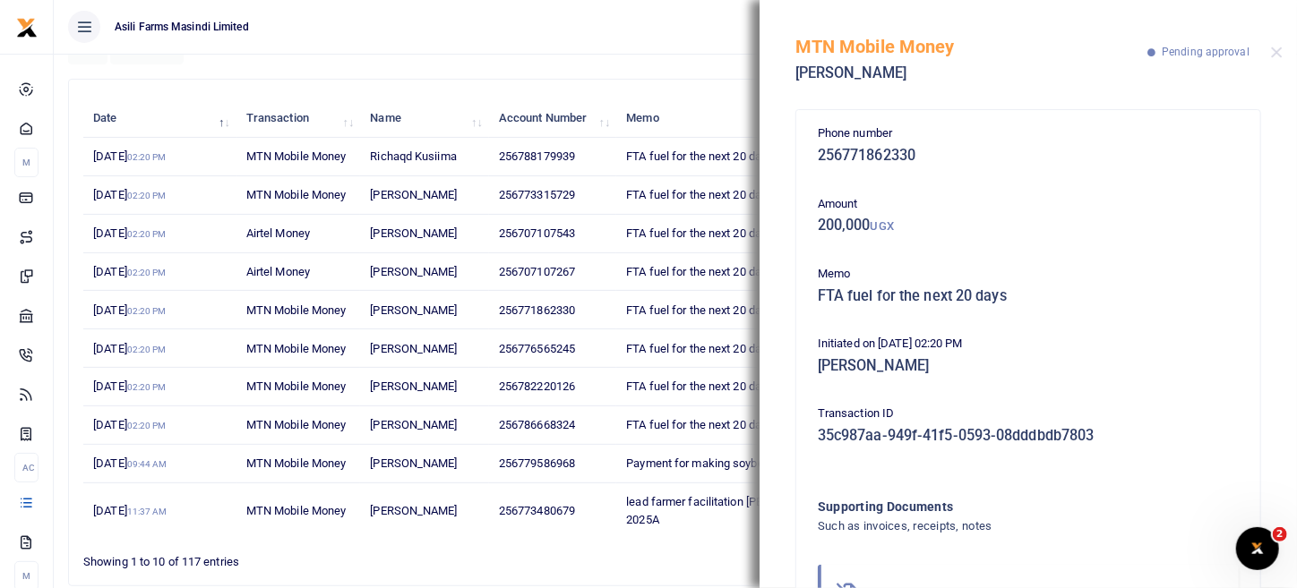
scroll to position [91, 0]
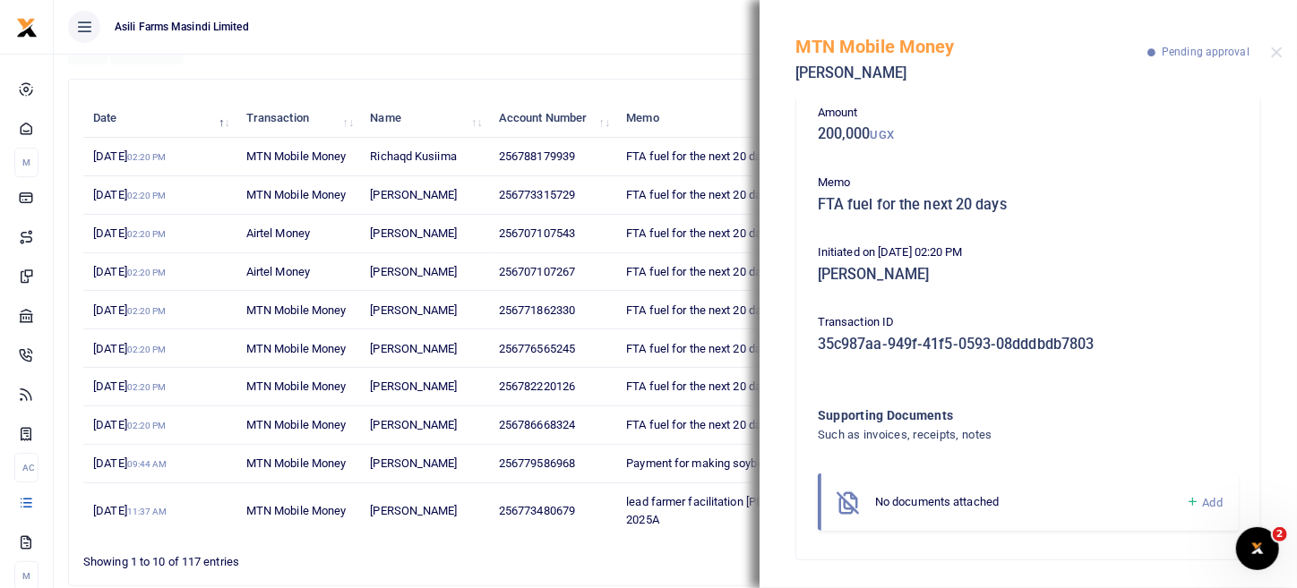
click at [1204, 505] on span "Add" at bounding box center [1213, 502] width 20 height 13
click at [1203, 504] on span "Add" at bounding box center [1213, 502] width 20 height 13
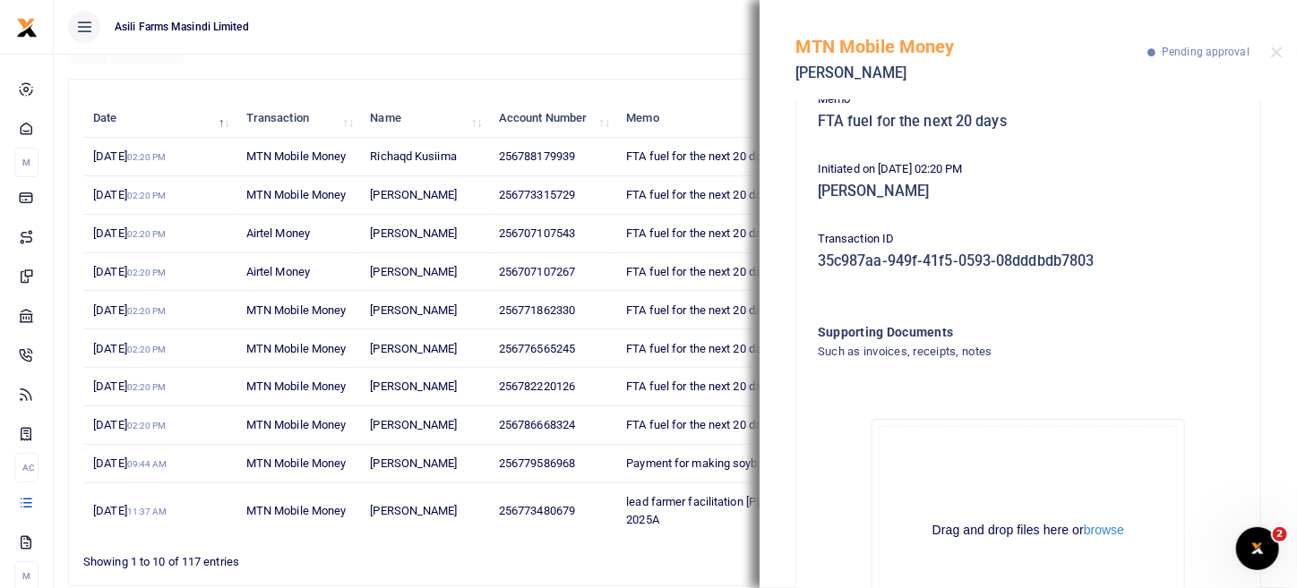
scroll to position [293, 0]
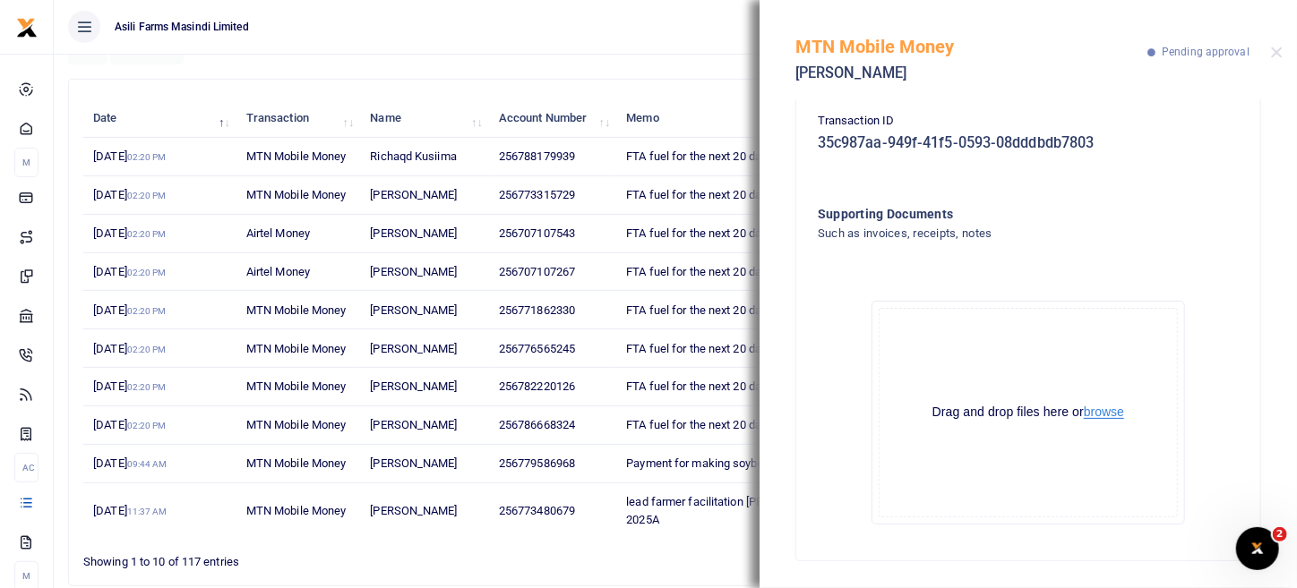
click at [1116, 411] on button "browse" at bounding box center [1104, 412] width 40 height 13
click at [1126, 416] on div "Drag and drop files here or browse" at bounding box center [1027, 412] width 297 height 17
click at [1118, 416] on button "browse" at bounding box center [1104, 412] width 40 height 13
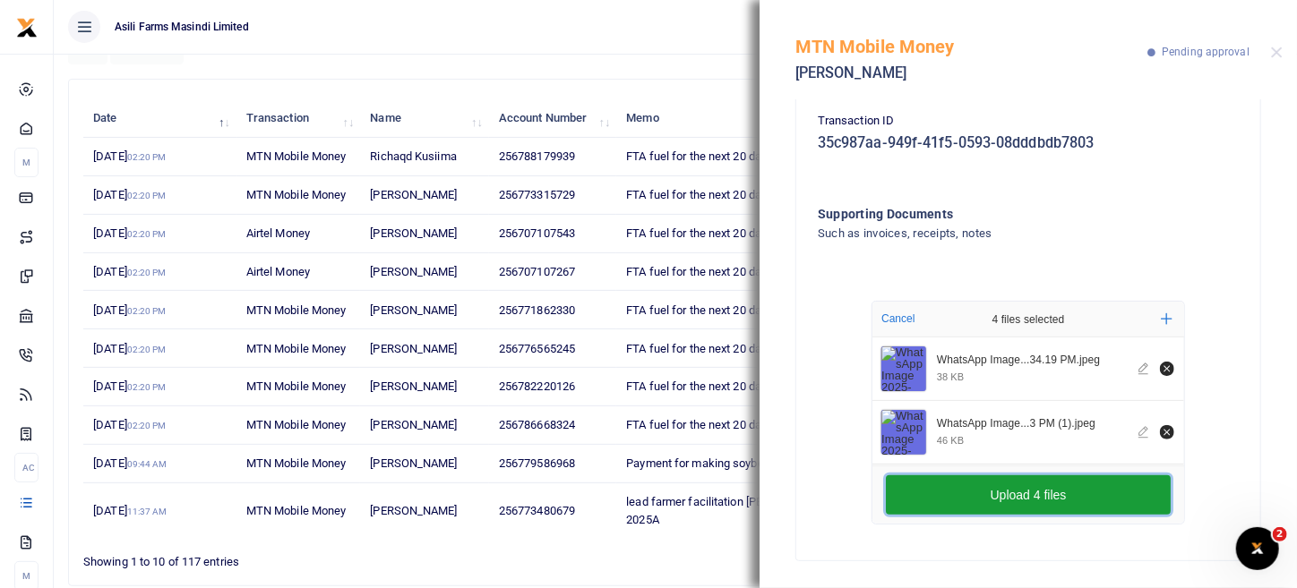
click at [1031, 487] on button "Upload 4 files" at bounding box center [1028, 494] width 285 height 39
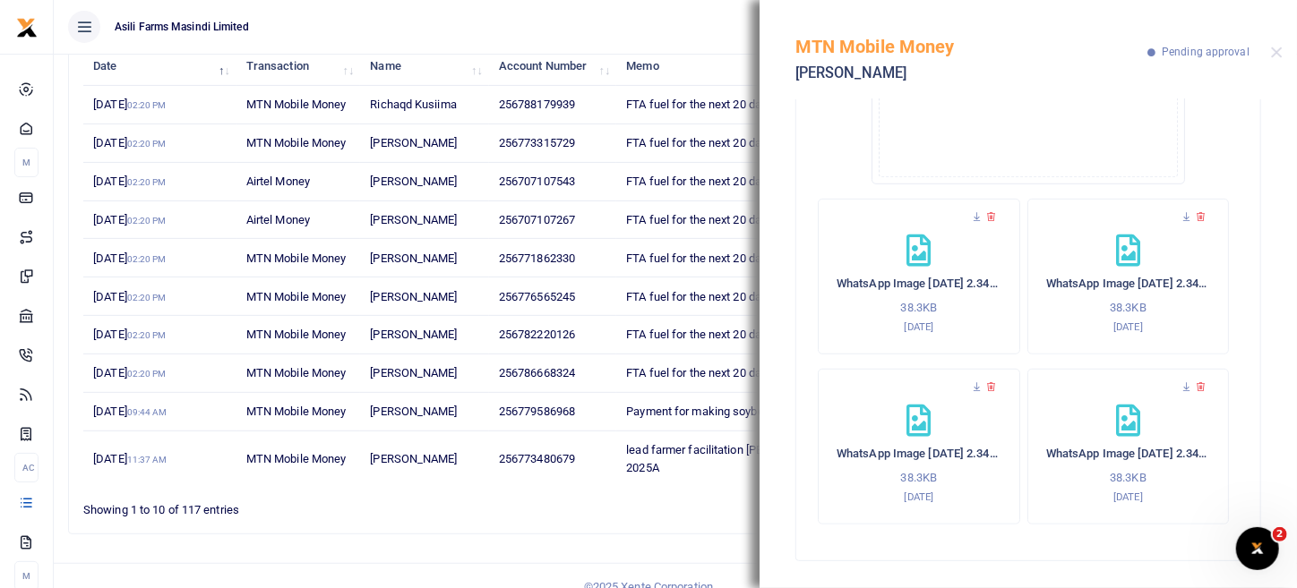
scroll to position [455, 0]
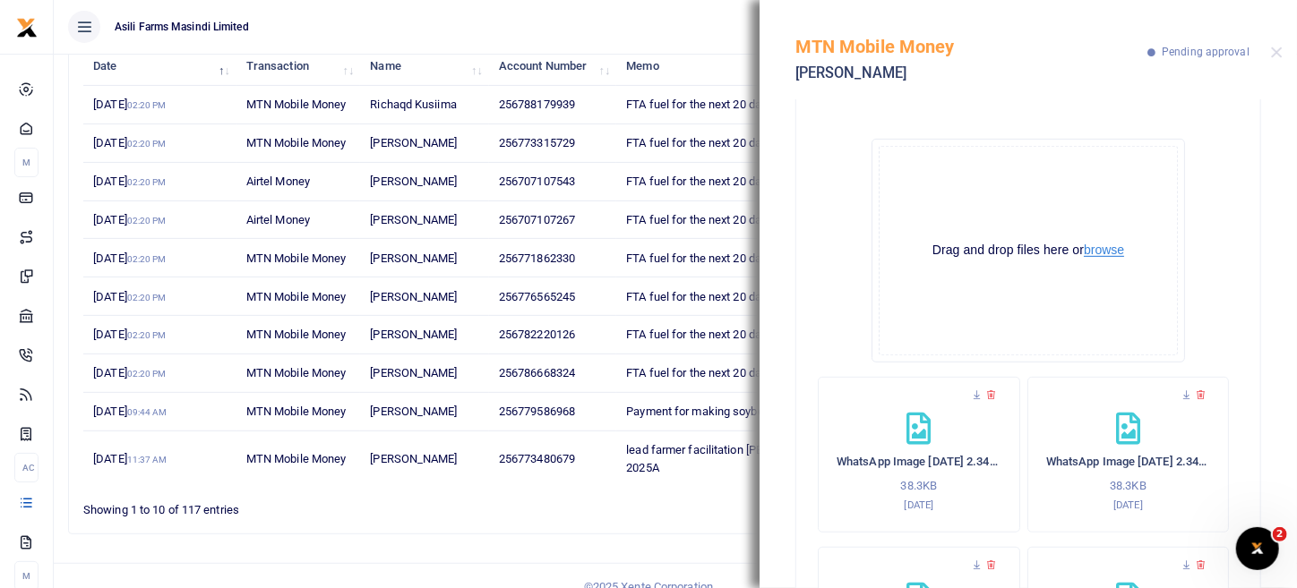
drag, startPoint x: 1110, startPoint y: 236, endPoint x: 1118, endPoint y: 256, distance: 21.8
click at [1110, 237] on div "Drag and drop files here or browse Powered by Uppy" at bounding box center [1027, 251] width 299 height 210
click at [1118, 260] on div "Drag and drop files here or browse Powered by Uppy" at bounding box center [1027, 251] width 299 height 210
click at [1118, 256] on button "browse" at bounding box center [1104, 250] width 40 height 13
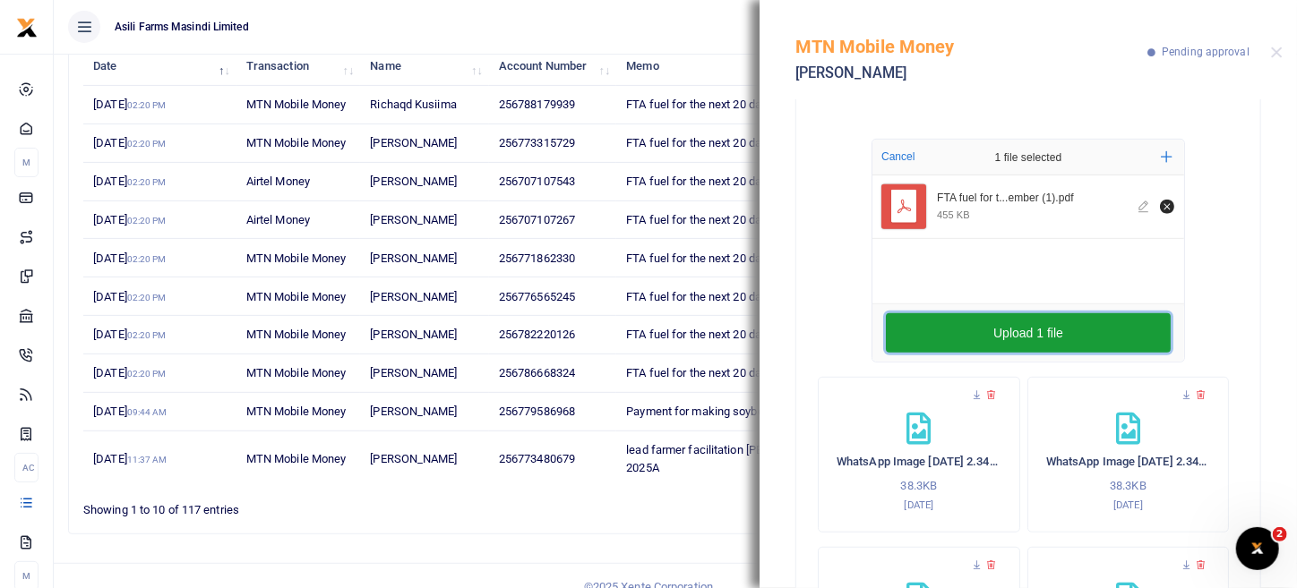
click at [1003, 338] on button "Upload 1 file" at bounding box center [1028, 332] width 285 height 39
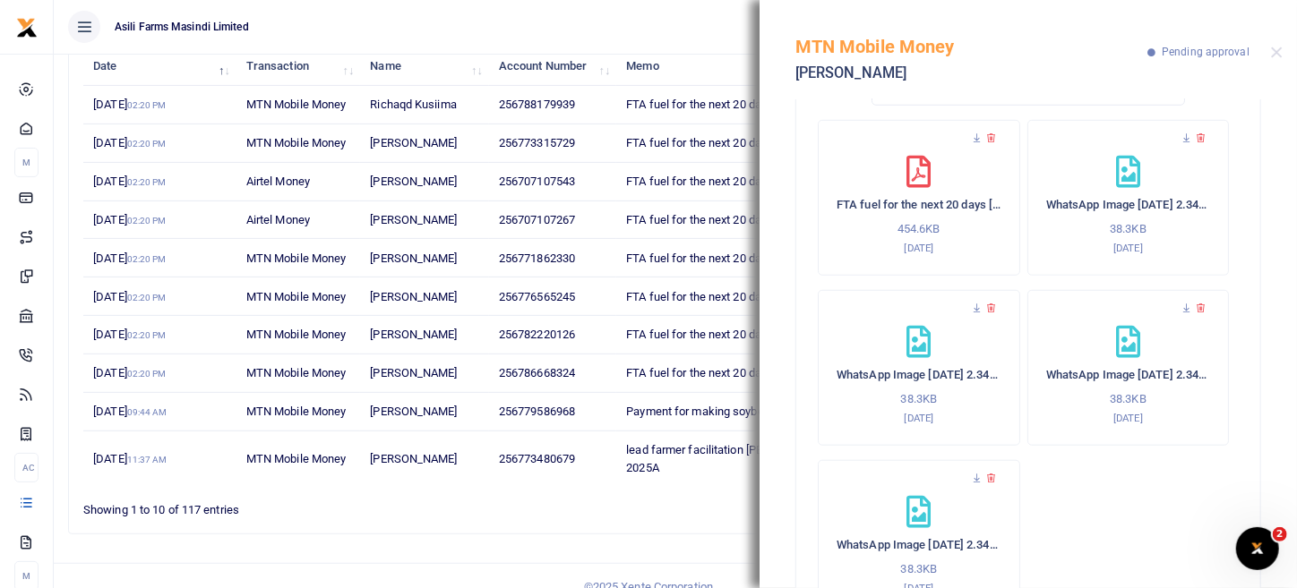
scroll to position [624, 0]
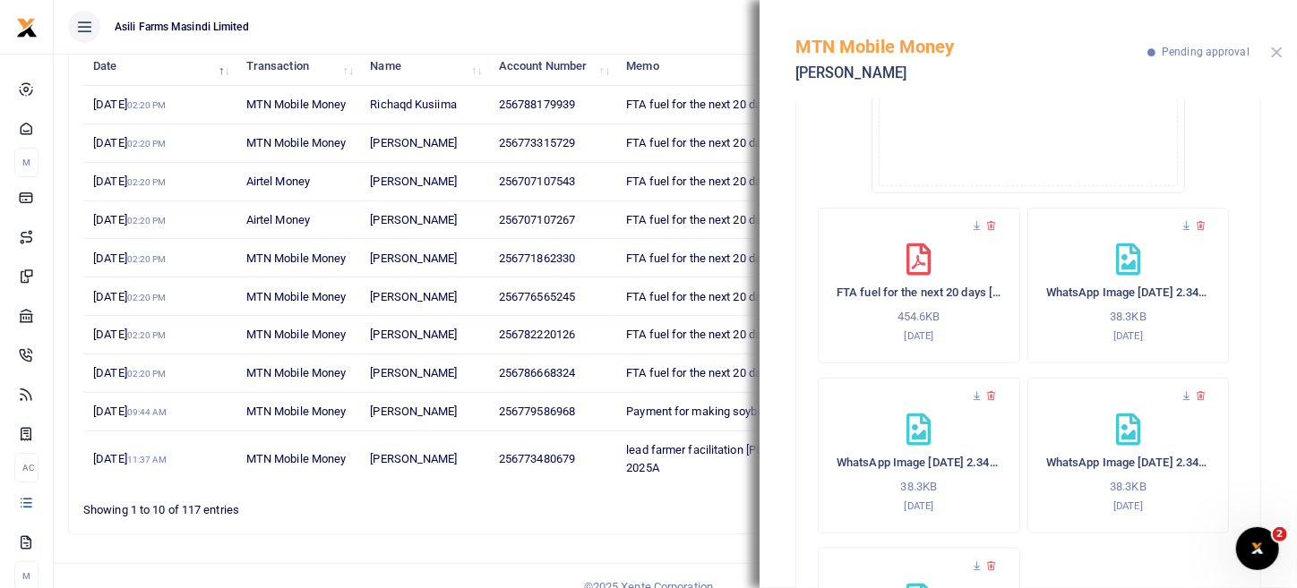
click at [1278, 56] on button "Close" at bounding box center [1277, 53] width 12 height 12
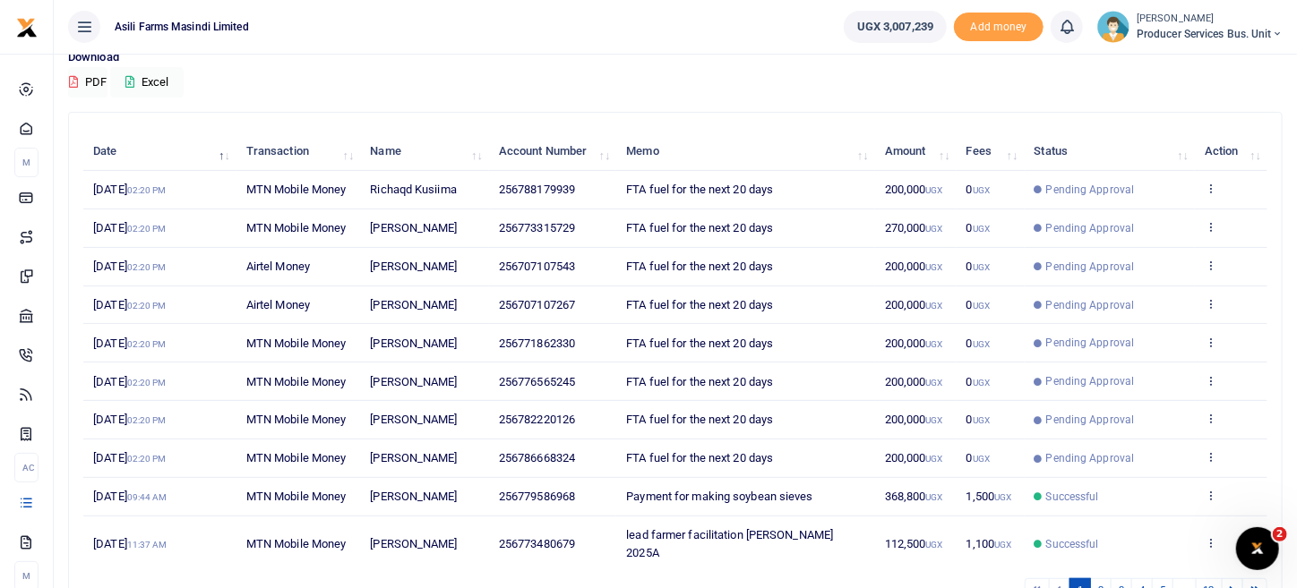
scroll to position [179, 0]
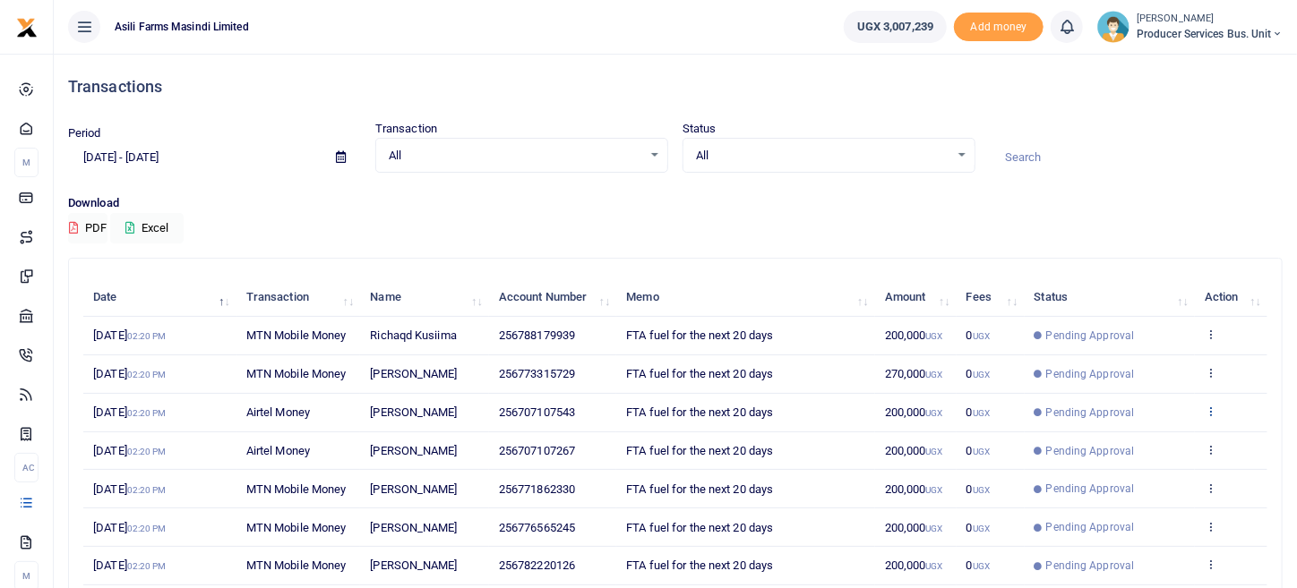
click at [1211, 410] on icon at bounding box center [1210, 411] width 12 height 13
click at [1187, 447] on link "View details" at bounding box center [1145, 440] width 141 height 25
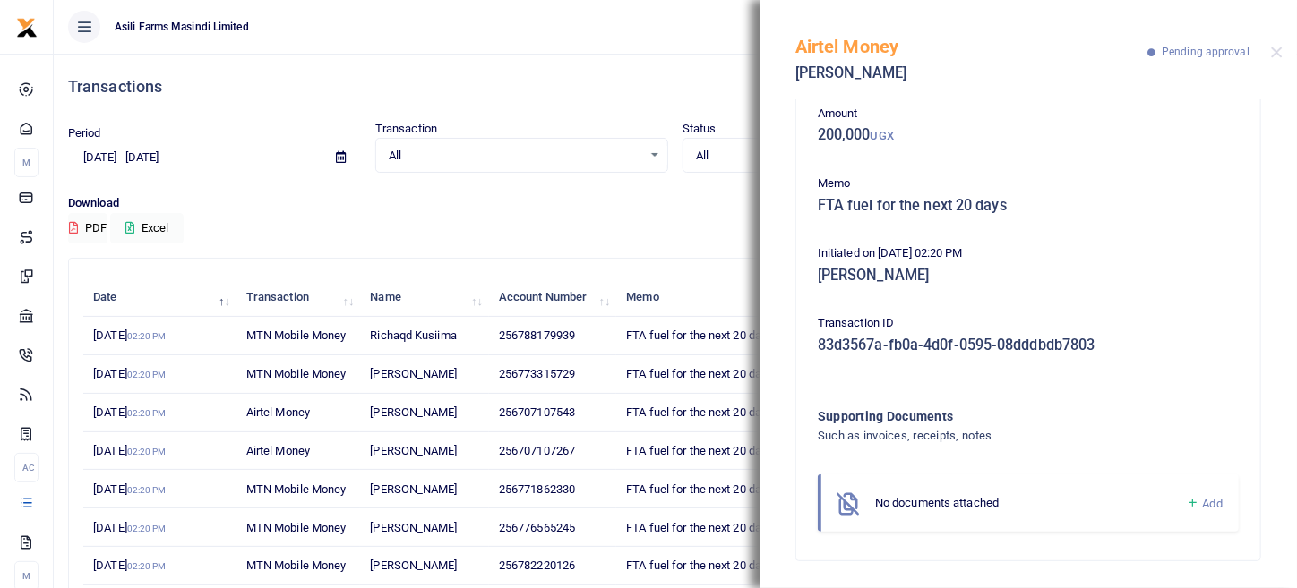
scroll to position [91, 0]
click at [1186, 503] on icon at bounding box center [1192, 502] width 13 height 16
click at [1186, 504] on link "Add" at bounding box center [1204, 503] width 37 height 21
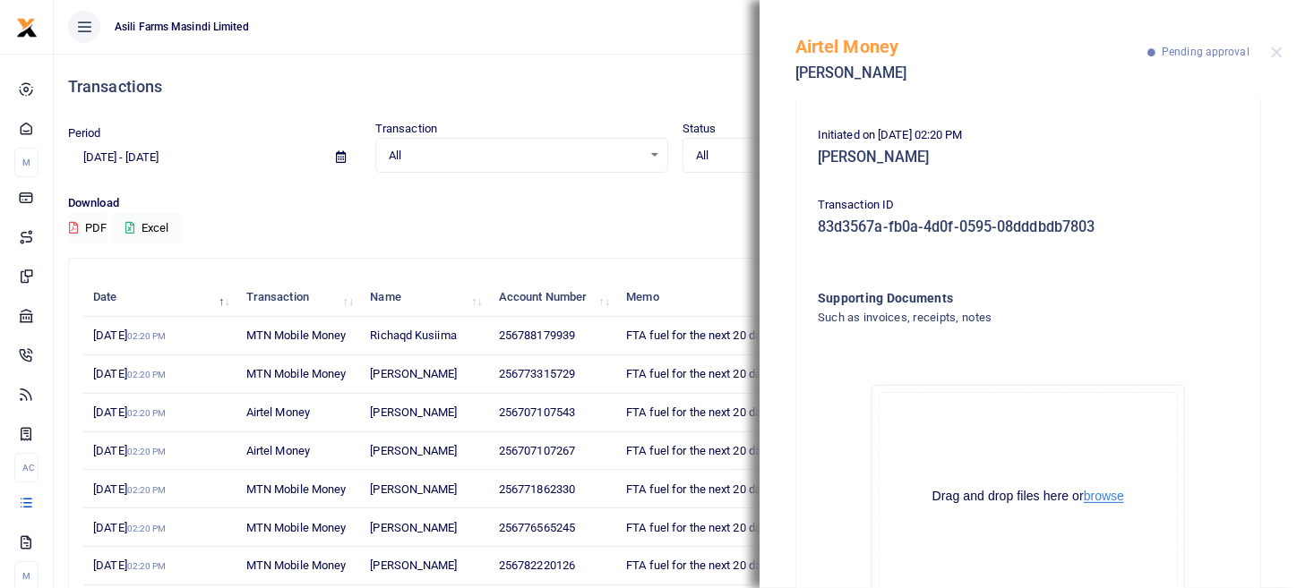
scroll to position [293, 0]
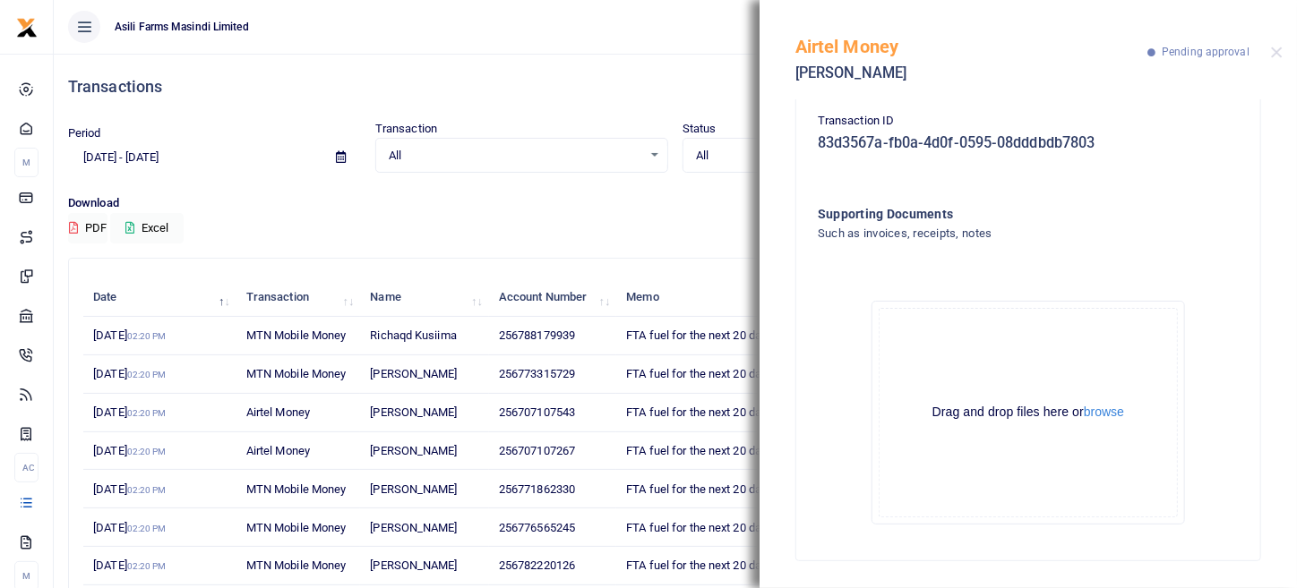
click at [1115, 401] on div "Drag and drop files here or browse Powered by Uppy" at bounding box center [1027, 413] width 299 height 210
click at [1114, 406] on button "browse" at bounding box center [1104, 412] width 40 height 13
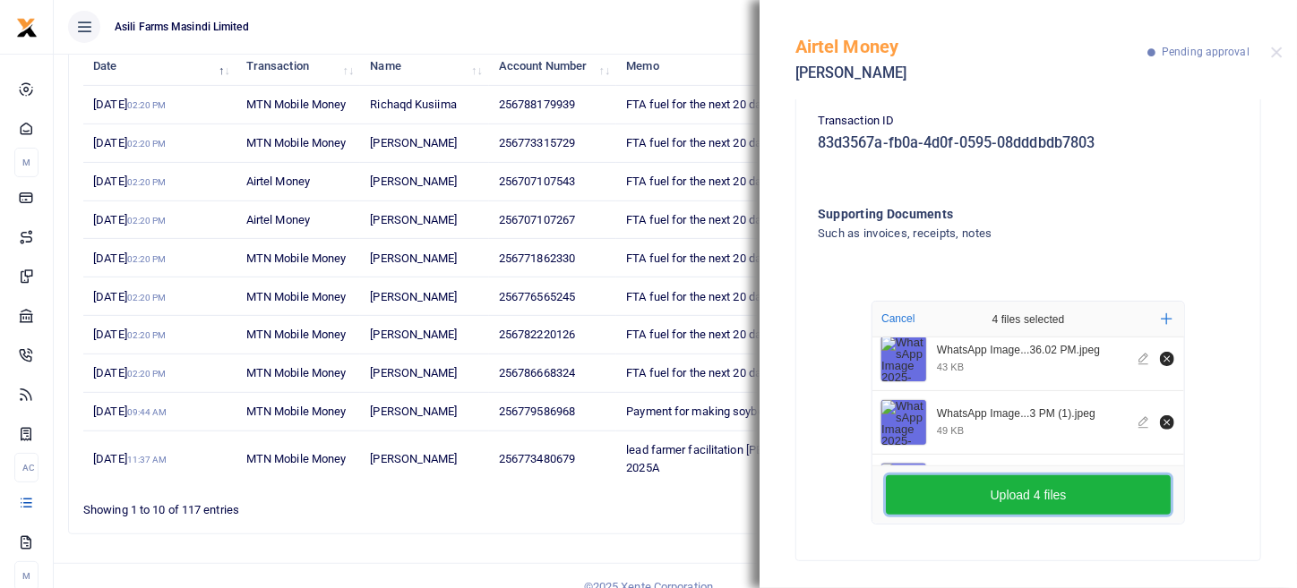
scroll to position [0, 0]
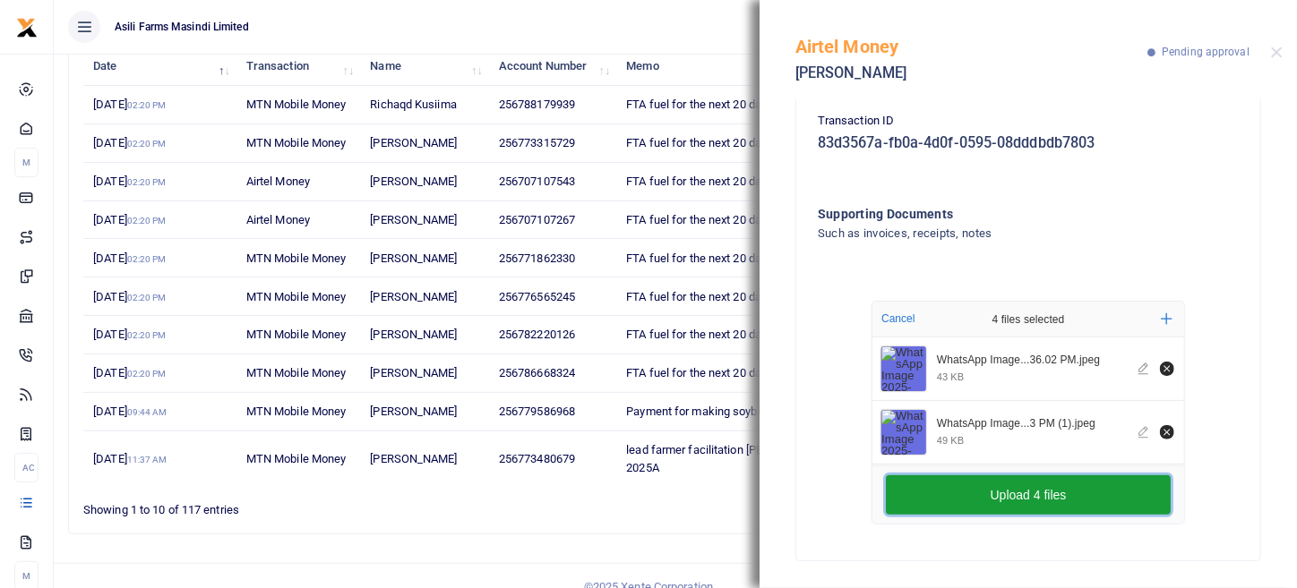
click at [1006, 499] on button "Upload 4 files" at bounding box center [1028, 494] width 285 height 39
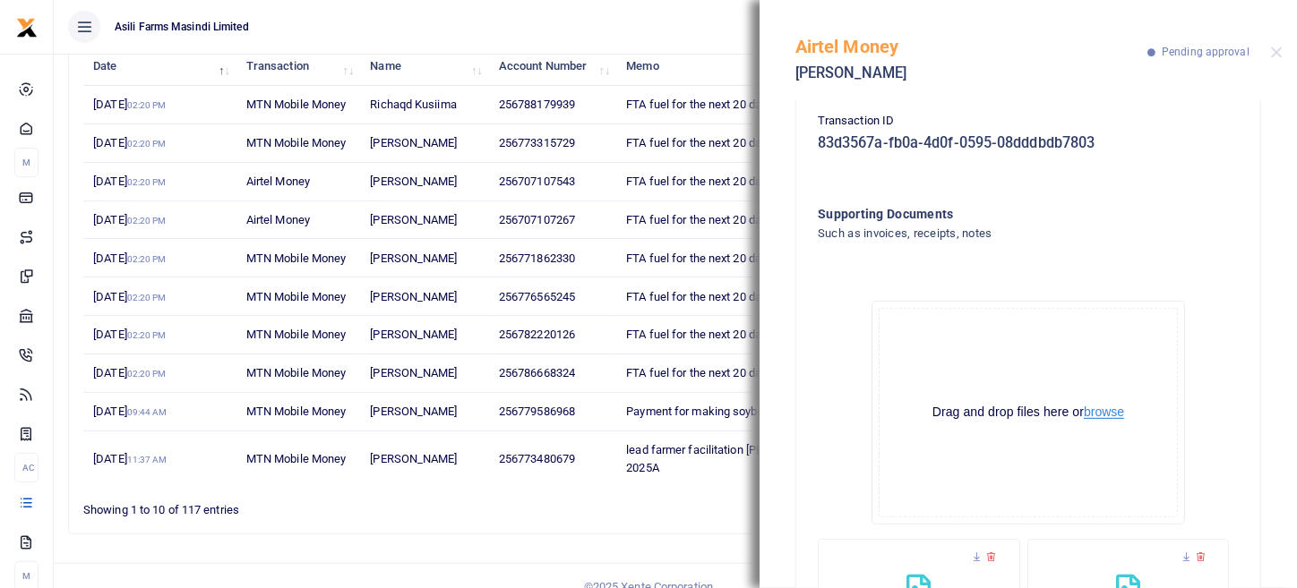
click at [1116, 415] on button "browse" at bounding box center [1104, 412] width 40 height 13
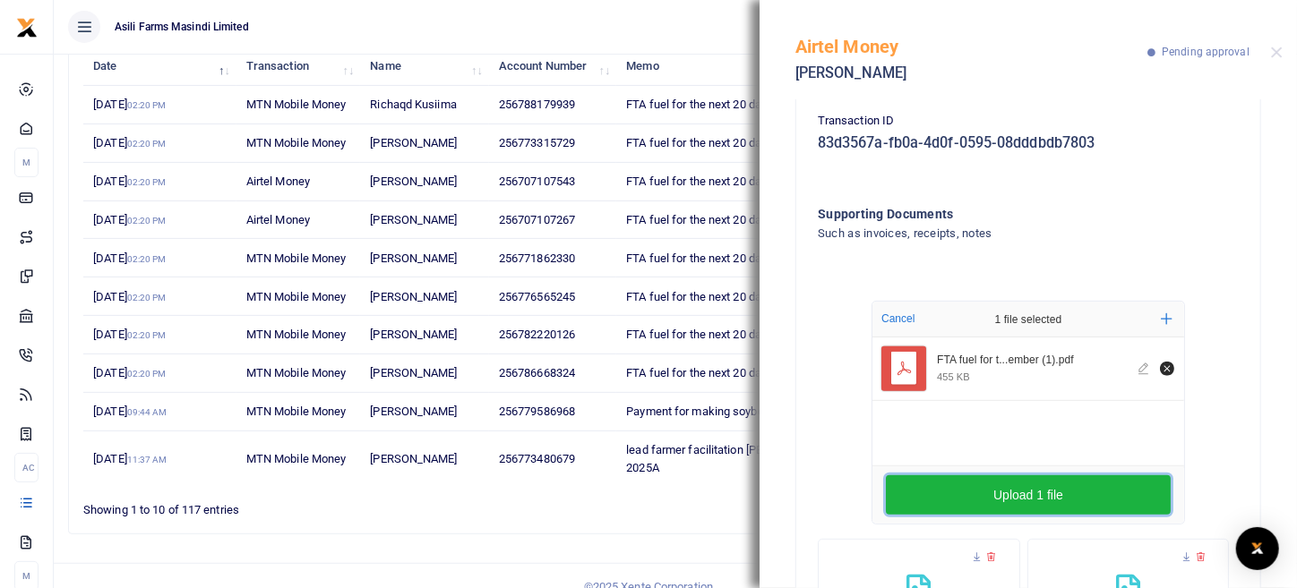
click at [1111, 493] on button "Upload 1 file" at bounding box center [1028, 494] width 285 height 39
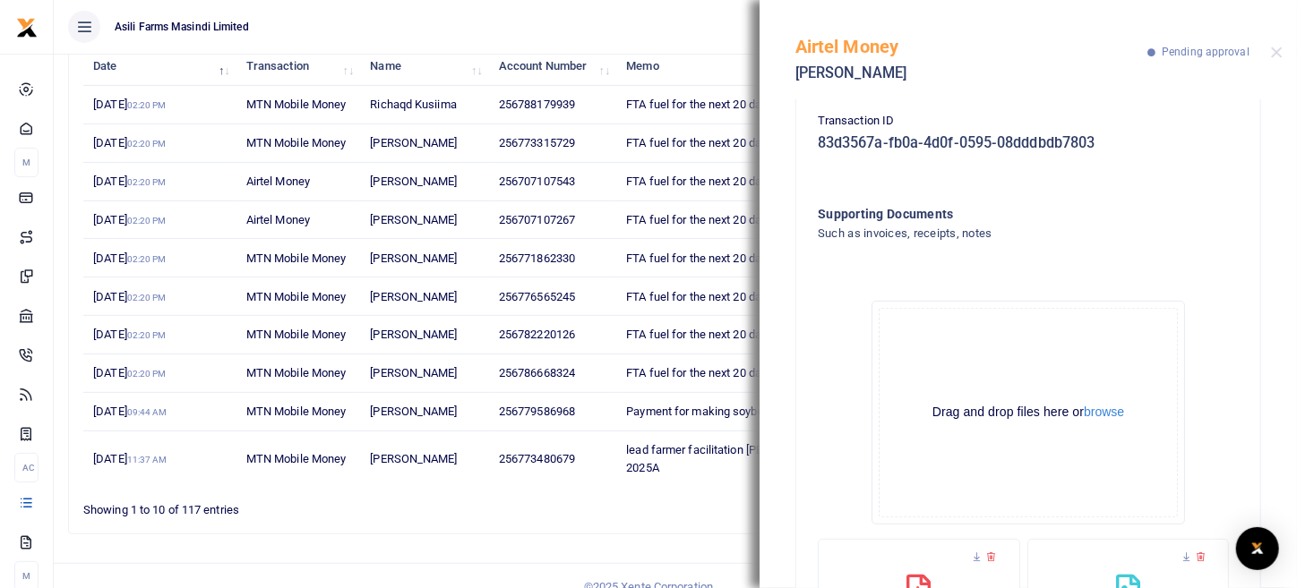
click at [1283, 55] on div "Airtel Money [PERSON_NAME] Pending approval" at bounding box center [1027, 49] width 537 height 99
click at [1272, 57] on button "Close" at bounding box center [1277, 53] width 12 height 12
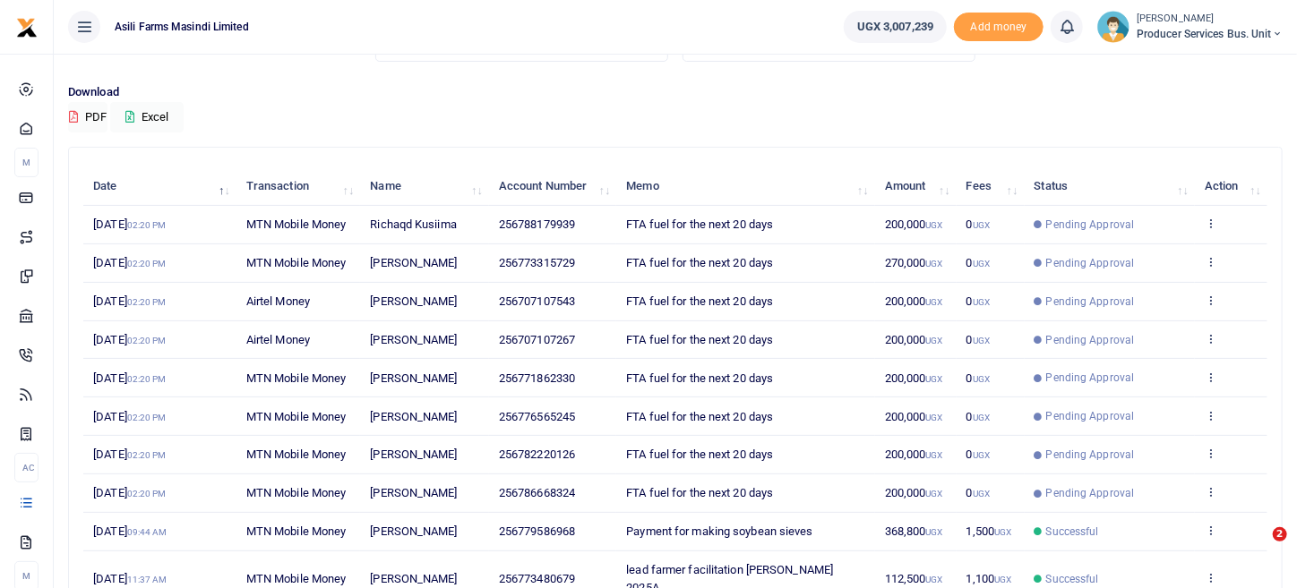
scroll to position [141, 0]
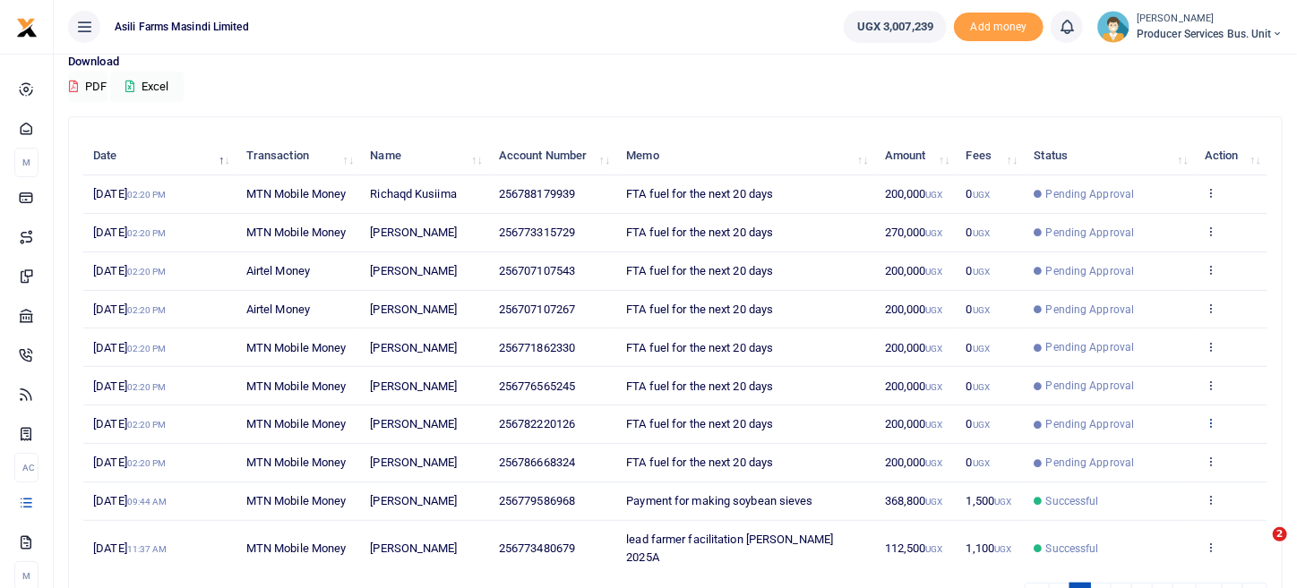
click at [1209, 422] on icon at bounding box center [1210, 422] width 12 height 13
click at [1154, 450] on link "View details" at bounding box center [1145, 451] width 141 height 25
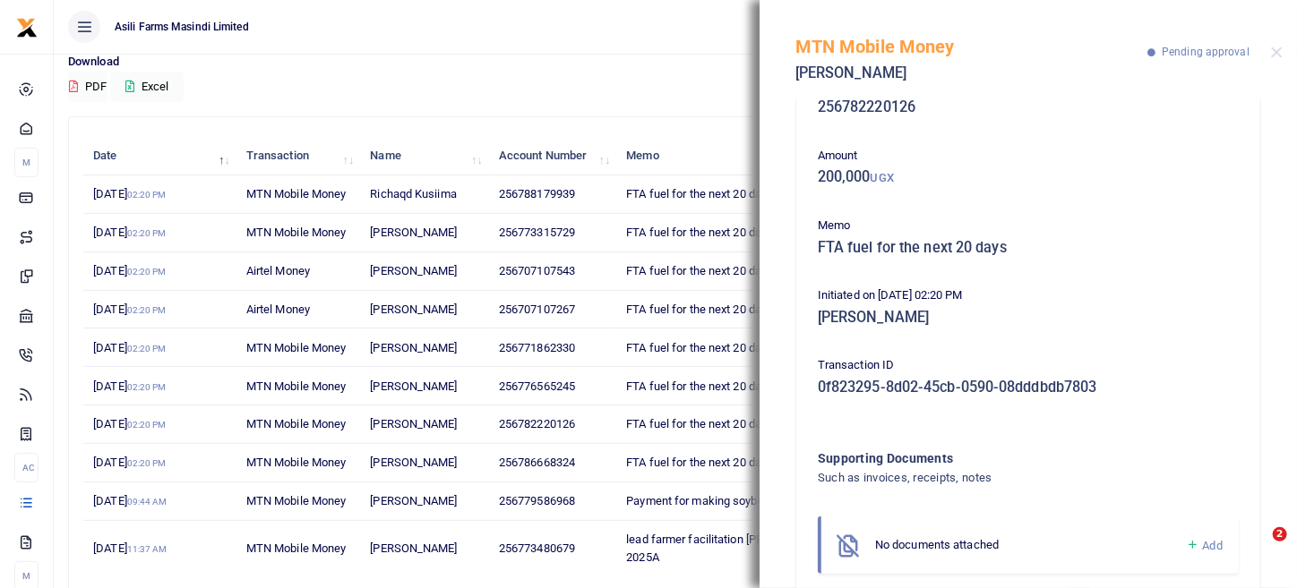
scroll to position [91, 0]
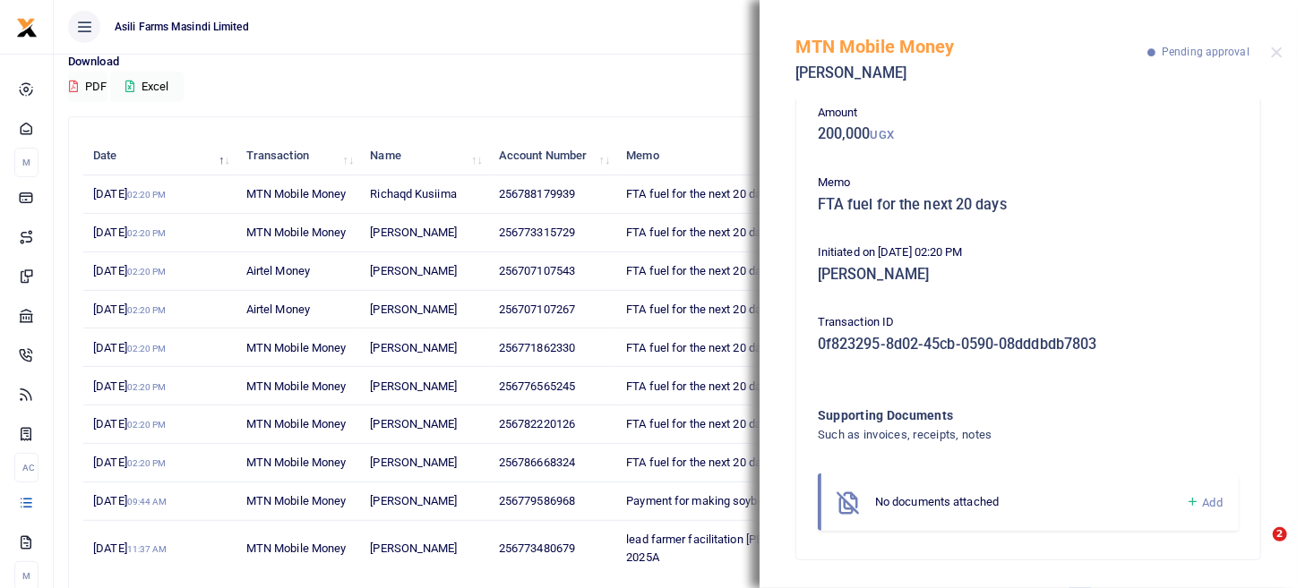
click at [1209, 501] on span "Add" at bounding box center [1213, 502] width 20 height 13
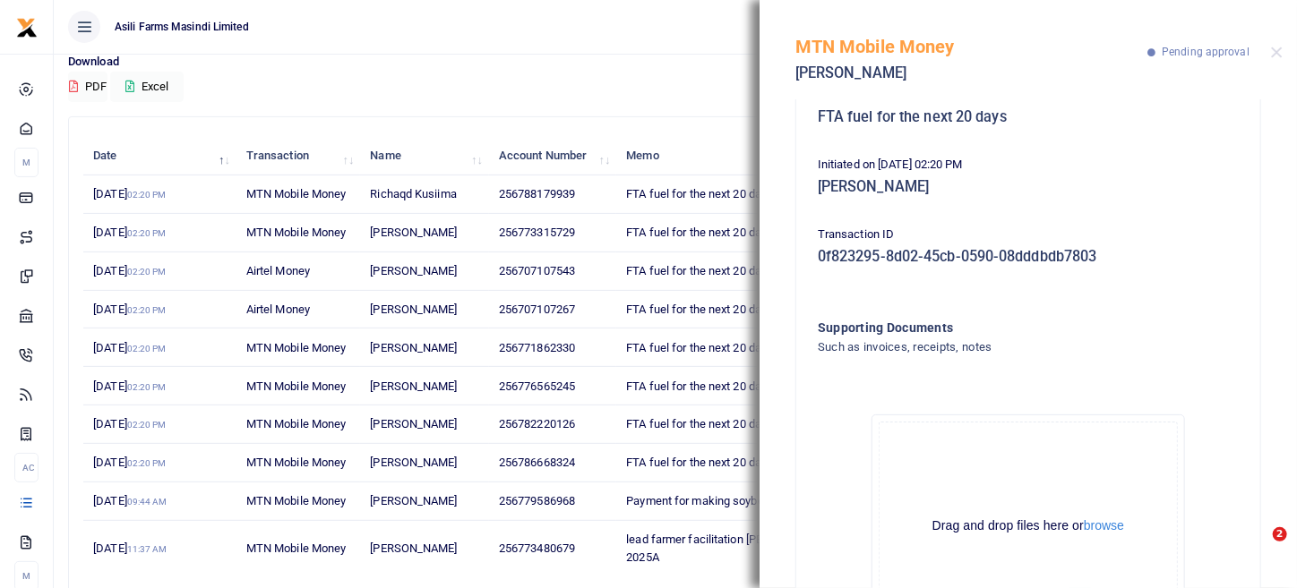
scroll to position [293, 0]
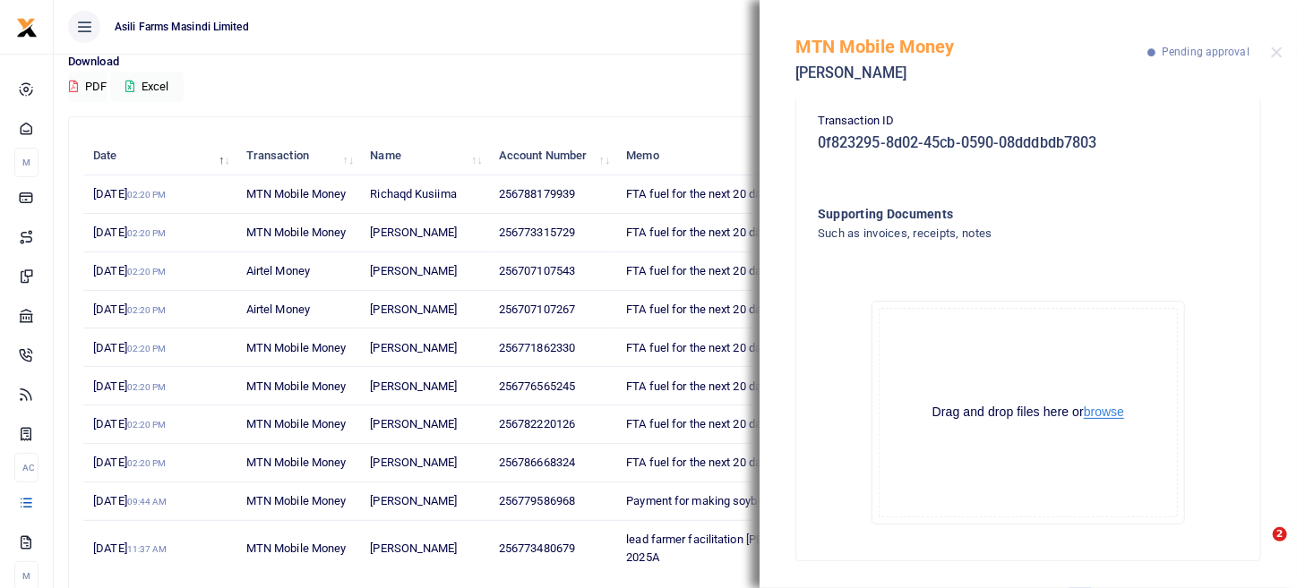
click at [1100, 407] on button "browse" at bounding box center [1104, 412] width 40 height 13
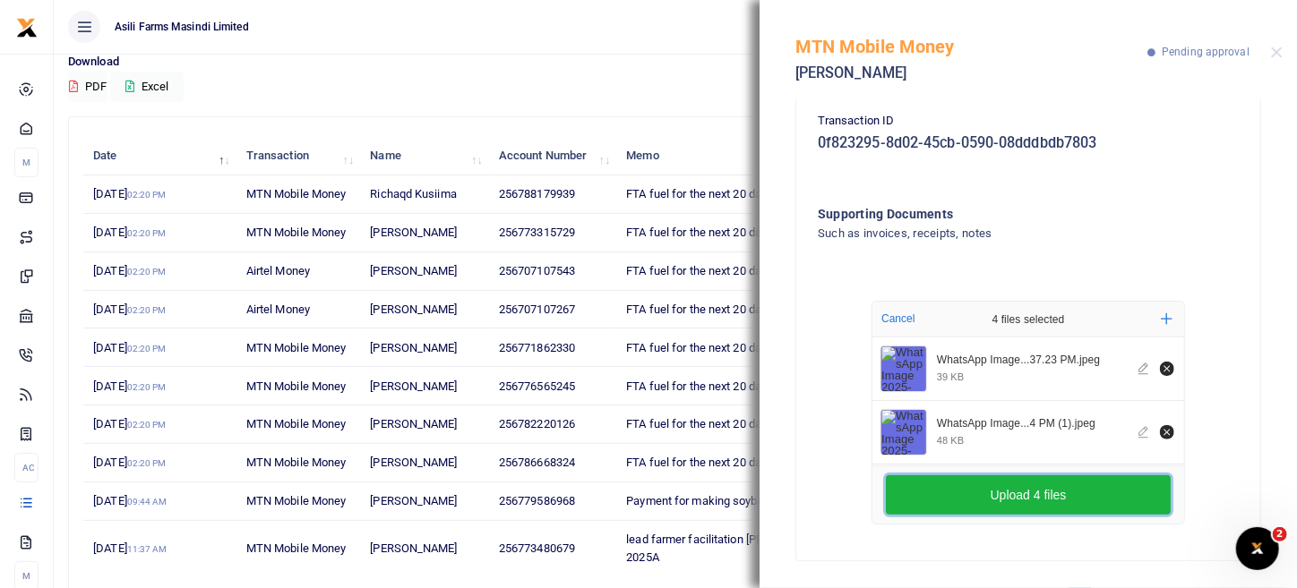
drag, startPoint x: 980, startPoint y: 495, endPoint x: 991, endPoint y: 471, distance: 26.8
click at [981, 493] on button "Upload 4 files" at bounding box center [1028, 494] width 285 height 39
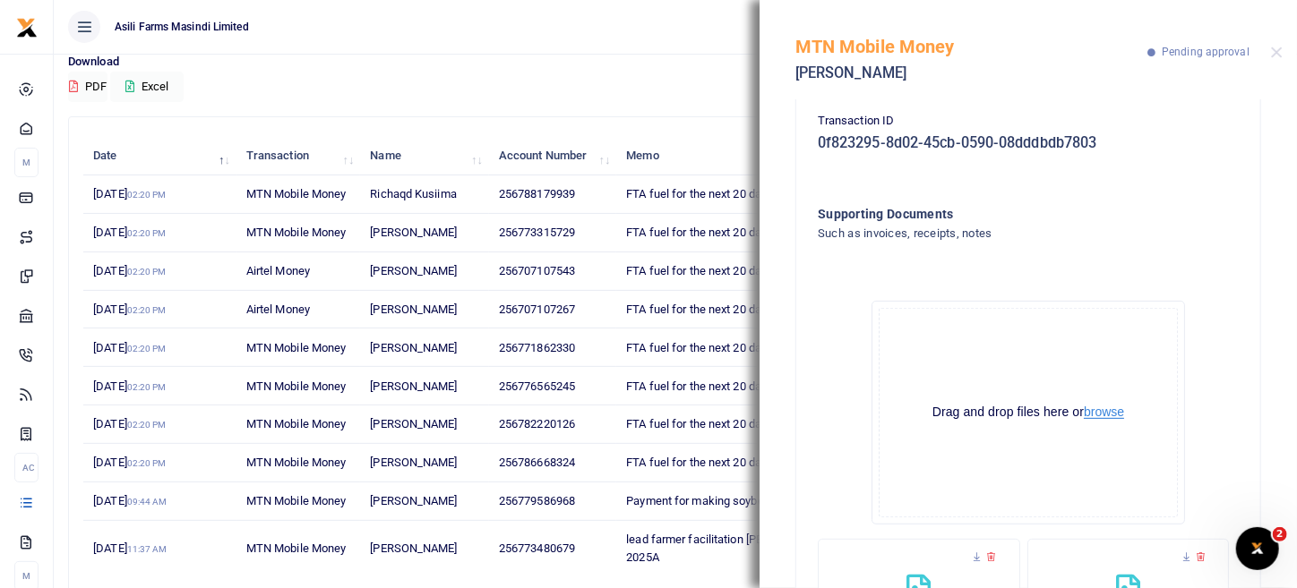
click at [1118, 408] on button "browse" at bounding box center [1104, 412] width 40 height 13
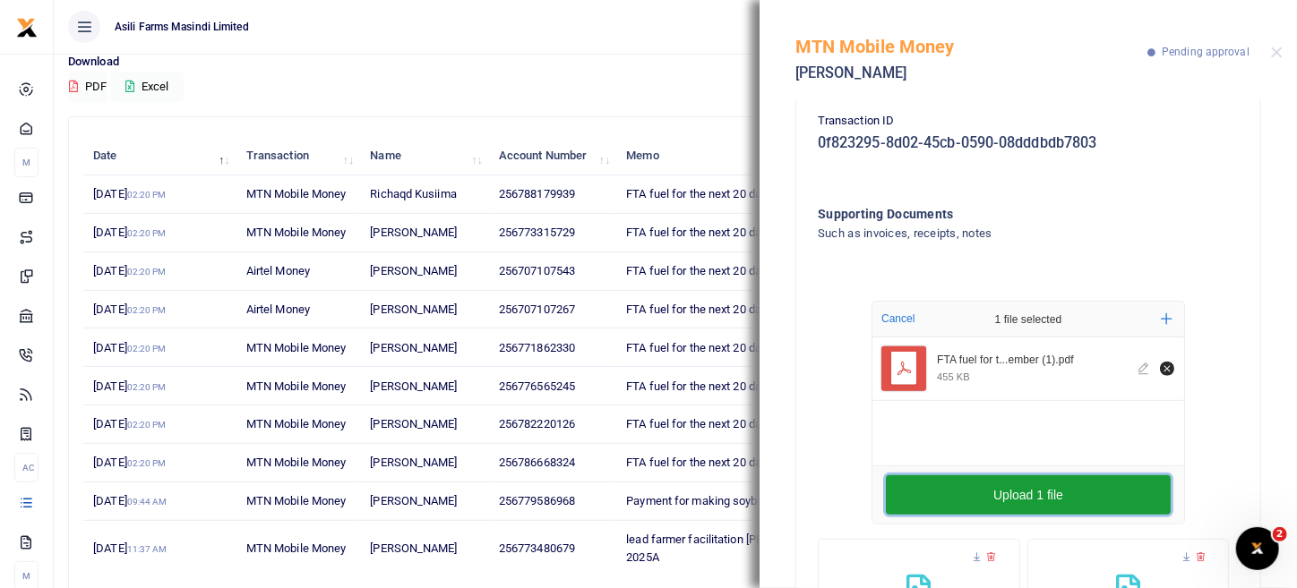
click at [951, 492] on button "Upload 1 file" at bounding box center [1028, 494] width 285 height 39
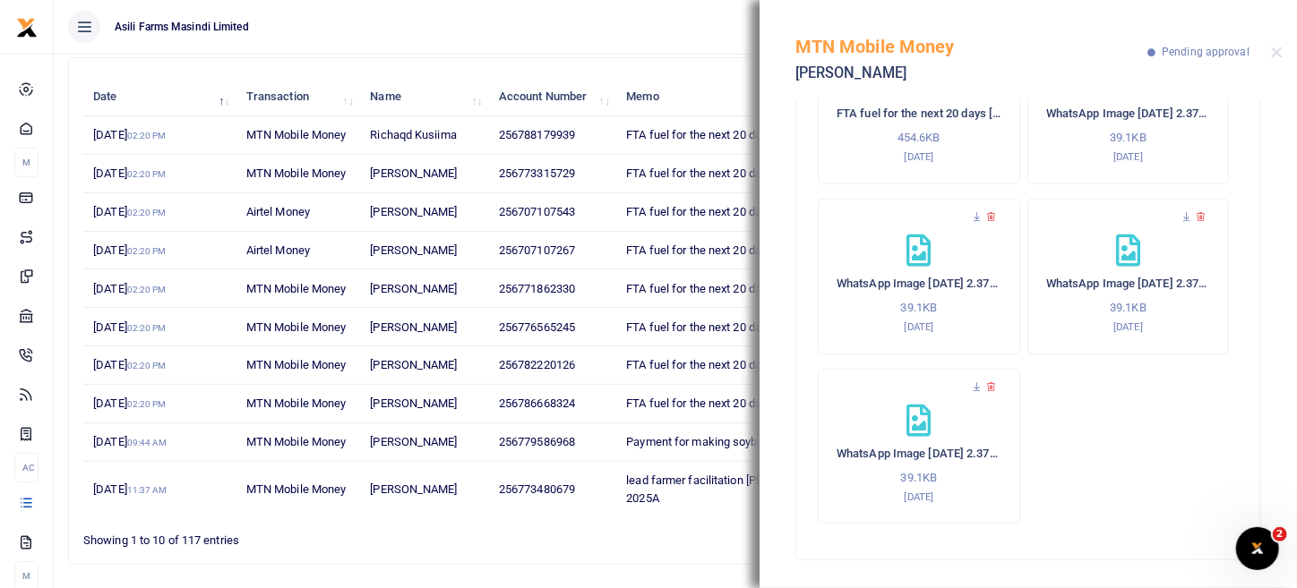
scroll to position [231, 0]
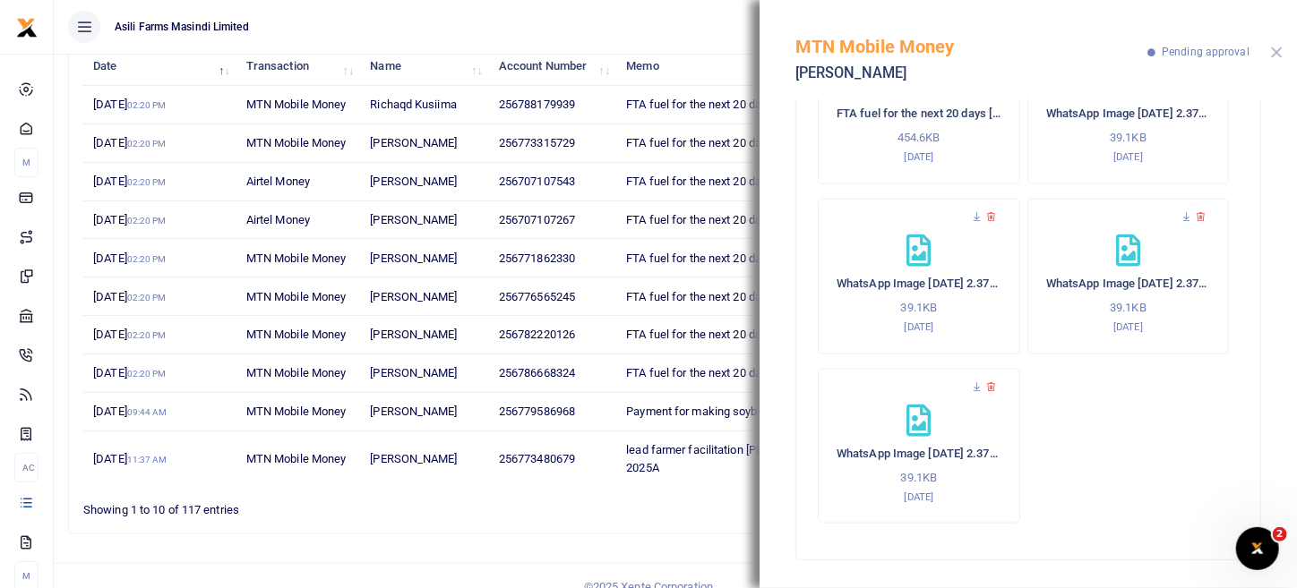
click at [1274, 50] on button "Close" at bounding box center [1277, 53] width 12 height 12
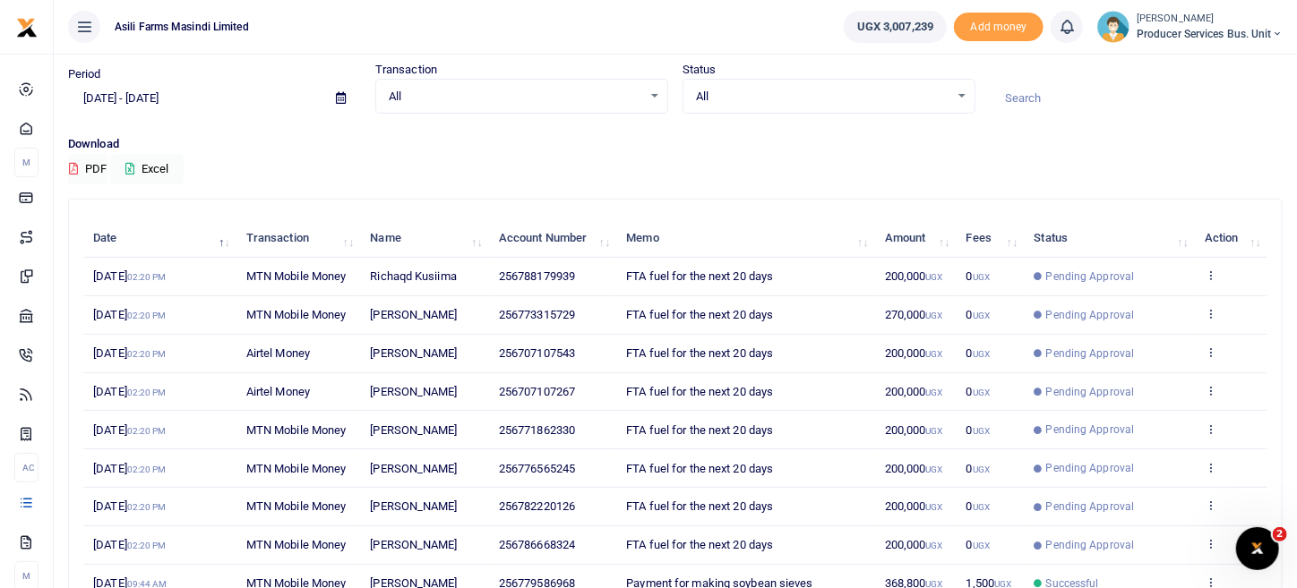
scroll to position [89, 0]
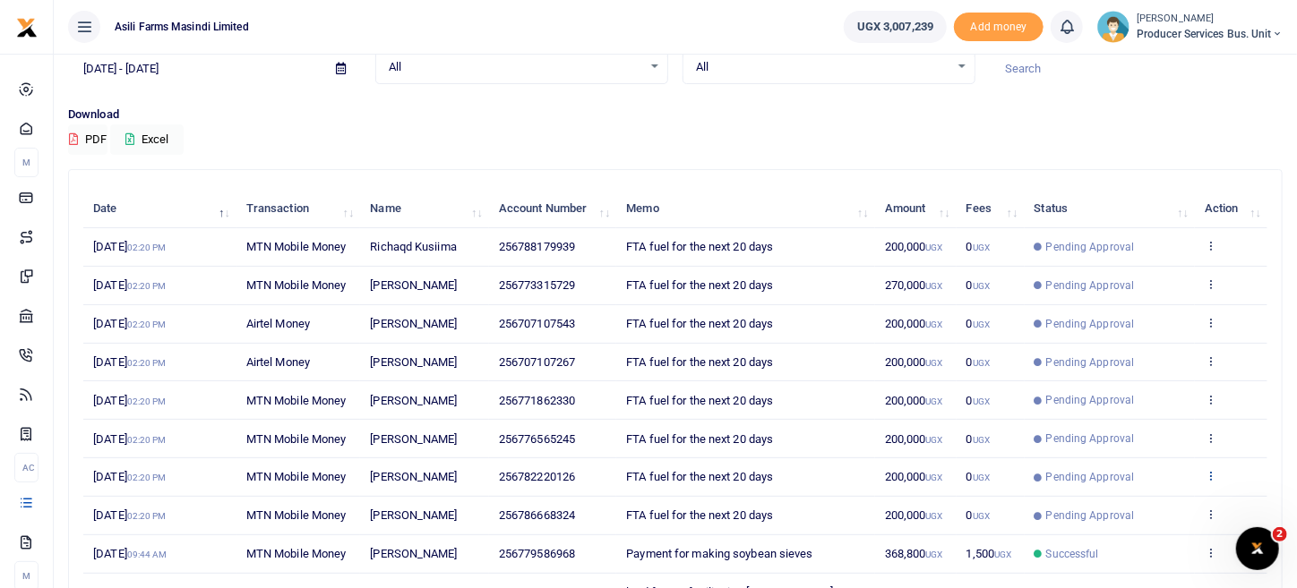
click at [1206, 474] on icon at bounding box center [1210, 475] width 12 height 13
click at [1178, 510] on link "View details" at bounding box center [1145, 504] width 141 height 25
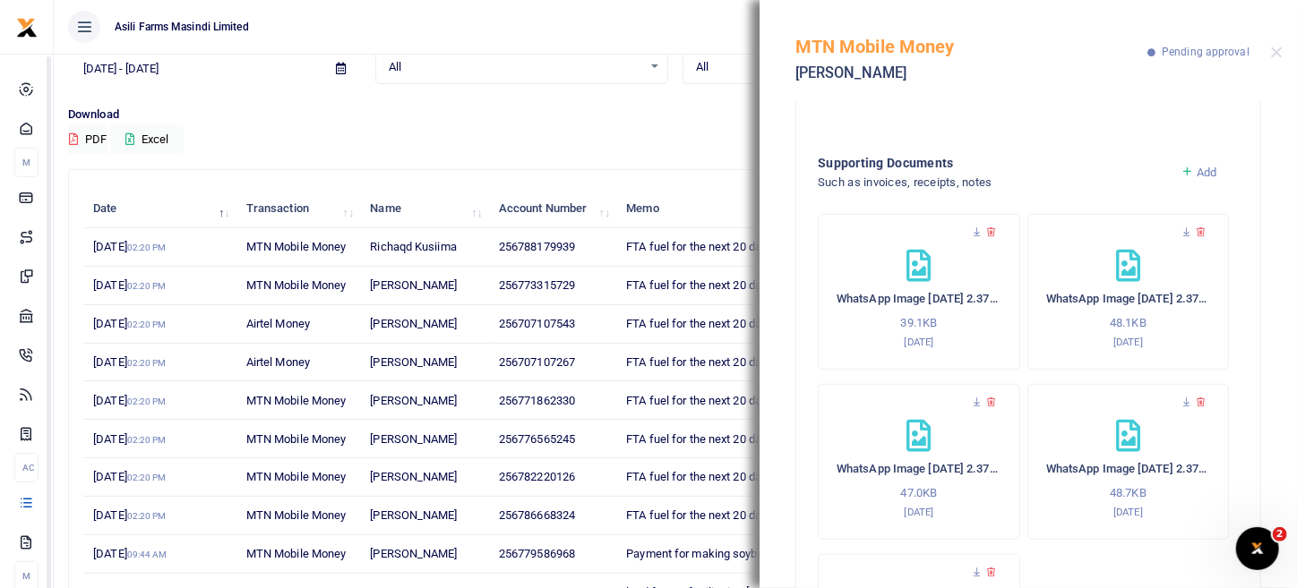
scroll to position [508, 0]
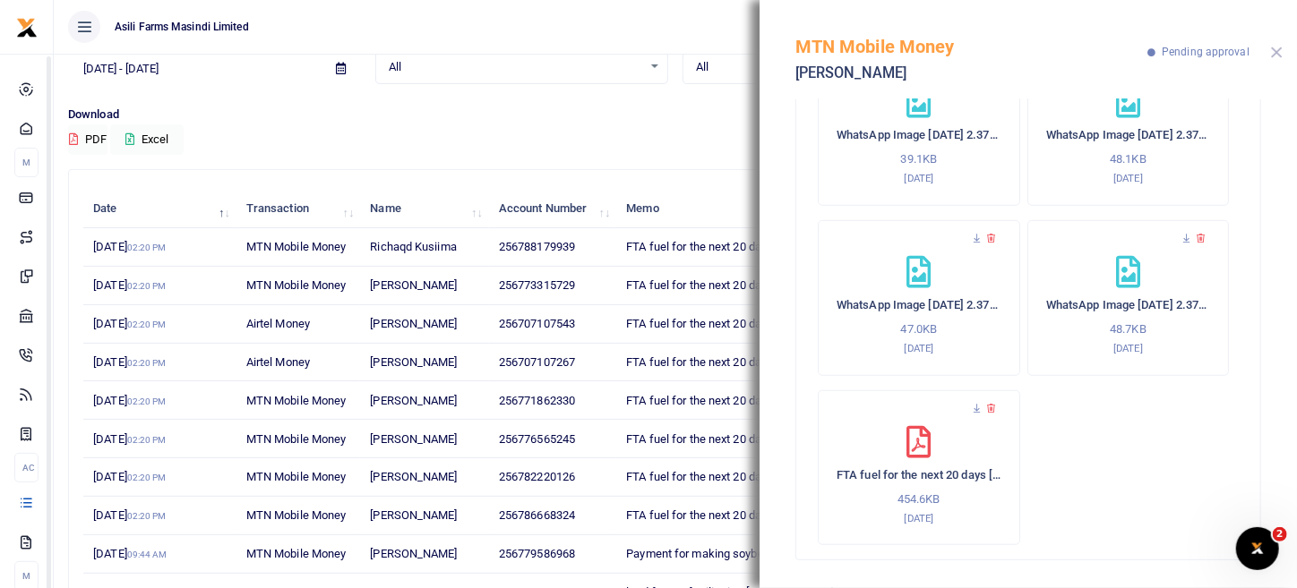
drag, startPoint x: 1276, startPoint y: 51, endPoint x: 1221, endPoint y: 73, distance: 59.5
click at [1276, 52] on button "Close" at bounding box center [1277, 53] width 12 height 12
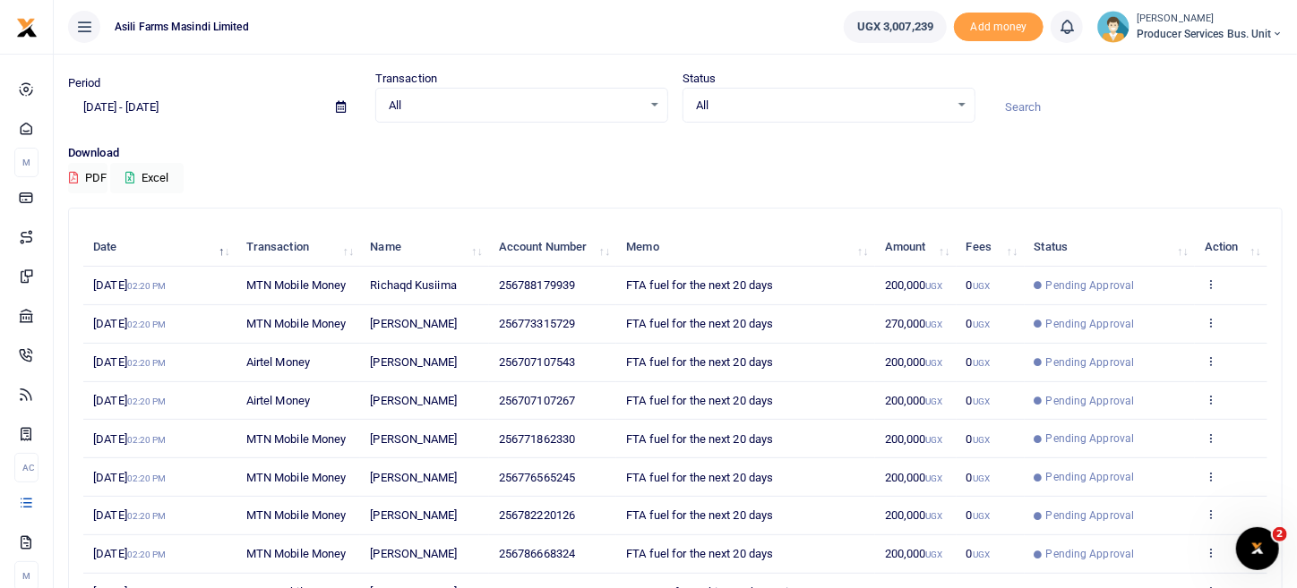
scroll to position [89, 0]
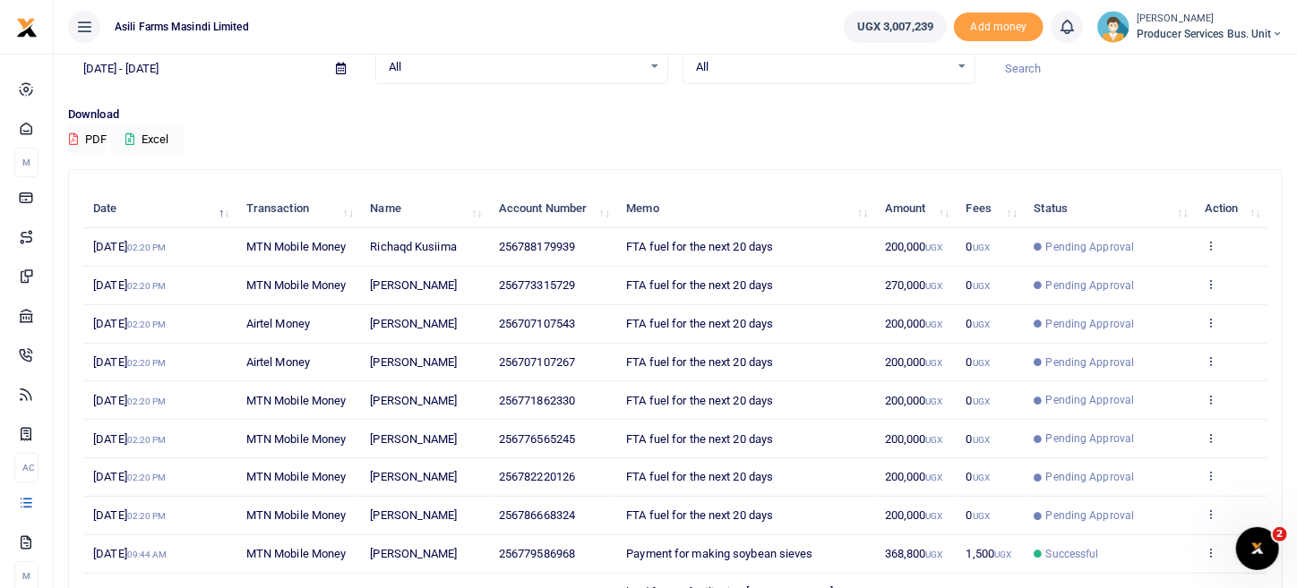
click at [1206, 439] on icon at bounding box center [1210, 438] width 12 height 13
click at [1157, 454] on link "View details" at bounding box center [1145, 466] width 141 height 25
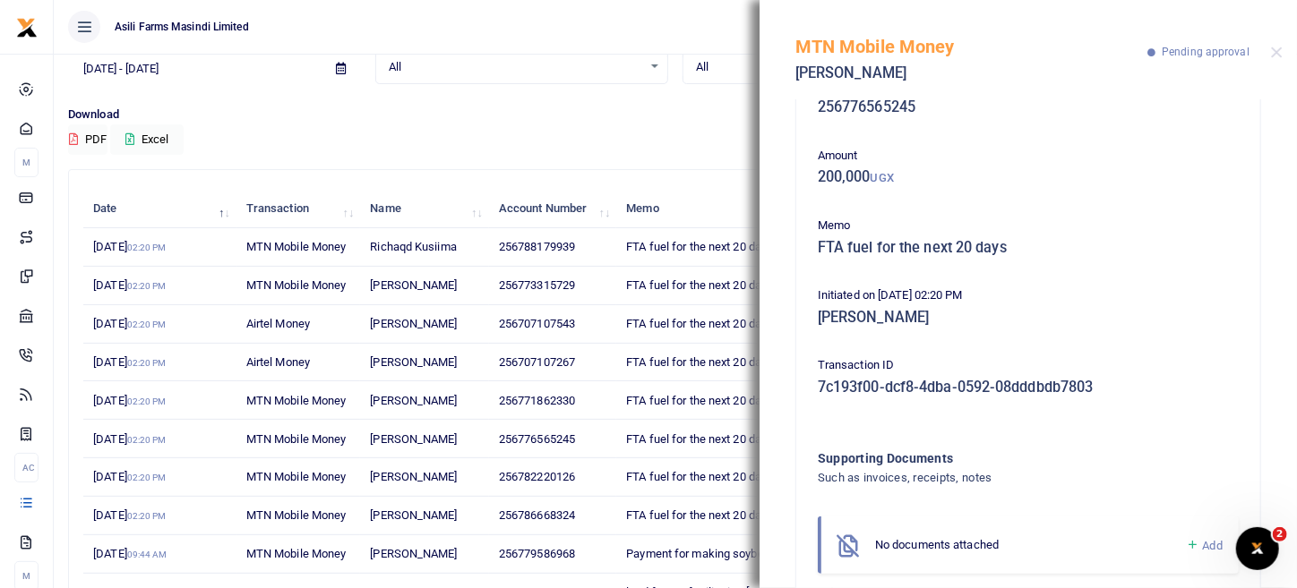
scroll to position [91, 0]
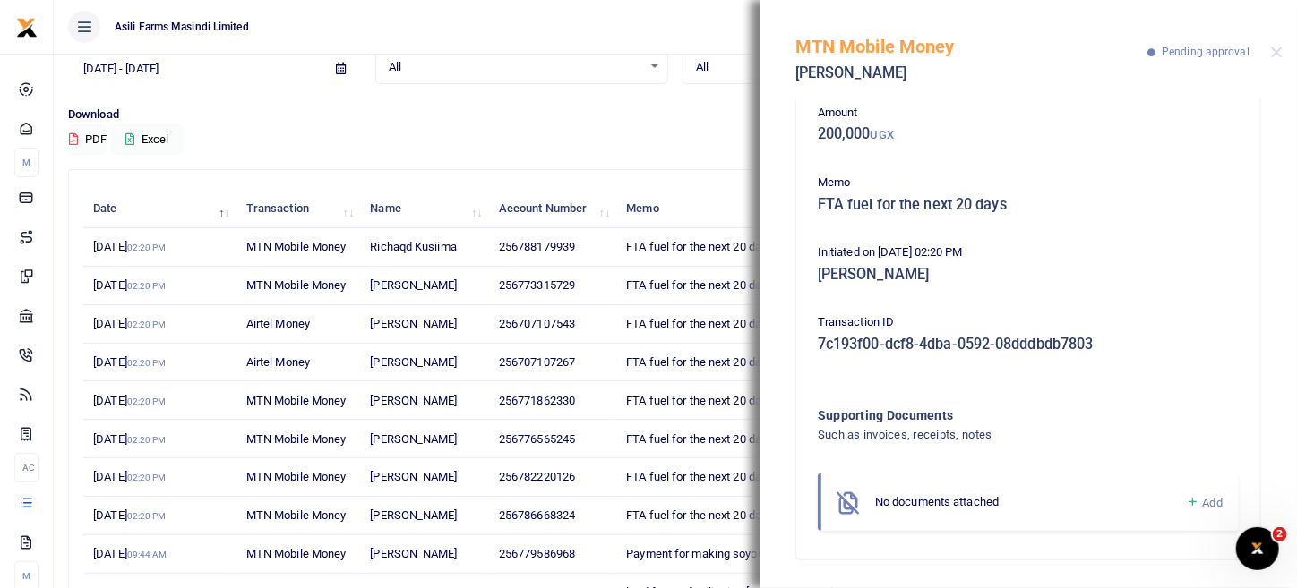
click at [1212, 512] on div "No documents attached Add" at bounding box center [1028, 503] width 421 height 58
click at [1203, 505] on span "Add" at bounding box center [1213, 502] width 20 height 13
click at [1186, 499] on icon at bounding box center [1192, 502] width 13 height 16
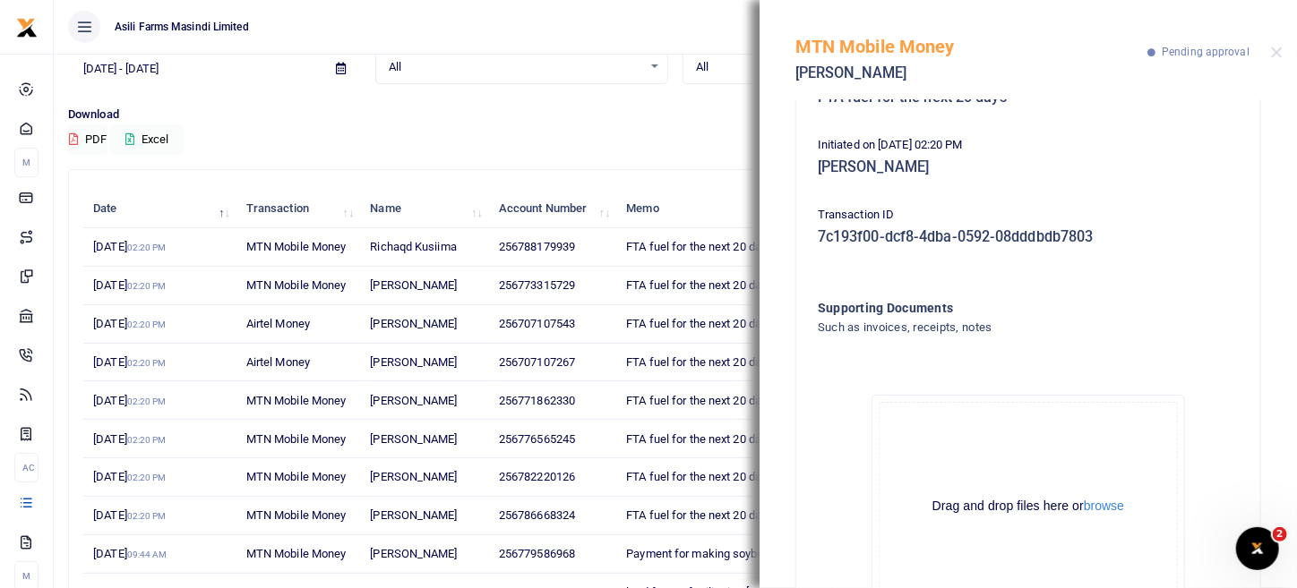
scroll to position [293, 0]
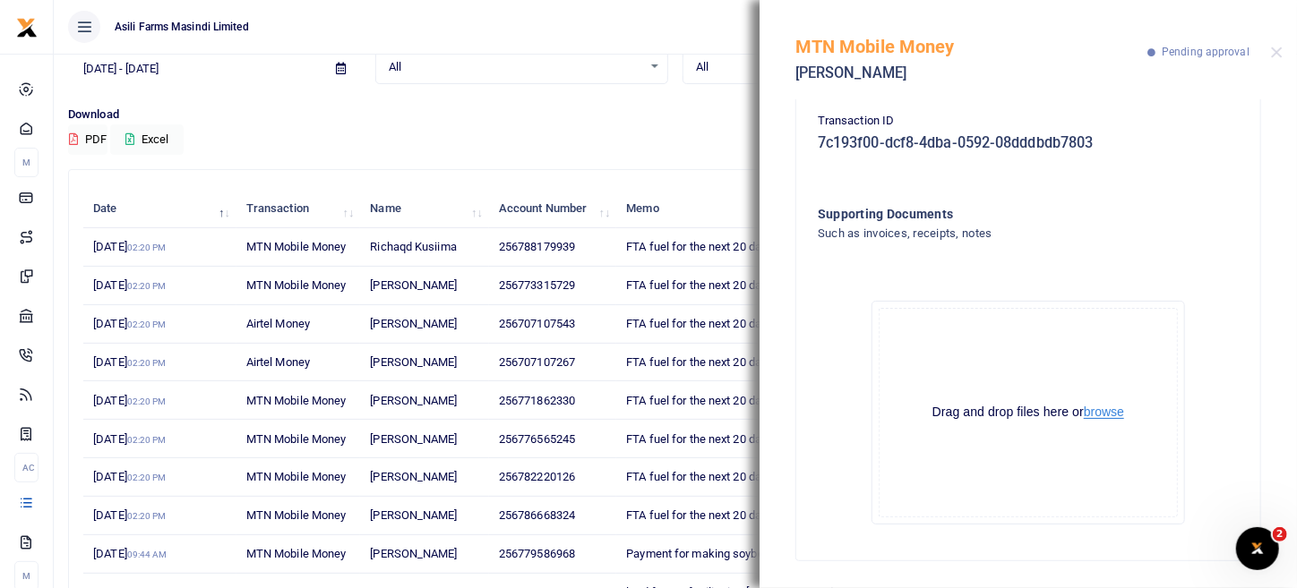
click at [1101, 416] on button "browse" at bounding box center [1104, 412] width 40 height 13
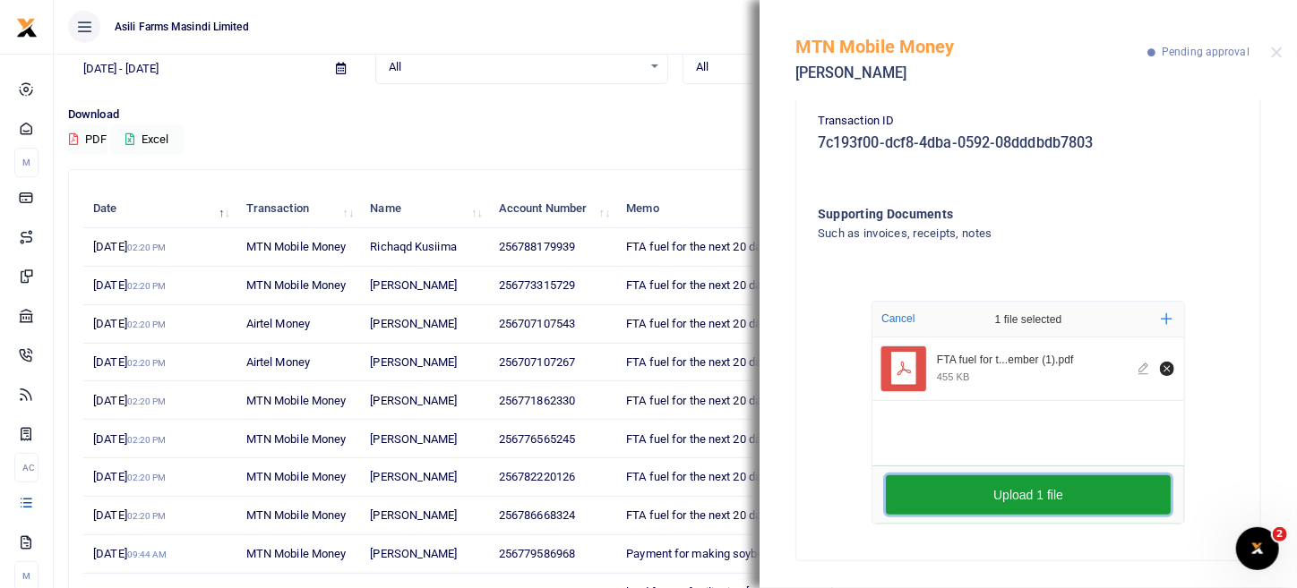
click at [937, 482] on button "Upload 1 file" at bounding box center [1028, 494] width 285 height 39
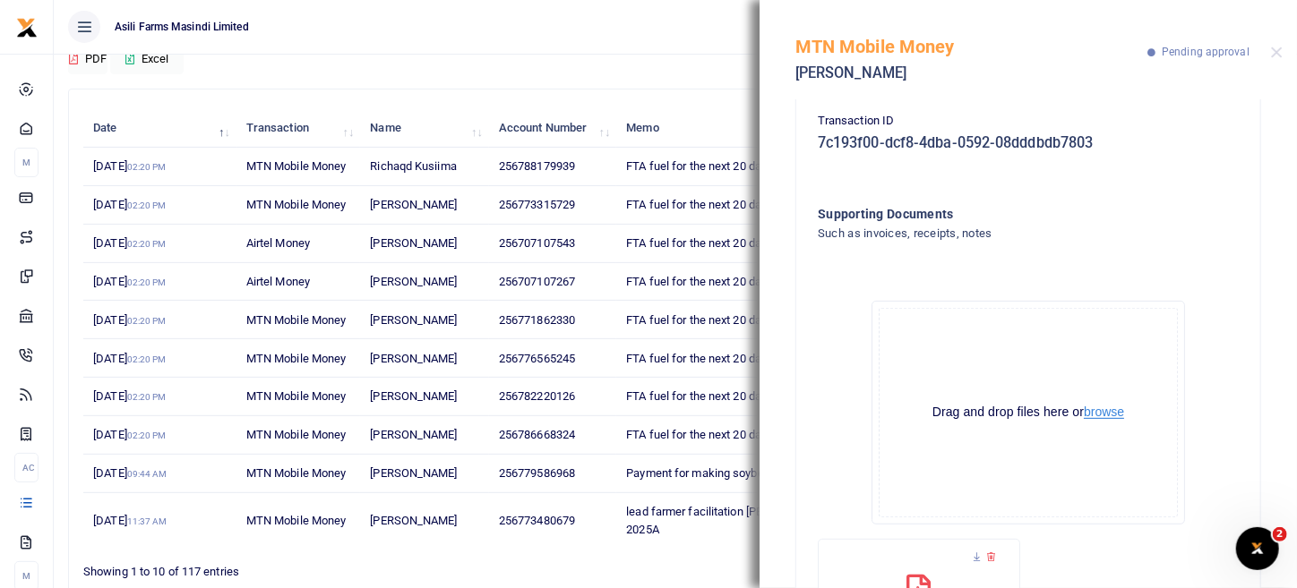
scroll to position [231, 0]
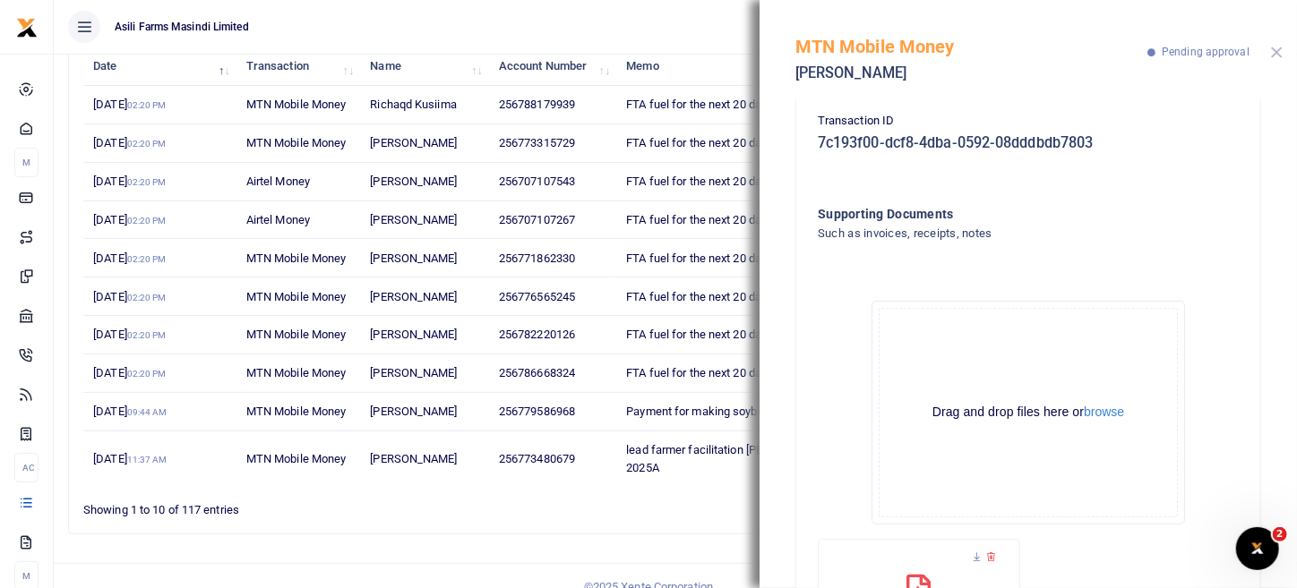
click at [1277, 52] on button "Close" at bounding box center [1277, 53] width 12 height 12
